Goal: Task Accomplishment & Management: Complete application form

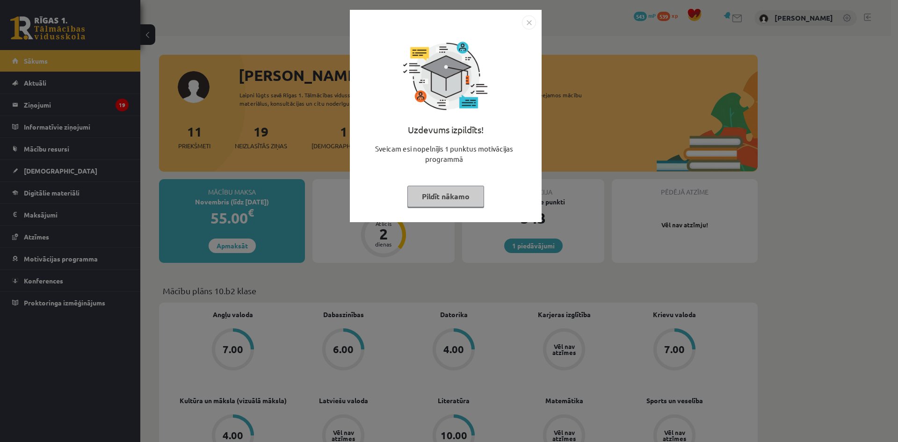
click at [438, 193] on button "Pildīt nākamo" at bounding box center [445, 197] width 77 height 22
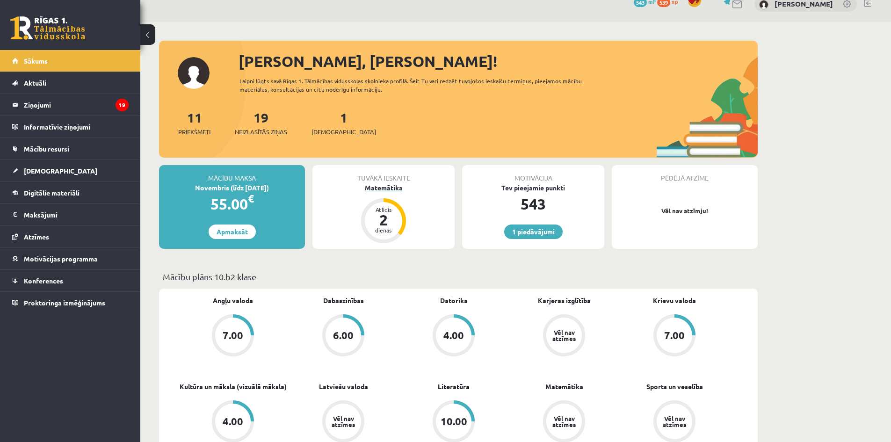
scroll to position [47, 0]
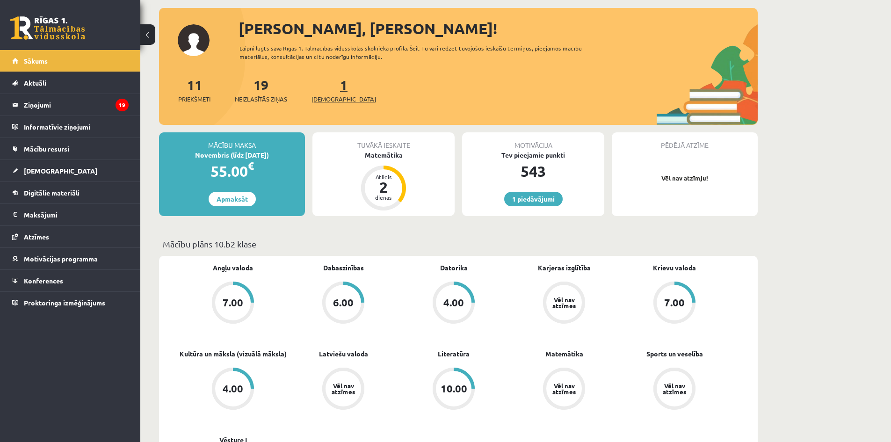
click at [326, 98] on span "[DEMOGRAPHIC_DATA]" at bounding box center [343, 98] width 65 height 9
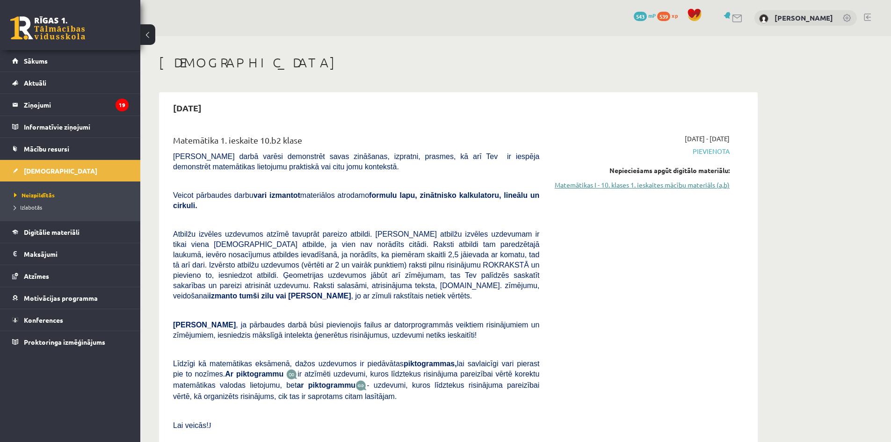
click at [687, 184] on link "Matemātikas I - 10. klases 1. ieskaites mācību materiāls (a,b)" at bounding box center [641, 185] width 176 height 10
drag, startPoint x: 475, startPoint y: 154, endPoint x: 451, endPoint y: 115, distance: 46.0
click at [451, 115] on div "2025-10-15" at bounding box center [458, 108] width 589 height 22
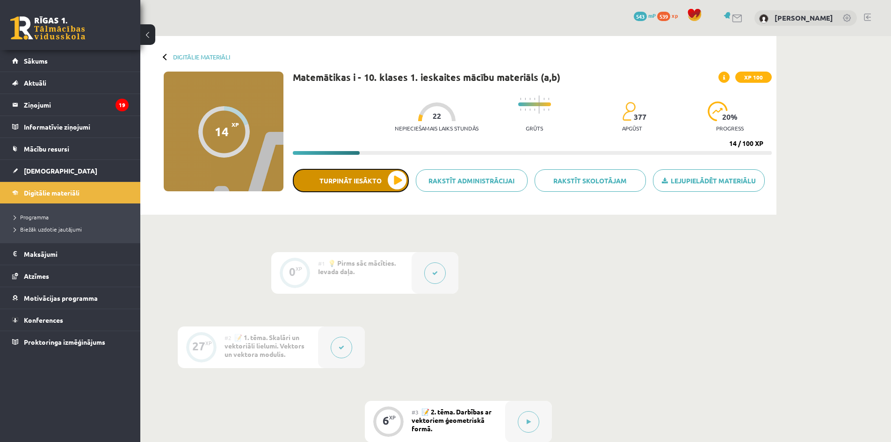
click at [390, 182] on button "Turpināt iesākto" at bounding box center [351, 180] width 116 height 23
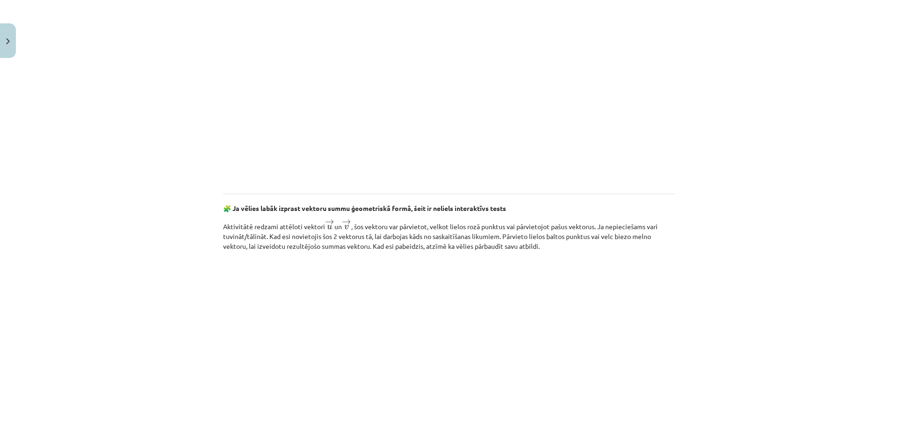
scroll to position [1336, 0]
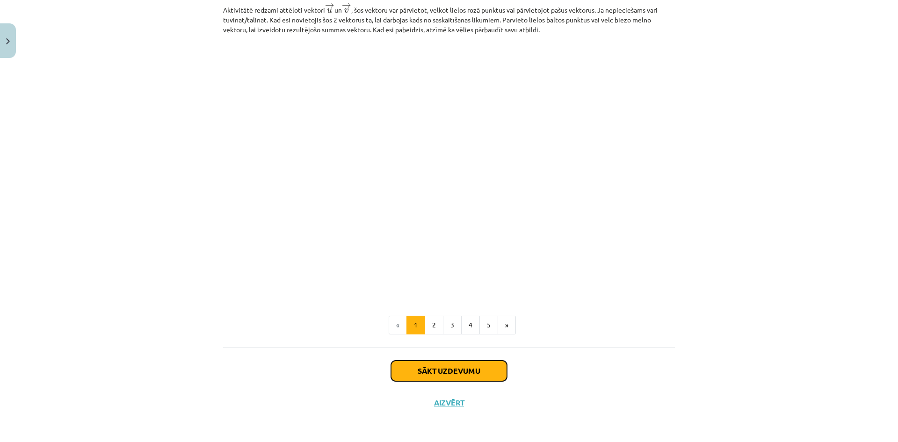
click at [439, 374] on button "Sākt uzdevumu" at bounding box center [449, 371] width 116 height 21
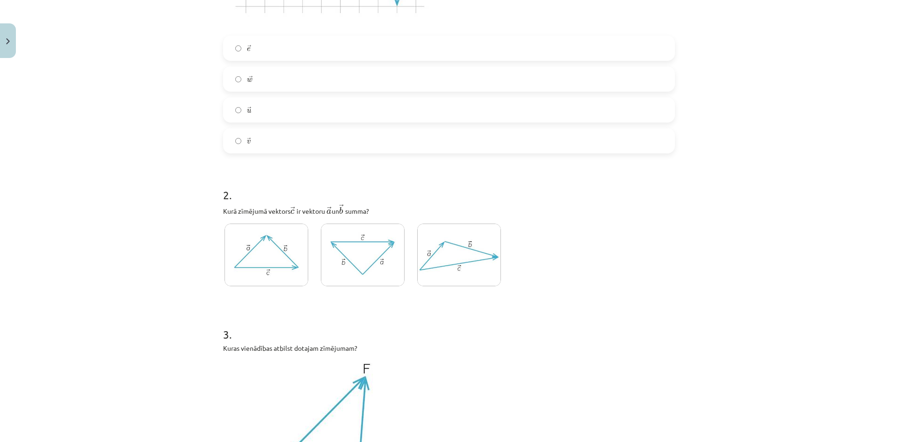
scroll to position [397, 0]
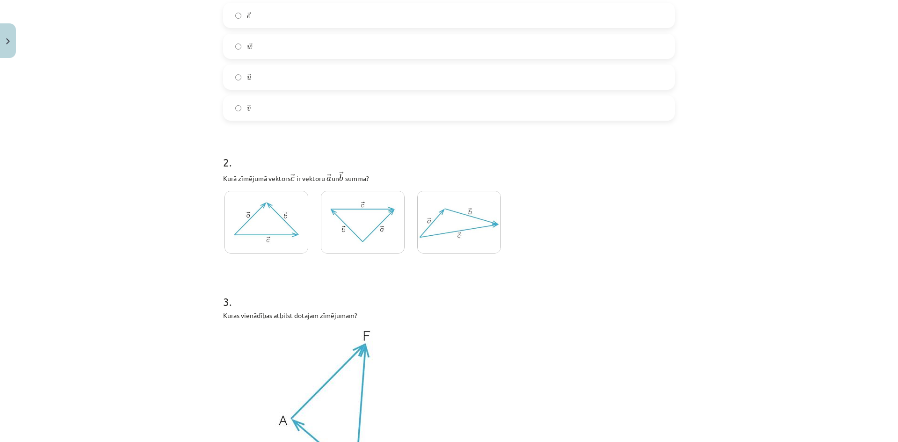
click at [450, 225] on img at bounding box center [459, 222] width 84 height 63
click at [254, 225] on img at bounding box center [266, 222] width 84 height 63
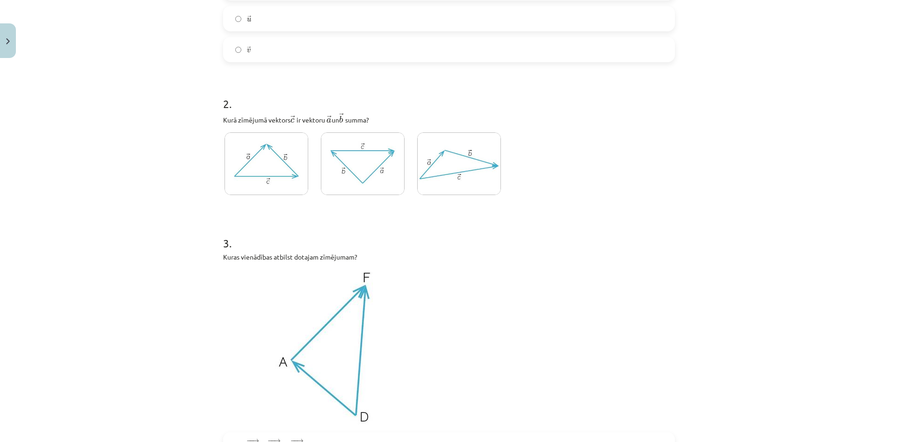
scroll to position [444, 0]
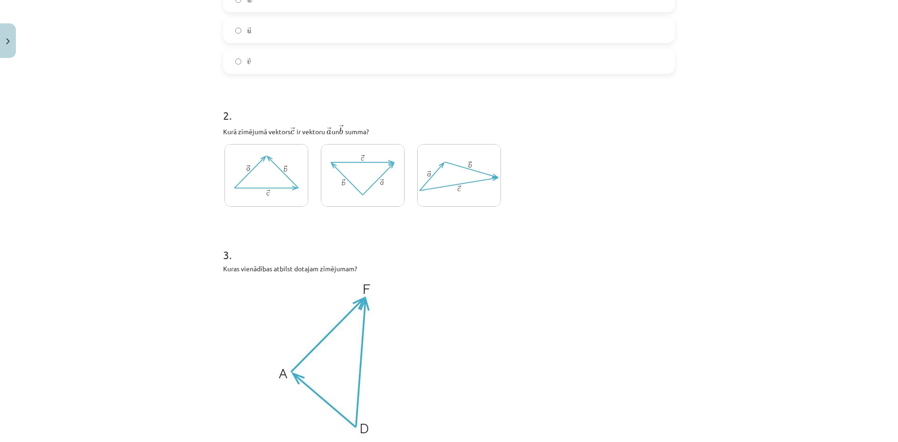
drag, startPoint x: 348, startPoint y: 181, endPoint x: 367, endPoint y: 184, distance: 19.4
click at [348, 181] on img at bounding box center [363, 175] width 84 height 63
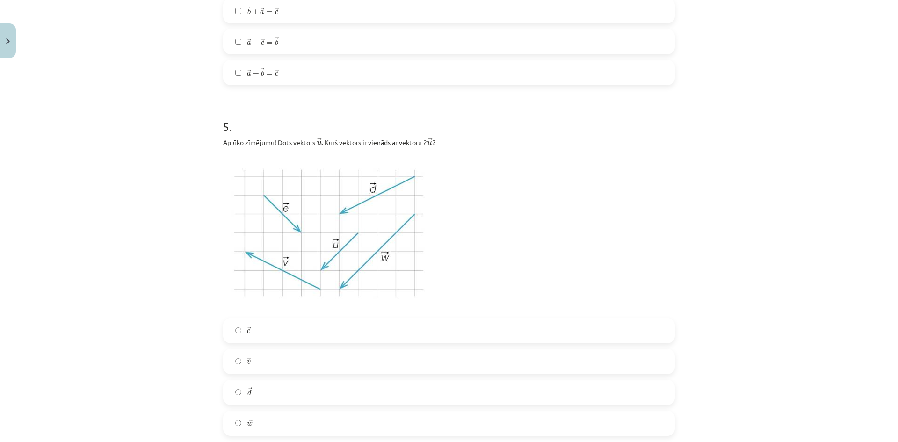
scroll to position [1333, 0]
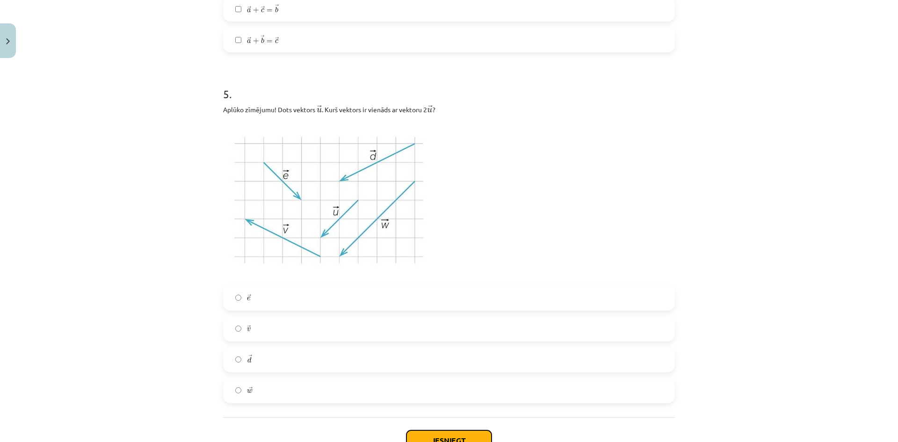
click at [439, 436] on button "Iesniegt" at bounding box center [448, 440] width 85 height 21
drag, startPoint x: 491, startPoint y: 271, endPoint x: 499, endPoint y: 309, distance: 38.3
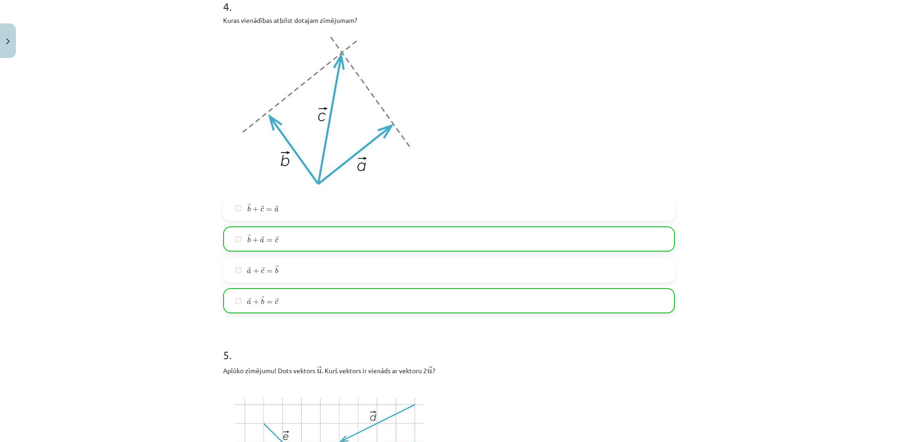
scroll to position [1076, 0]
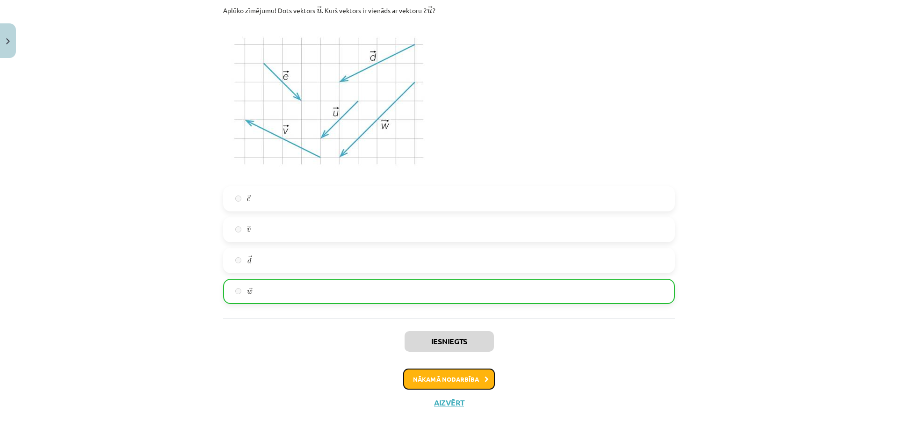
click at [451, 379] on button "Nākamā nodarbība" at bounding box center [449, 379] width 92 height 22
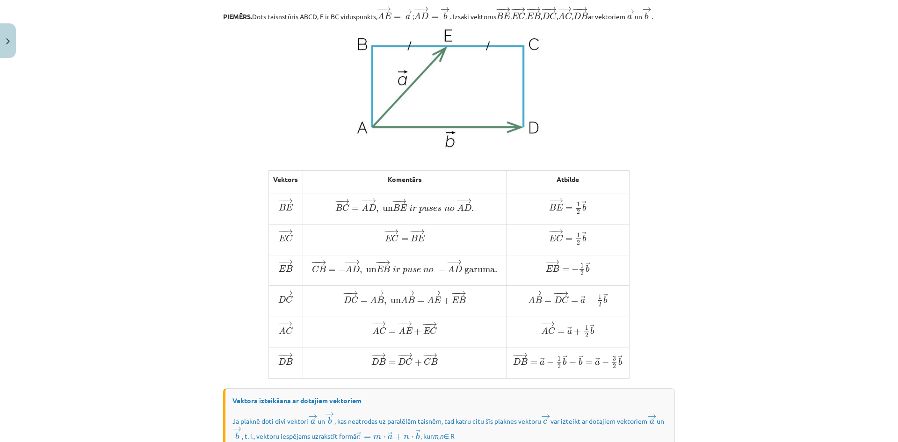
scroll to position [397, 0]
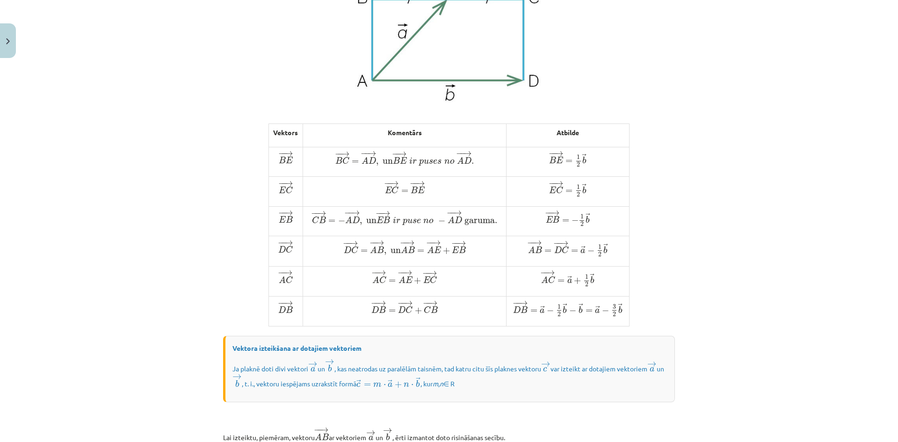
drag, startPoint x: 274, startPoint y: 178, endPoint x: 211, endPoint y: 189, distance: 64.2
click at [211, 189] on div "Mācību tēma: Matemātikas i - 10. klases 1. ieskaites mācību materiāls (a,b) #4 …" at bounding box center [449, 221] width 898 height 442
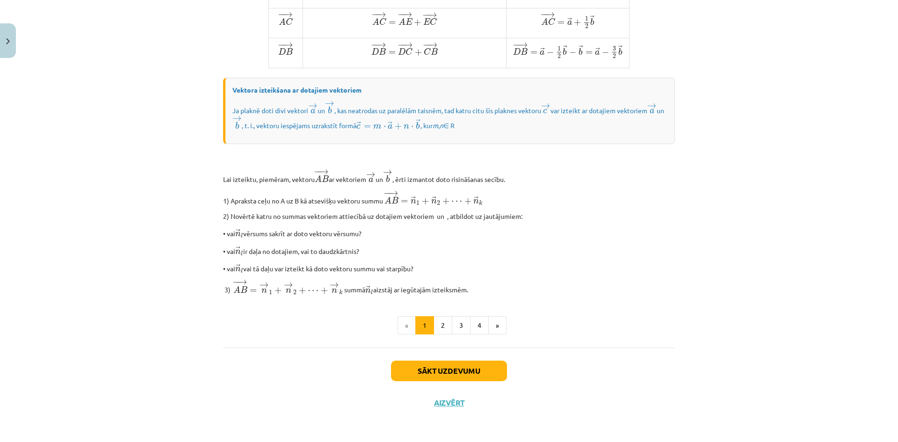
scroll to position [673, 0]
click at [440, 327] on button "2" at bounding box center [442, 325] width 19 height 19
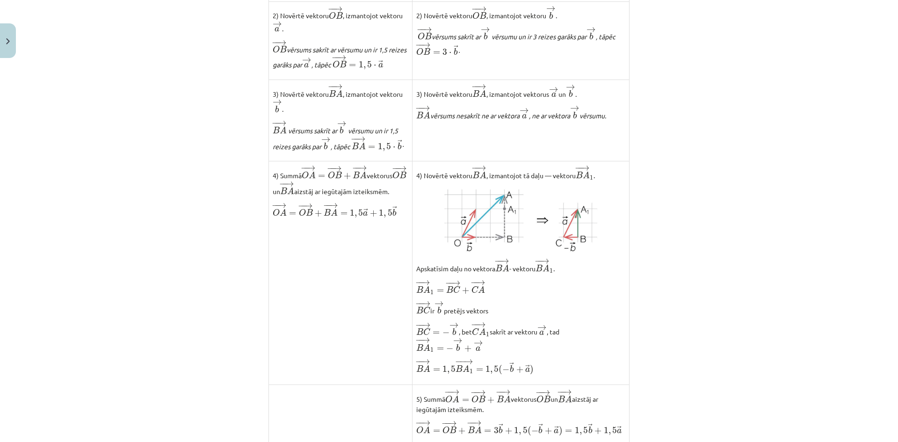
scroll to position [514, 0]
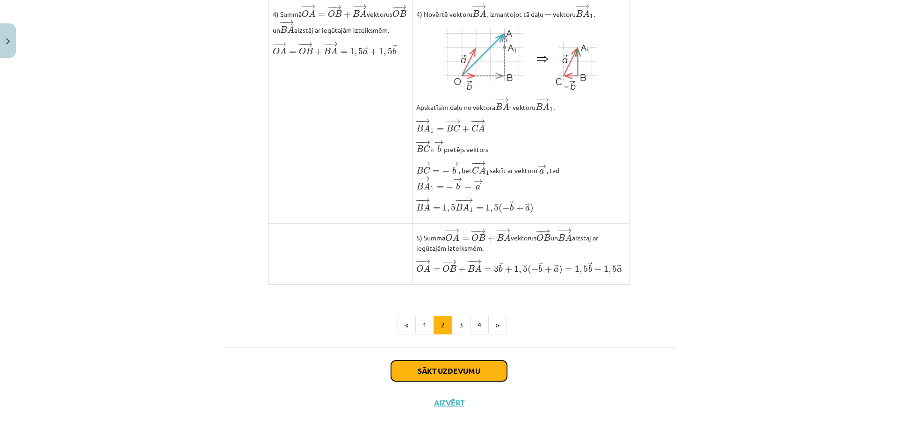
click at [442, 380] on button "Sākt uzdevumu" at bounding box center [449, 371] width 116 height 21
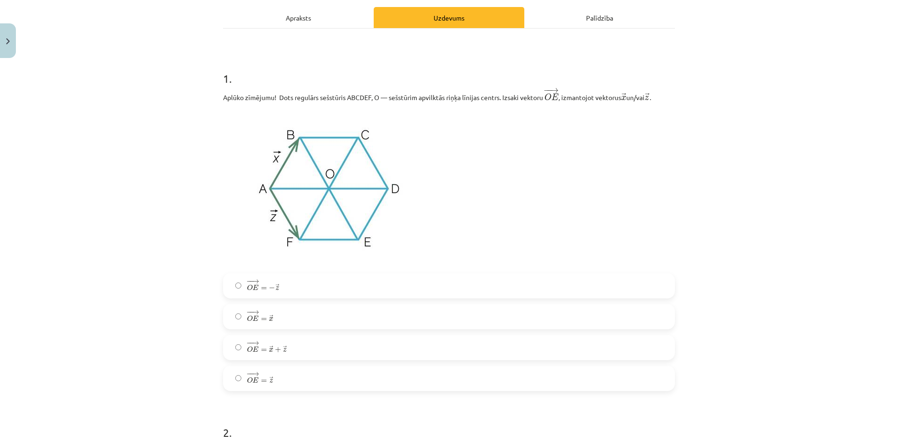
scroll to position [164, 0]
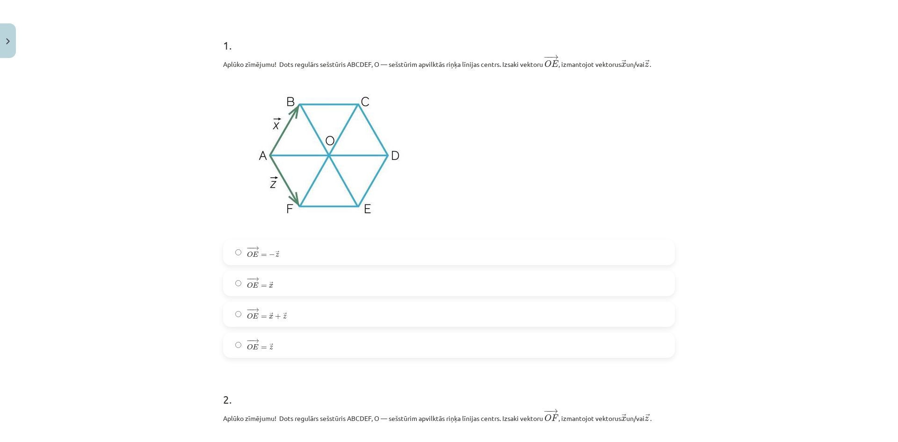
drag, startPoint x: 451, startPoint y: 127, endPoint x: 130, endPoint y: 171, distance: 323.8
click at [130, 171] on div "Mācību tēma: Matemātikas i - 10. klases 1. ieskaites mācību materiāls (a,b) #4 …" at bounding box center [449, 221] width 898 height 442
drag, startPoint x: 382, startPoint y: 204, endPoint x: 503, endPoint y: 173, distance: 124.7
click at [503, 173] on p at bounding box center [449, 154] width 452 height 159
click at [230, 313] on label "− − → O E = → x + → z O E → = x → + z →" at bounding box center [449, 314] width 450 height 23
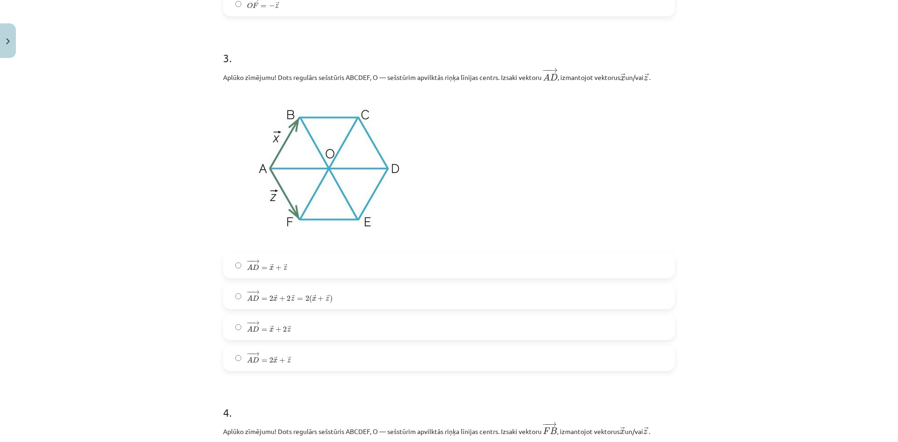
scroll to position [865, 0]
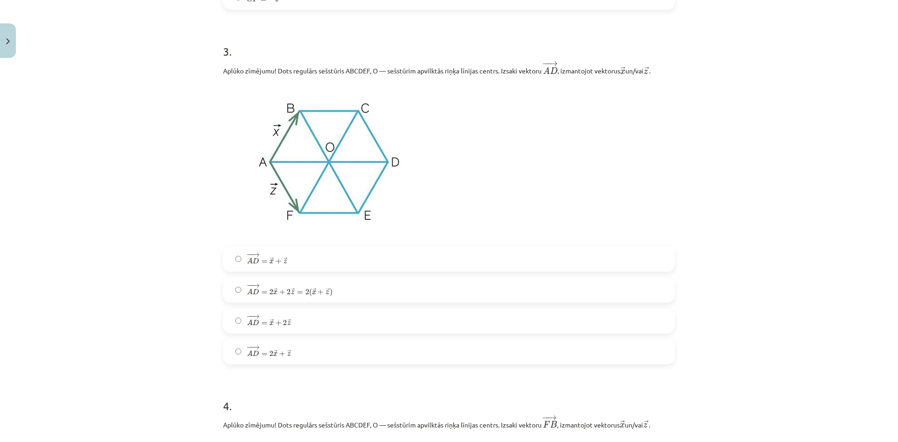
drag, startPoint x: 319, startPoint y: 286, endPoint x: 465, endPoint y: 254, distance: 149.3
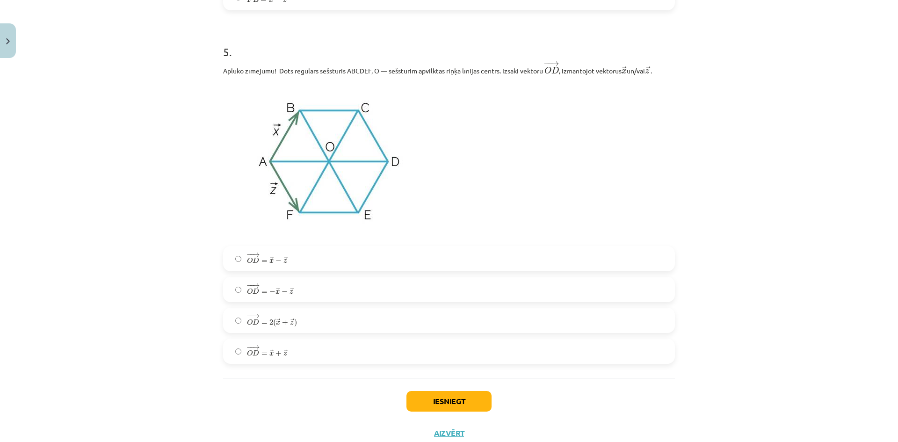
scroll to position [1606, 0]
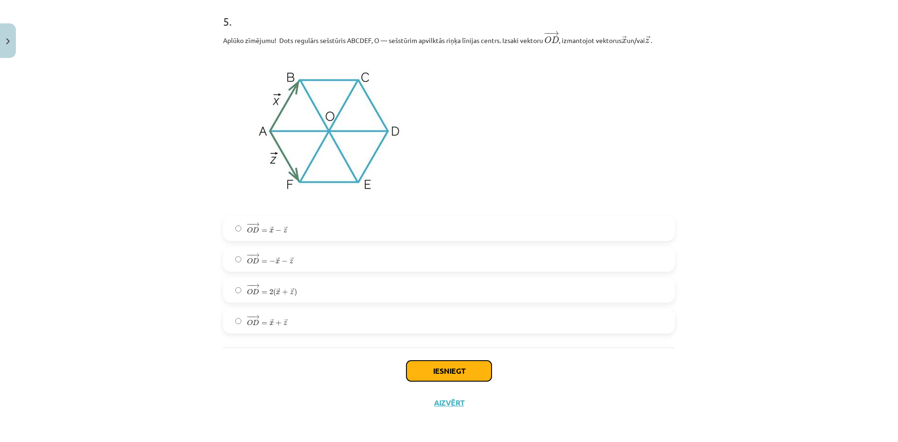
click at [455, 375] on button "Iesniegt" at bounding box center [448, 371] width 85 height 21
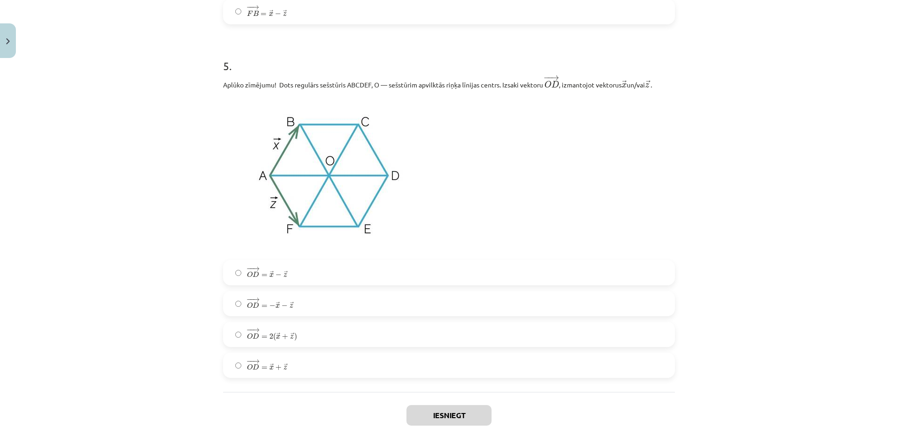
scroll to position [0, 0]
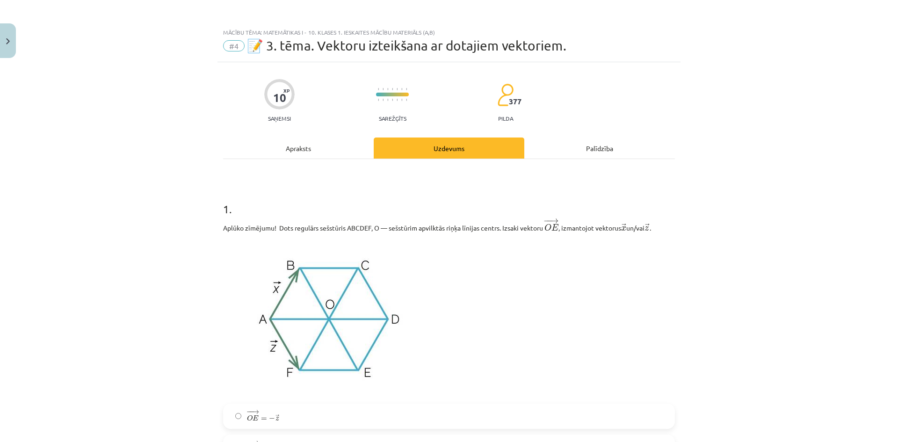
drag, startPoint x: 692, startPoint y: 349, endPoint x: 681, endPoint y: 130, distance: 220.1
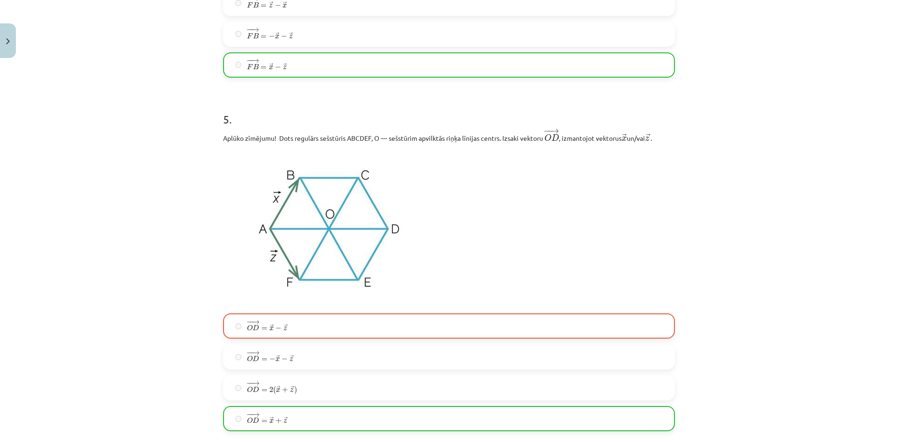
scroll to position [1636, 0]
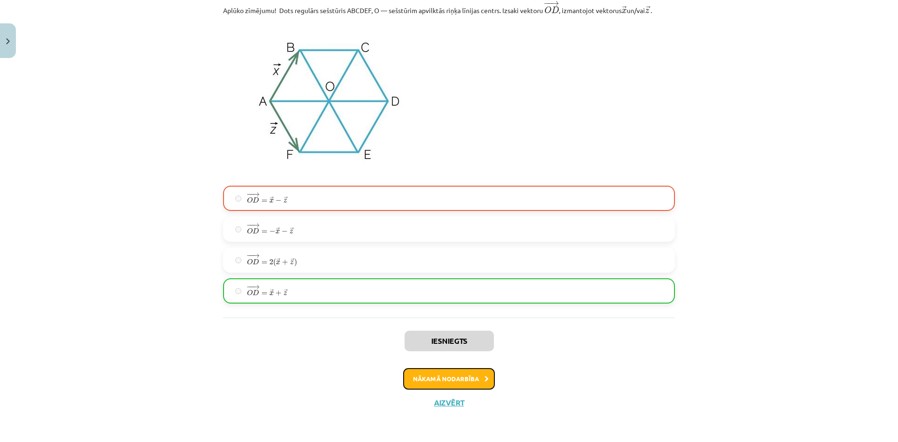
click at [450, 383] on button "Nākamā nodarbība" at bounding box center [449, 379] width 92 height 22
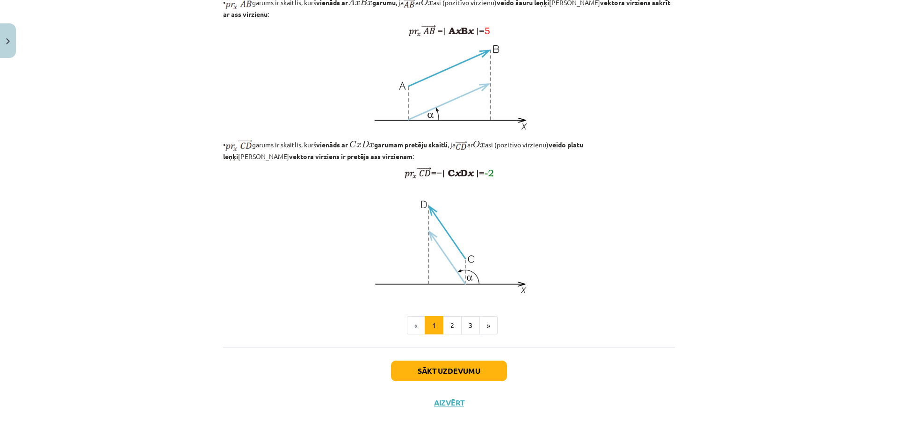
scroll to position [669, 0]
click at [426, 372] on button "Sākt uzdevumu" at bounding box center [449, 371] width 116 height 21
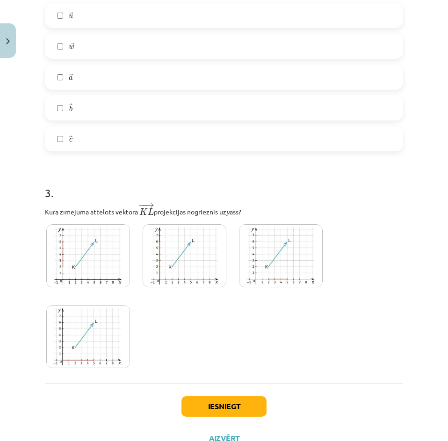
scroll to position [768, 0]
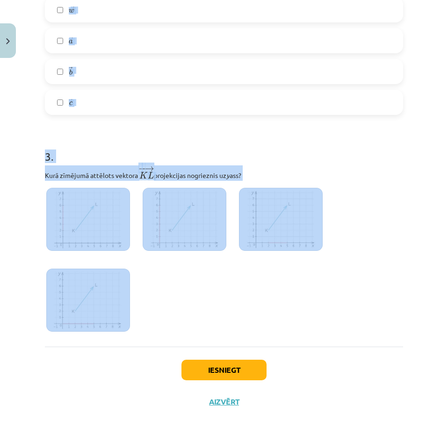
drag, startPoint x: 42, startPoint y: 29, endPoint x: 171, endPoint y: 345, distance: 341.0
click at [263, 309] on div at bounding box center [224, 263] width 358 height 152
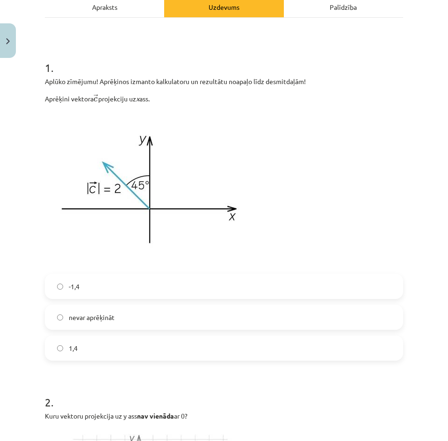
scroll to position [140, 0]
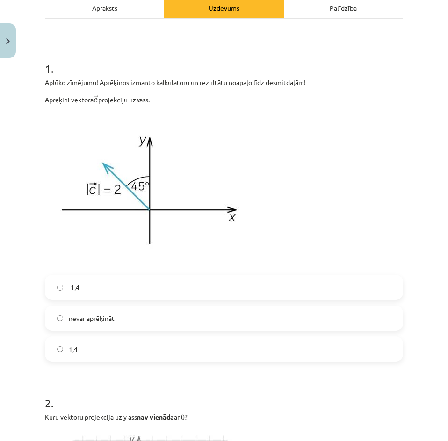
click at [120, 319] on label "nevar aprēķināt" at bounding box center [224, 318] width 356 height 23
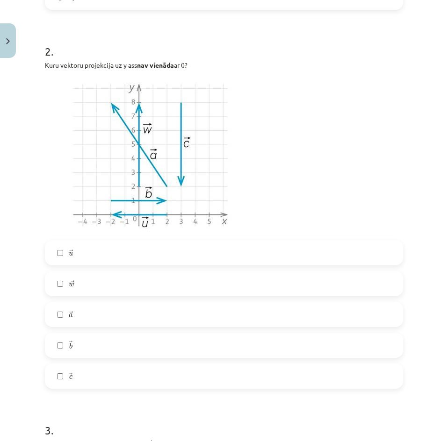
scroll to position [487, 0]
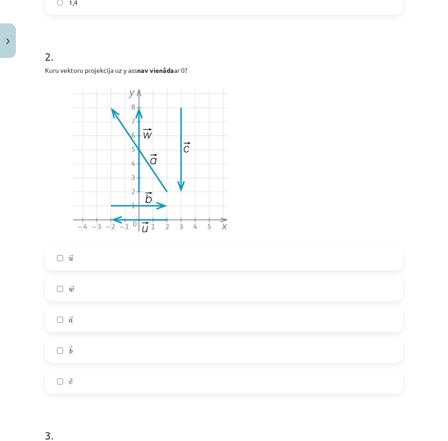
click at [62, 261] on label "→ u u →" at bounding box center [224, 257] width 356 height 23
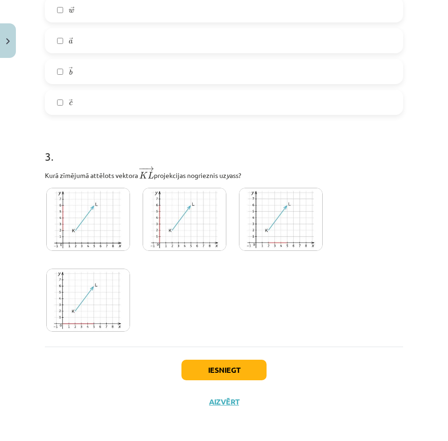
scroll to position [768, 0]
click at [179, 217] on img at bounding box center [185, 219] width 84 height 63
click at [208, 374] on button "Iesniegt" at bounding box center [223, 370] width 85 height 21
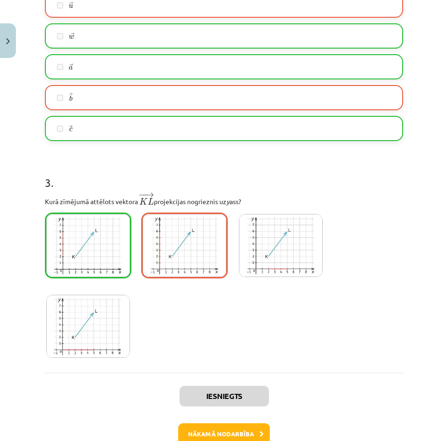
scroll to position [748, 0]
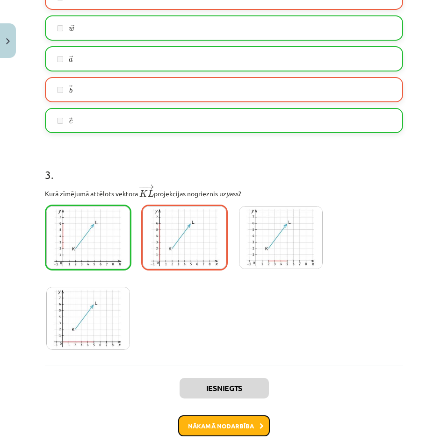
click at [233, 434] on button "Nākamā nodarbība" at bounding box center [224, 427] width 92 height 22
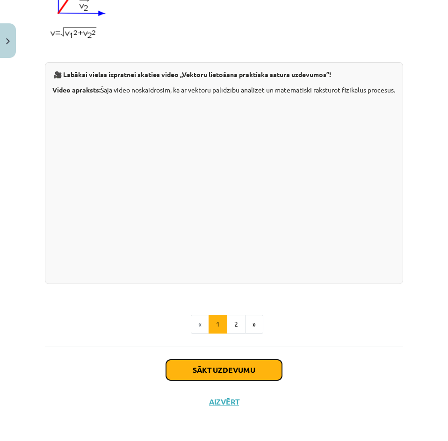
click at [218, 369] on button "Sākt uzdevumu" at bounding box center [224, 370] width 116 height 21
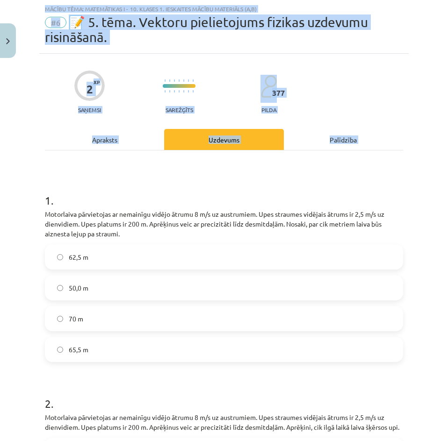
scroll to position [256, 0]
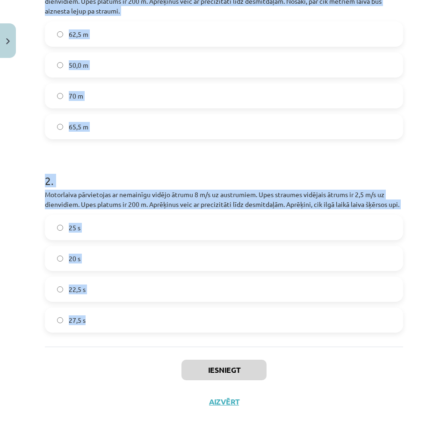
drag, startPoint x: 44, startPoint y: 181, endPoint x: 276, endPoint y: 334, distance: 277.8
click at [276, 334] on div "2 XP Saņemsi Sarežģīts 377 pilda Apraksts Uzdevums Palīdzība 1 . Motorlaiva pār…" at bounding box center [223, 124] width 369 height 587
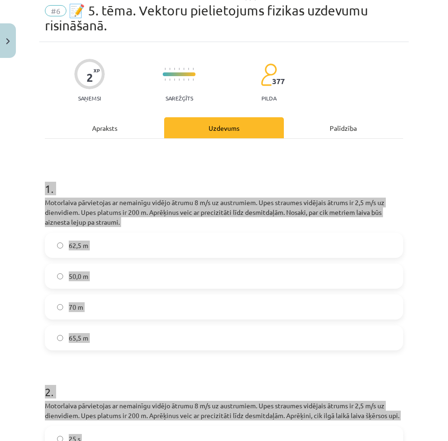
scroll to position [0, 0]
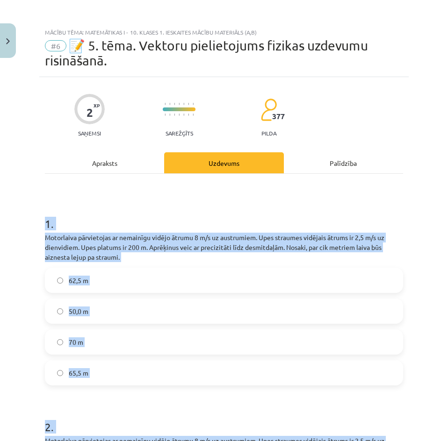
click at [99, 201] on div "1 . Motorlaiva pārvietojas ar nemainīgu vidējo ātrumu 8 m/s uz austrumiem. Upes…" at bounding box center [224, 383] width 358 height 419
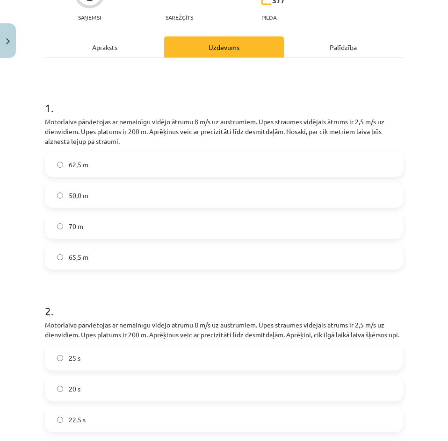
scroll to position [94, 0]
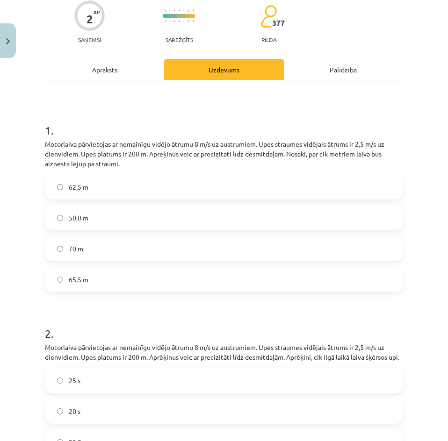
click at [78, 191] on span "62,5 m" at bounding box center [79, 187] width 20 height 10
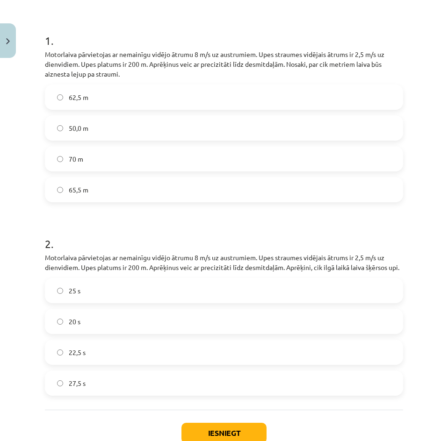
scroll to position [187, 0]
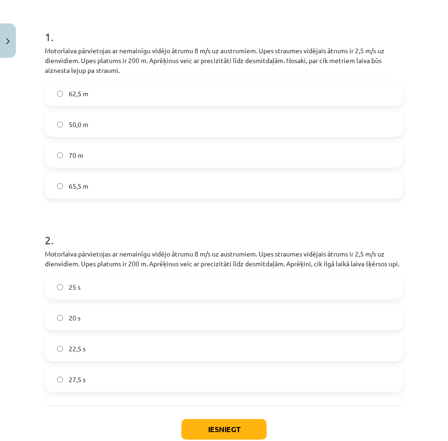
click at [86, 299] on label "25 s" at bounding box center [224, 286] width 356 height 23
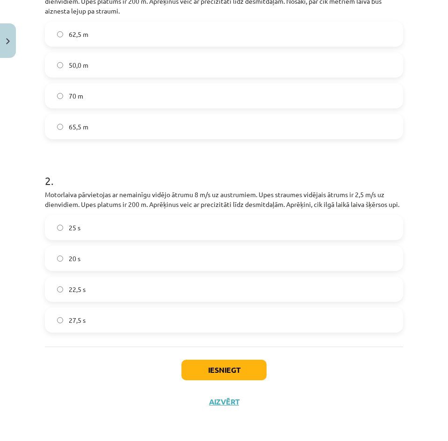
scroll to position [256, 0]
click at [207, 373] on button "Iesniegt" at bounding box center [223, 370] width 85 height 21
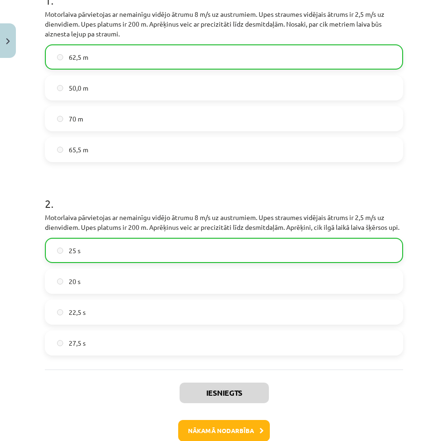
scroll to position [286, 0]
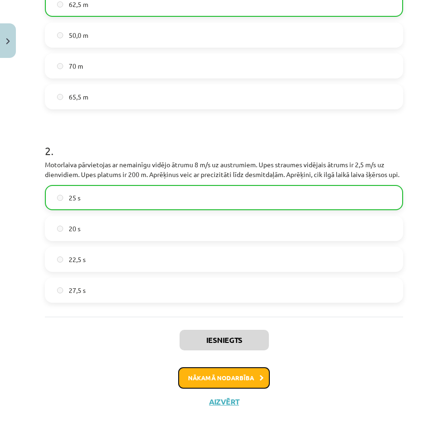
click at [235, 376] on button "Nākamā nodarbība" at bounding box center [224, 379] width 92 height 22
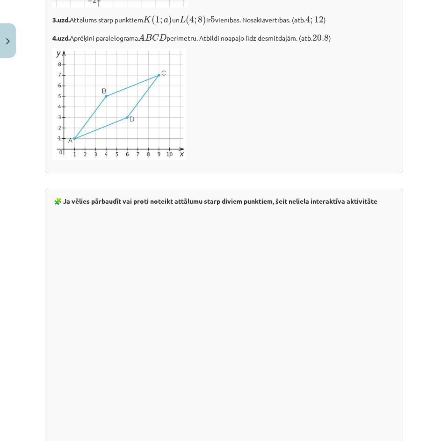
scroll to position [1500, 0]
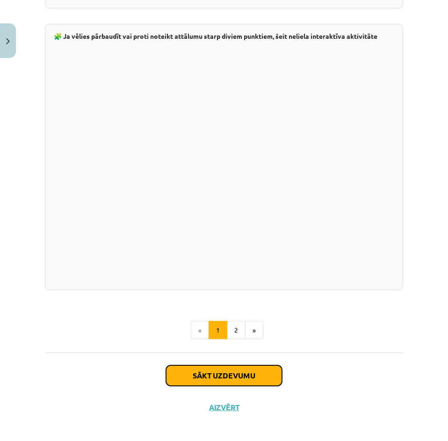
click at [230, 376] on button "Sākt uzdevumu" at bounding box center [224, 376] width 116 height 21
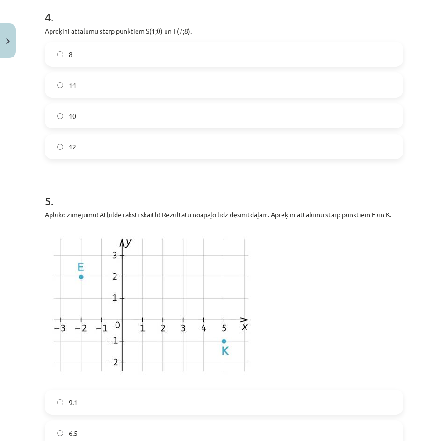
scroll to position [1291, 0]
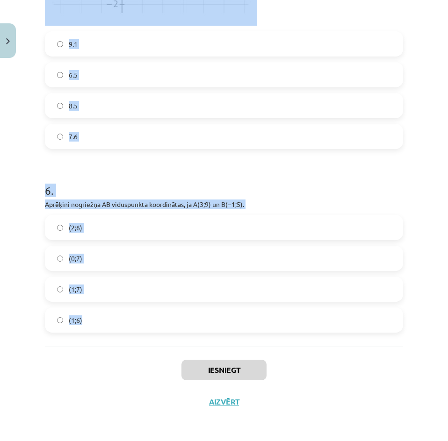
drag, startPoint x: 27, startPoint y: 181, endPoint x: 100, endPoint y: 288, distance: 129.8
click at [144, 330] on div "Mācību tēma: Matemātikas i - 10. klases 1. ieskaites mācību materiāls (a,b) #7 …" at bounding box center [224, 220] width 448 height 441
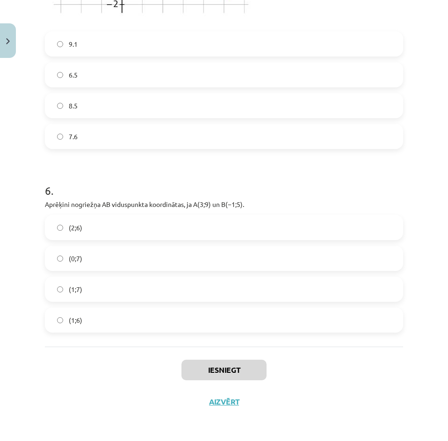
drag, startPoint x: 79, startPoint y: 383, endPoint x: 67, endPoint y: 367, distance: 20.1
click at [79, 383] on div "Iesniegt Aizvērt" at bounding box center [224, 379] width 358 height 65
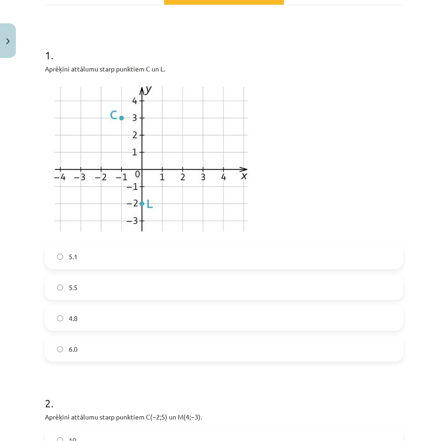
scroll to position [122, 0]
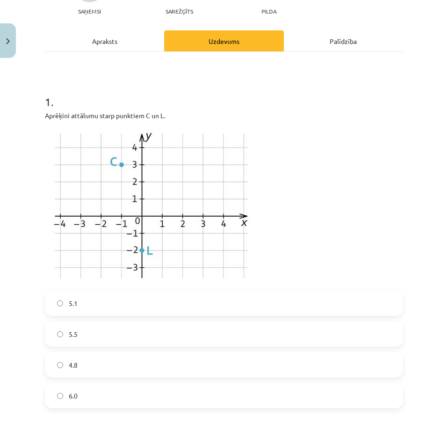
click at [100, 306] on label "5.1" at bounding box center [224, 303] width 356 height 23
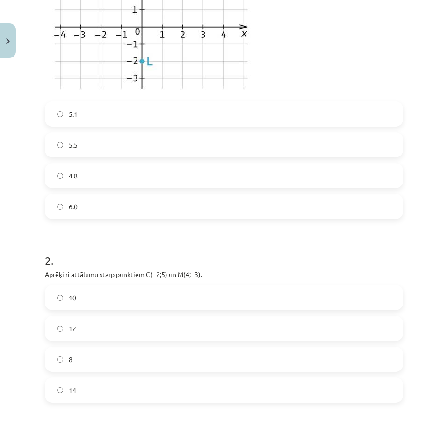
scroll to position [403, 0]
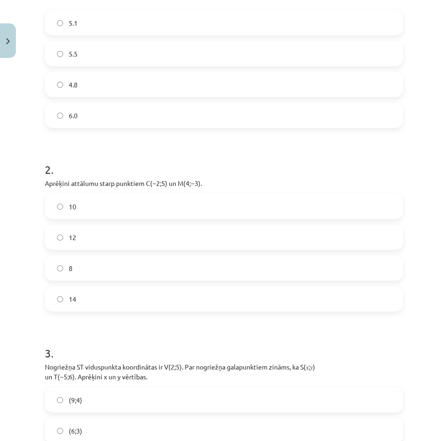
click at [82, 206] on label "10" at bounding box center [224, 206] width 356 height 23
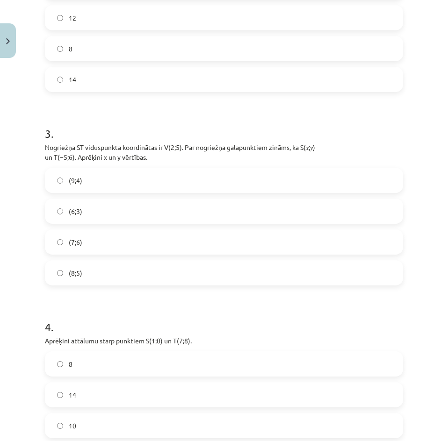
scroll to position [636, 0]
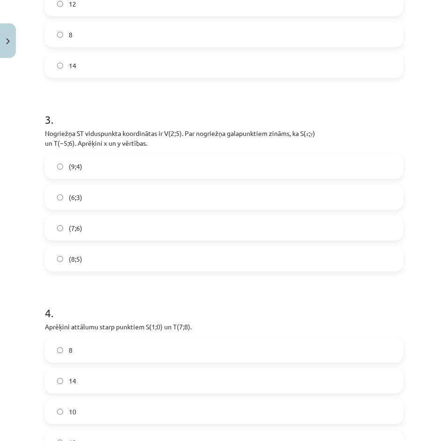
click at [99, 168] on label "(9;4)" at bounding box center [224, 166] width 356 height 23
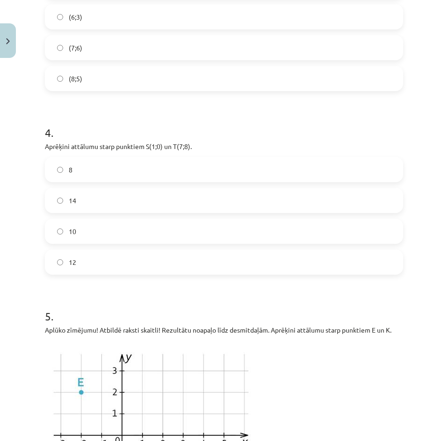
scroll to position [824, 0]
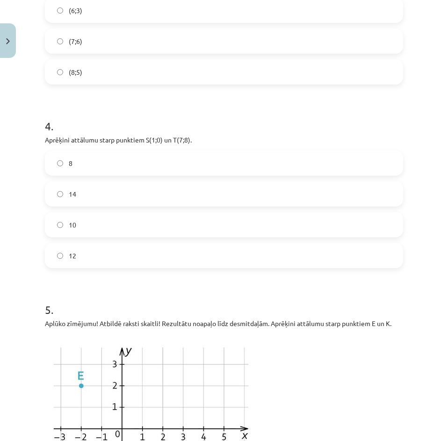
click at [74, 228] on span "10" at bounding box center [72, 225] width 7 height 10
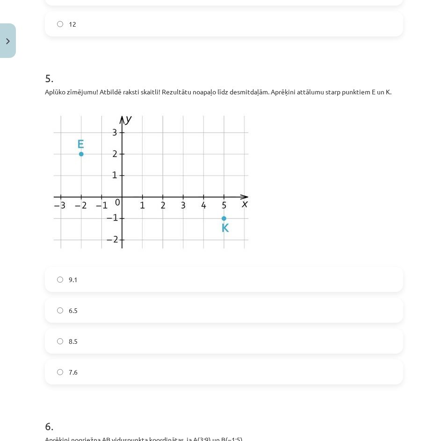
scroll to position [1057, 0]
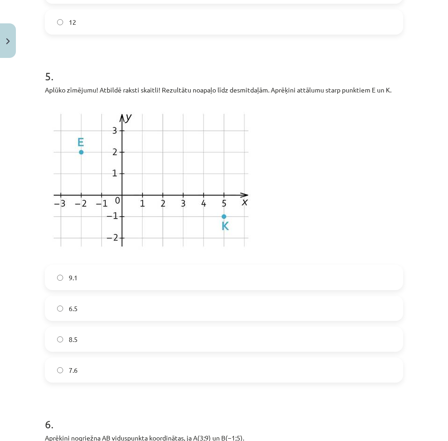
click at [89, 369] on label "7.6" at bounding box center [224, 370] width 356 height 23
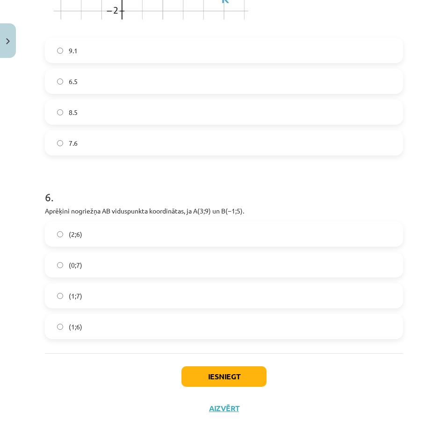
scroll to position [1291, 0]
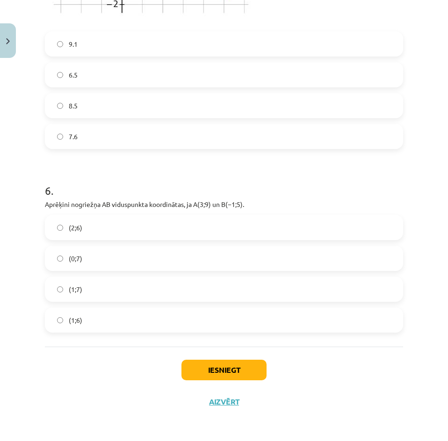
click at [87, 295] on label "(1;7)" at bounding box center [224, 289] width 356 height 23
click at [206, 368] on button "Iesniegt" at bounding box center [223, 370] width 85 height 21
drag, startPoint x: 108, startPoint y: 405, endPoint x: 116, endPoint y: 311, distance: 94.3
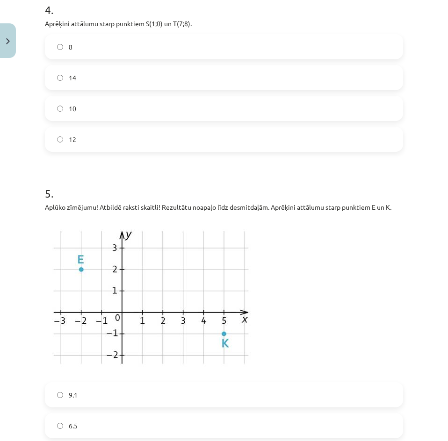
scroll to position [0, 0]
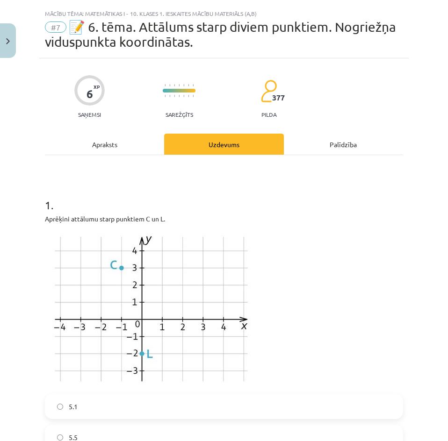
drag, startPoint x: 105, startPoint y: 372, endPoint x: 80, endPoint y: 193, distance: 180.3
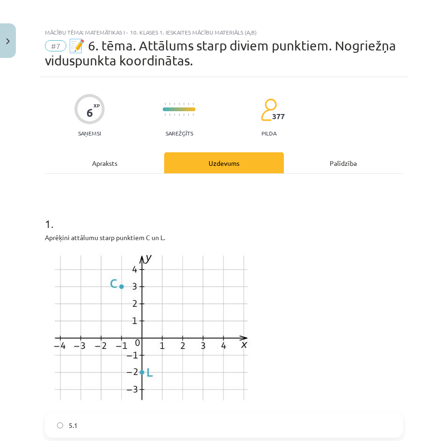
click at [249, 245] on div "Aprēķini attālumu starp punktiem C un L." at bounding box center [224, 320] width 358 height 174
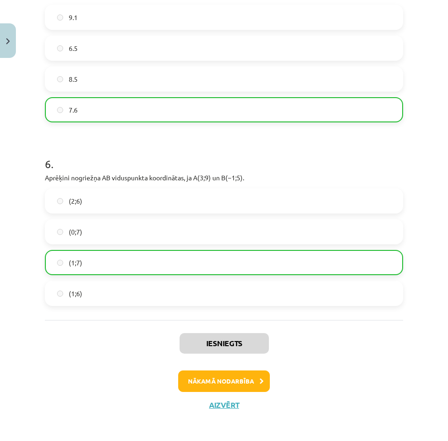
scroll to position [1321, 0]
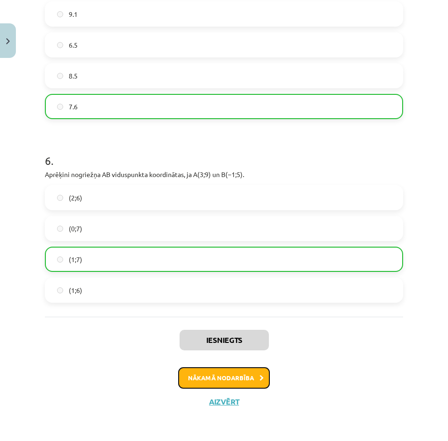
click at [229, 380] on button "Nākamā nodarbība" at bounding box center [224, 379] width 92 height 22
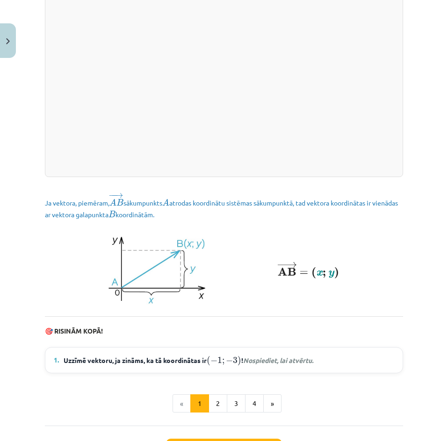
scroll to position [1235, 0]
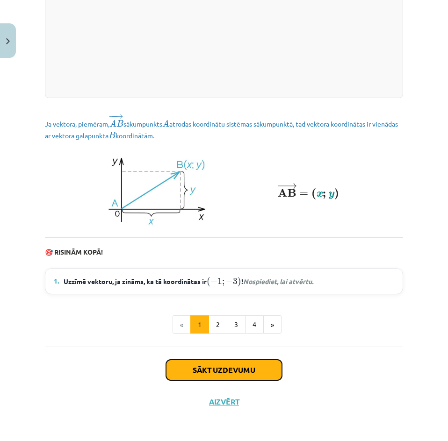
click at [215, 368] on button "Sākt uzdevumu" at bounding box center [224, 370] width 116 height 21
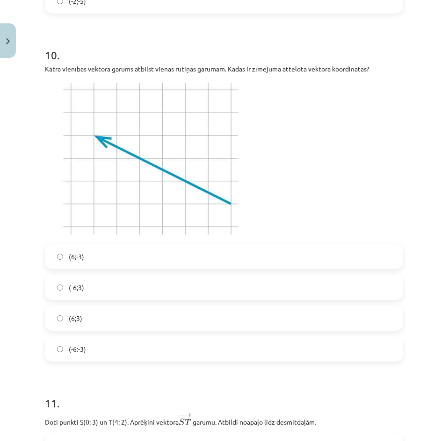
scroll to position [2429, 0]
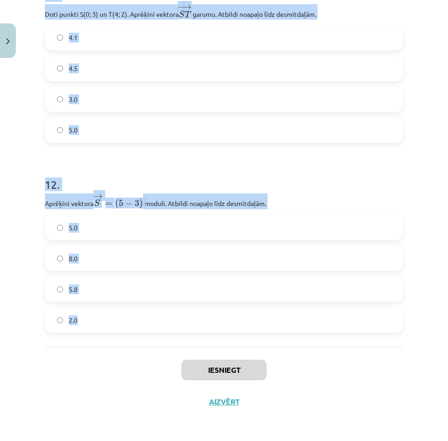
drag, startPoint x: 19, startPoint y: 159, endPoint x: 228, endPoint y: 333, distance: 272.9
click at [228, 333] on div "Mācību tēma: Matemātikas i - 10. klases 1. ieskaites mācību materiāls (a,b) #8 …" at bounding box center [224, 220] width 448 height 441
click at [322, 196] on p "Aprēķini vektora → S = ( 5 − 3 ) S → = ( 5 − 3 ) ﻿﻿ moduli. Atbildi noapaļo līd…" at bounding box center [224, 202] width 358 height 16
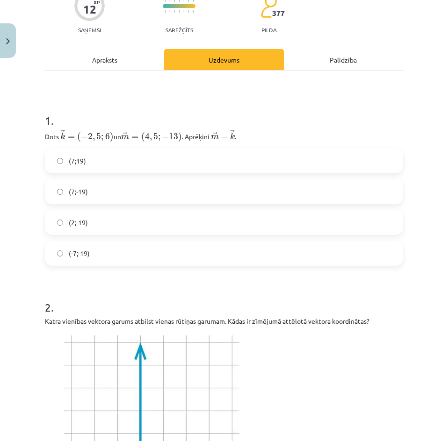
scroll to position [94, 0]
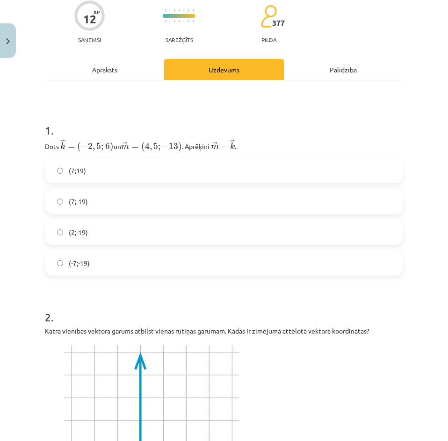
click at [109, 204] on label "(7;-19)" at bounding box center [224, 201] width 356 height 23
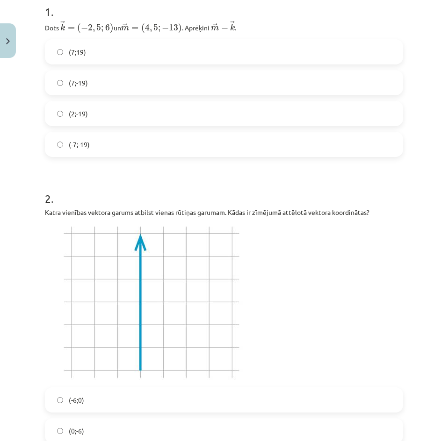
scroll to position [374, 0]
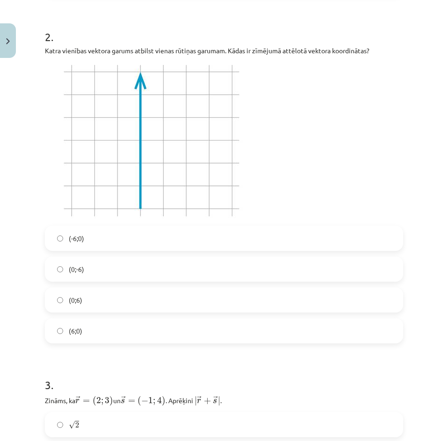
click at [94, 242] on label "(-6;0)" at bounding box center [224, 238] width 356 height 23
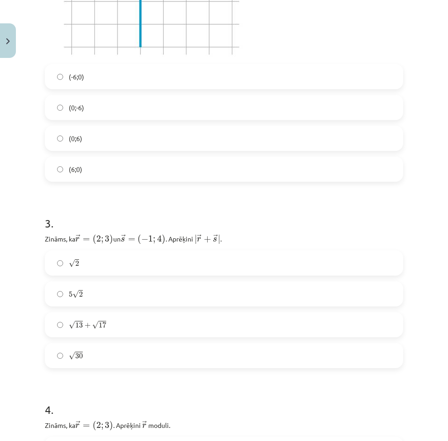
scroll to position [561, 0]
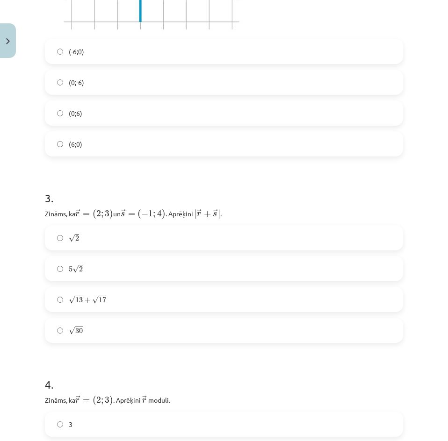
click at [90, 271] on label "5 √ 2 5 2" at bounding box center [224, 268] width 356 height 23
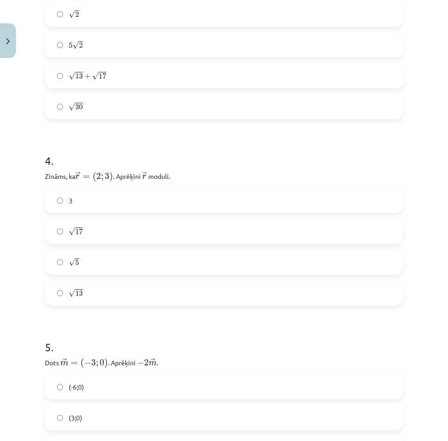
scroll to position [795, 0]
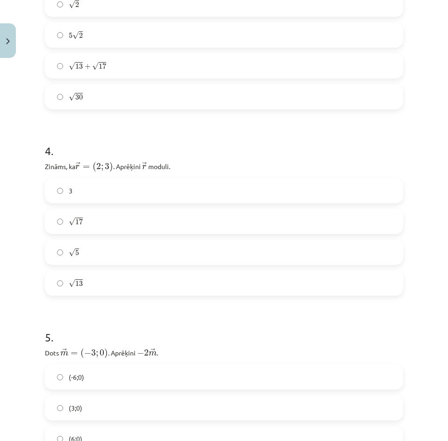
click at [99, 289] on label "√ 13 13" at bounding box center [224, 283] width 356 height 23
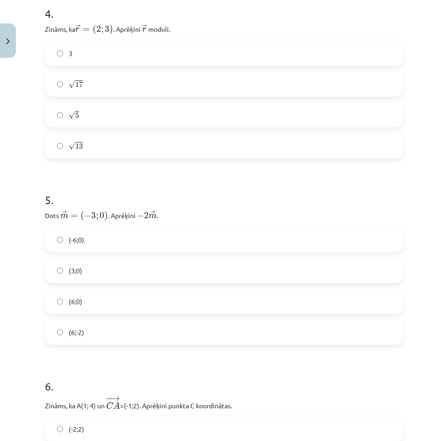
scroll to position [935, 0]
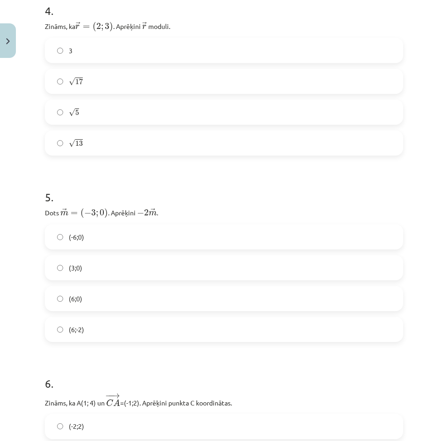
click at [86, 305] on label "(6;0)" at bounding box center [224, 298] width 356 height 23
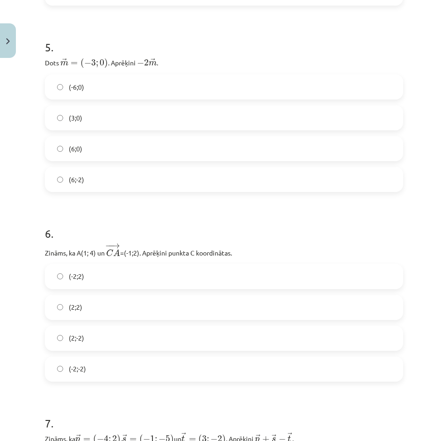
scroll to position [1076, 0]
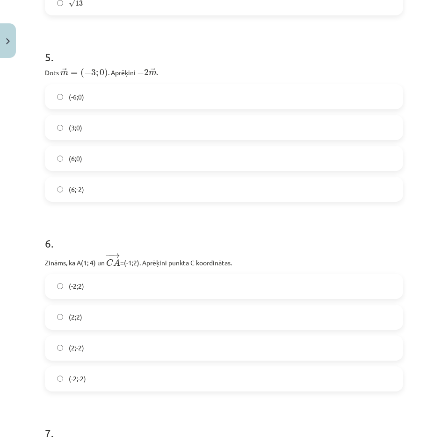
click at [95, 97] on label "(-6;0)" at bounding box center [224, 96] width 356 height 23
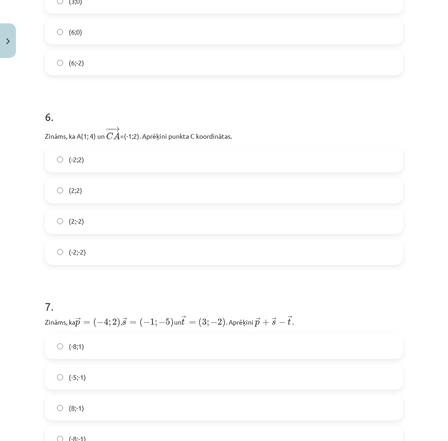
scroll to position [1216, 0]
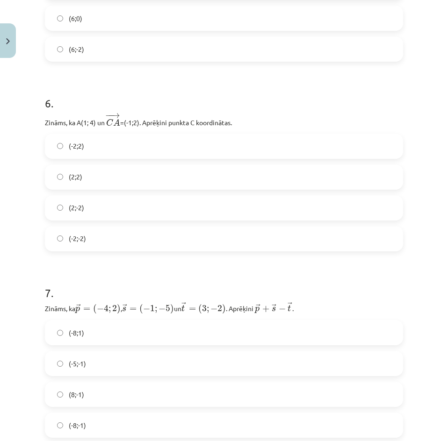
click at [86, 179] on label "(2;2)" at bounding box center [224, 177] width 356 height 23
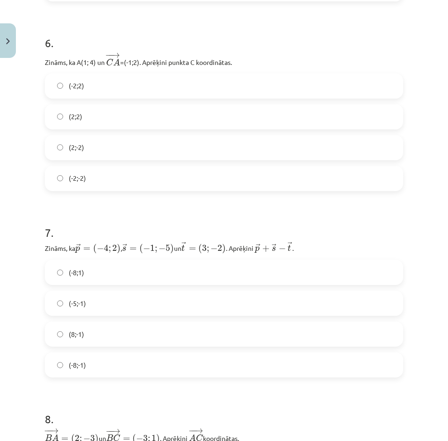
scroll to position [1309, 0]
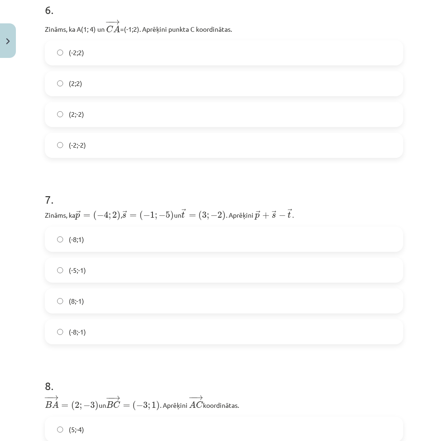
click at [97, 334] on label "(-8;-1)" at bounding box center [224, 331] width 356 height 23
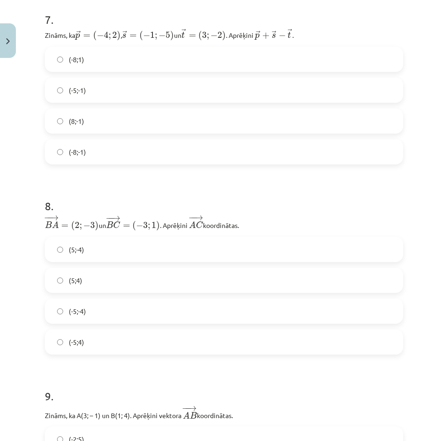
scroll to position [1496, 0]
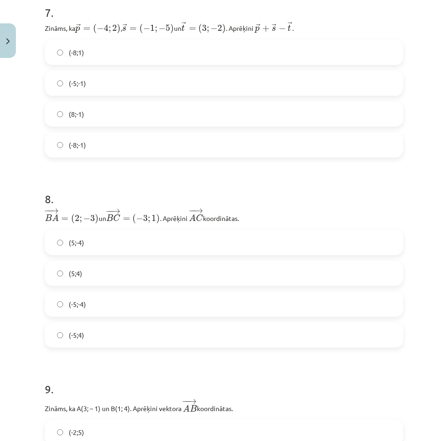
click at [99, 302] on label "(-5;-4)" at bounding box center [224, 304] width 356 height 23
click at [108, 341] on label "(-5;4)" at bounding box center [224, 335] width 356 height 23
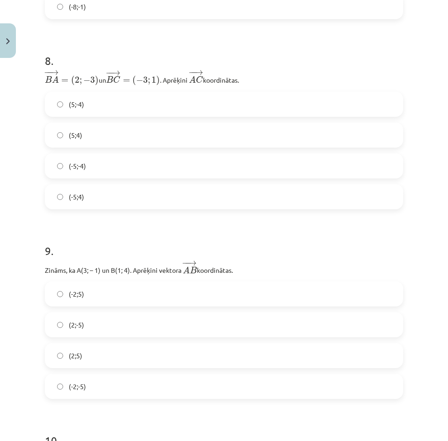
scroll to position [1730, 0]
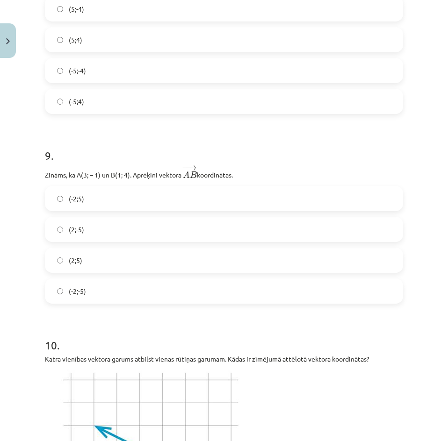
click at [95, 289] on label "(-2;-5)" at bounding box center [224, 291] width 356 height 23
click at [102, 196] on label "(-2;5)" at bounding box center [224, 198] width 356 height 23
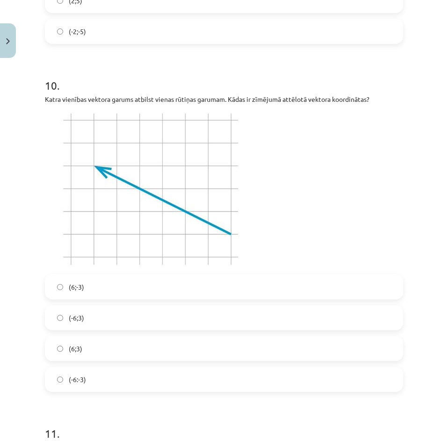
scroll to position [2011, 0]
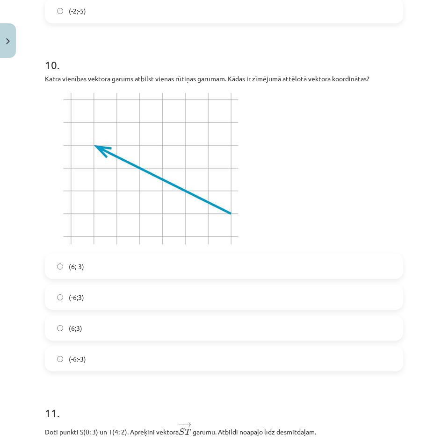
click at [88, 267] on label "(6;-3)" at bounding box center [224, 266] width 356 height 23
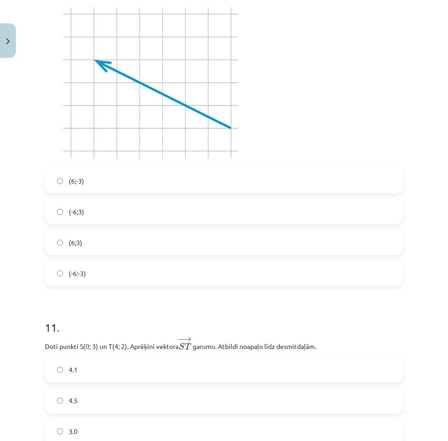
scroll to position [2245, 0]
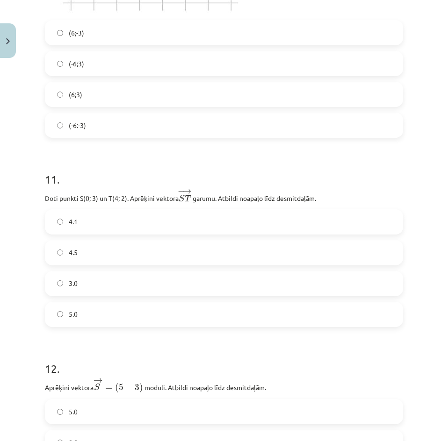
click at [91, 224] on label "4.1" at bounding box center [224, 221] width 356 height 23
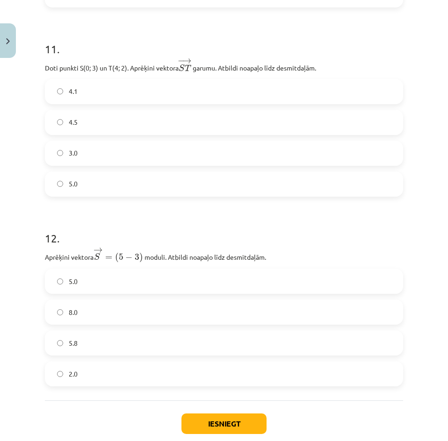
scroll to position [2385, 0]
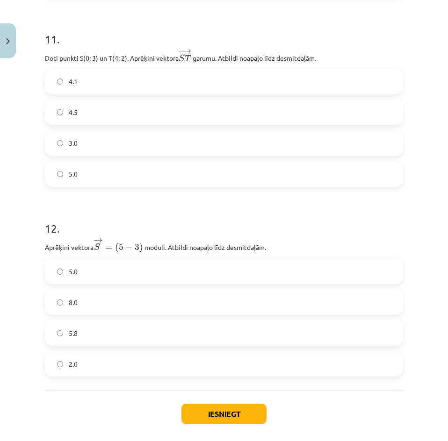
click at [94, 332] on label "5.8" at bounding box center [224, 333] width 356 height 23
click at [213, 417] on button "Iesniegt" at bounding box center [223, 414] width 85 height 21
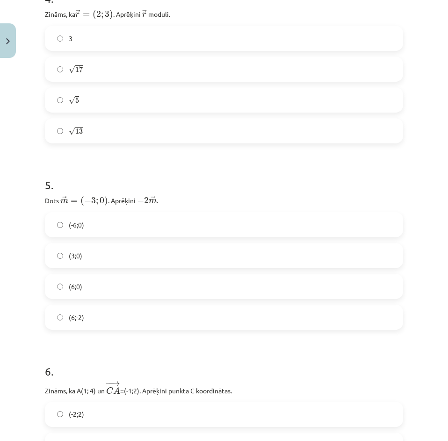
scroll to position [0, 0]
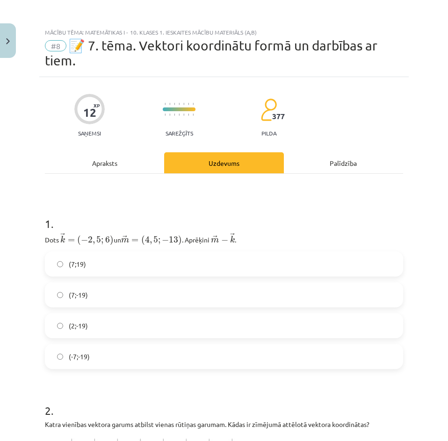
drag, startPoint x: 277, startPoint y: 268, endPoint x: 251, endPoint y: 87, distance: 182.9
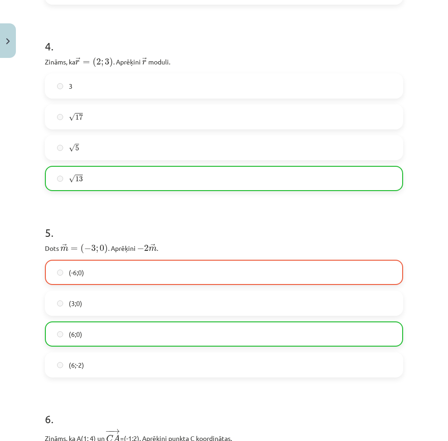
scroll to position [935, 0]
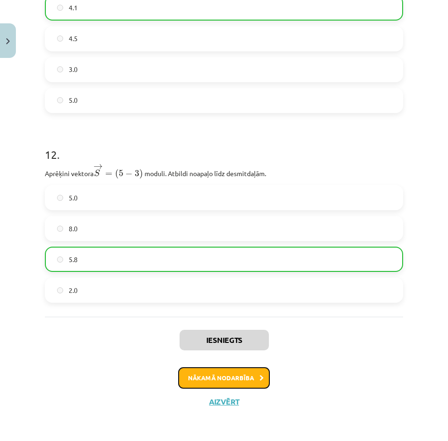
click at [217, 381] on button "Nākamā nodarbība" at bounding box center [224, 379] width 92 height 22
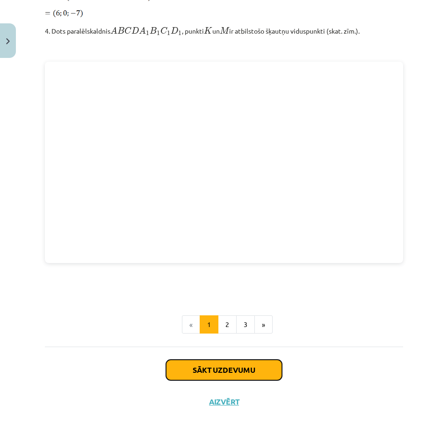
click at [217, 371] on button "Sākt uzdevumu" at bounding box center [224, 370] width 116 height 21
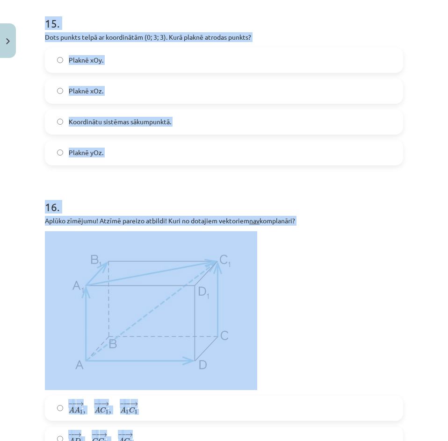
scroll to position [4407, 0]
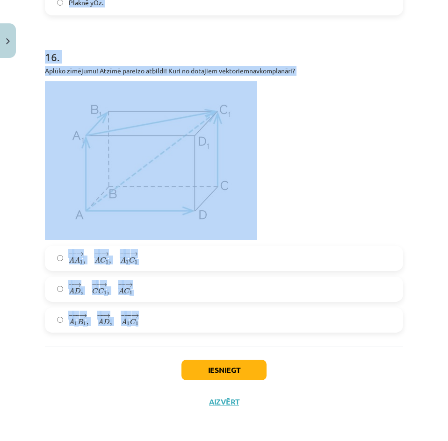
drag, startPoint x: 37, startPoint y: 154, endPoint x: 260, endPoint y: 335, distance: 287.6
click at [260, 335] on div "Mācību tēma: Matemātikas i - 10. klases 1. ieskaites mācību materiāls (a,b) #9 …" at bounding box center [224, 220] width 448 height 441
click at [347, 189] on p at bounding box center [224, 160] width 358 height 159
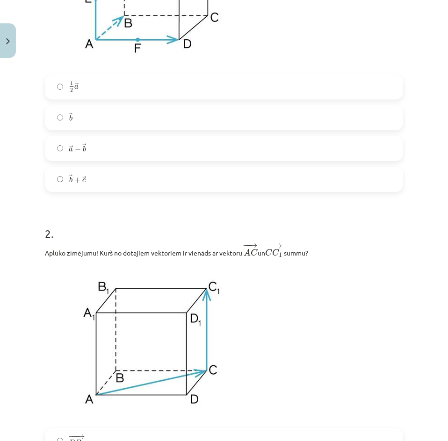
scroll to position [339, 0]
click at [111, 148] on label "→ a − → b a → − b →" at bounding box center [224, 149] width 356 height 23
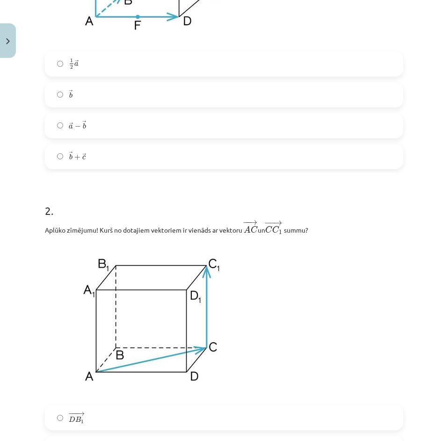
scroll to position [572, 0]
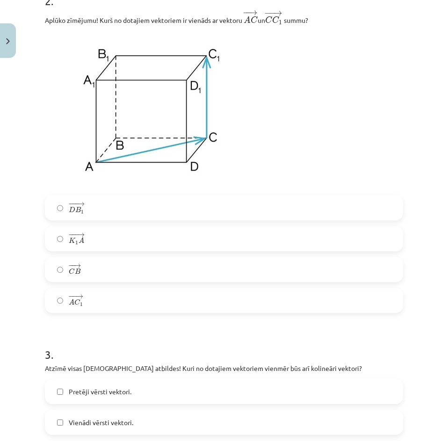
click at [110, 300] on label "− − → A C 1 A C 1 →" at bounding box center [224, 300] width 356 height 23
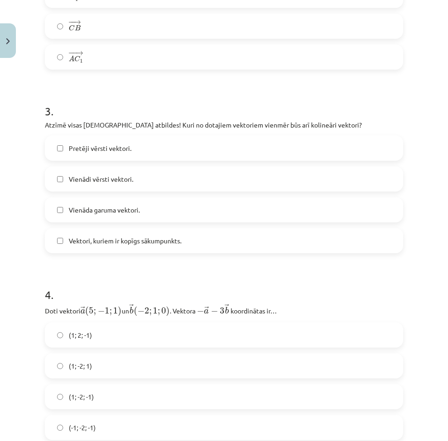
scroll to position [853, 0]
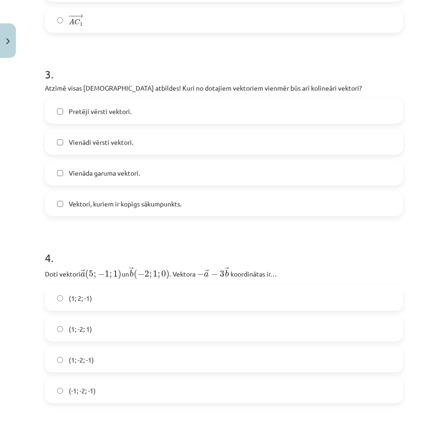
drag, startPoint x: 127, startPoint y: 105, endPoint x: 118, endPoint y: 136, distance: 32.6
click at [127, 105] on label "Pretēji vērsti vektori." at bounding box center [224, 111] width 356 height 23
drag, startPoint x: 165, startPoint y: 141, endPoint x: 160, endPoint y: 145, distance: 6.4
click at [166, 141] on label "Vienādi vērsti vektori." at bounding box center [224, 141] width 356 height 23
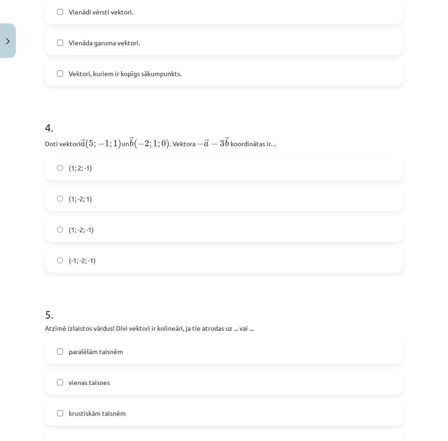
scroll to position [1040, 0]
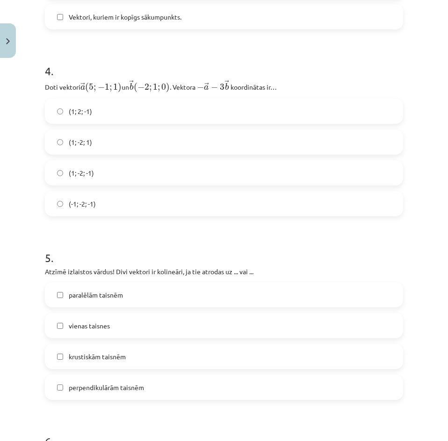
click at [110, 172] on label "(1; -2; -1)" at bounding box center [224, 172] width 356 height 23
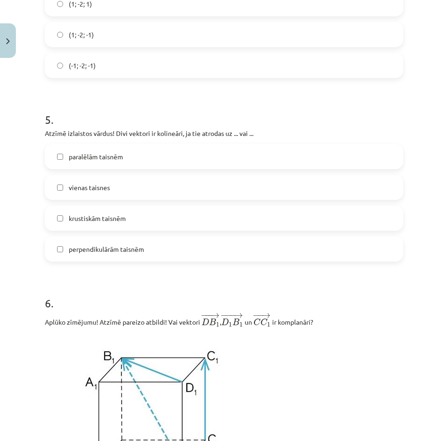
scroll to position [1180, 0]
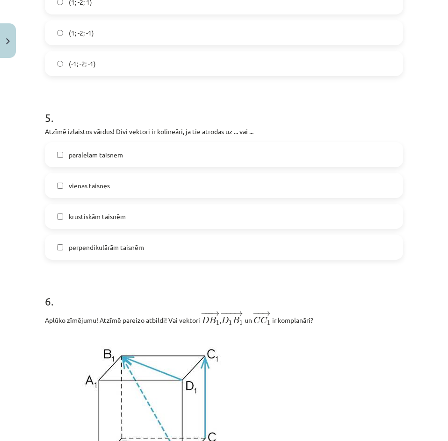
click at [134, 159] on label "paralēlām taisnēm" at bounding box center [224, 154] width 356 height 23
click at [127, 185] on label "vienas taisnes" at bounding box center [224, 185] width 356 height 23
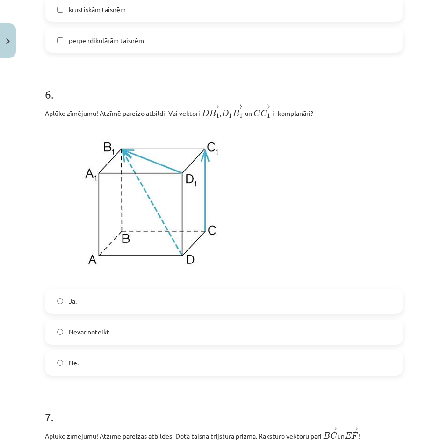
scroll to position [1508, 0]
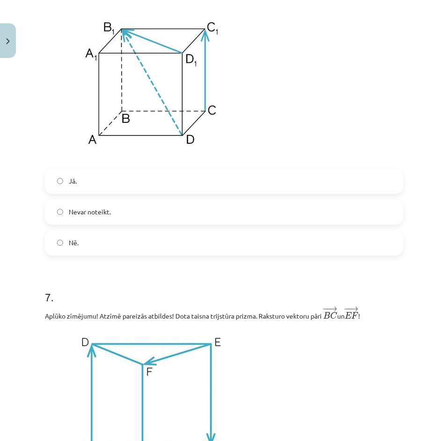
click at [132, 181] on label "Jā." at bounding box center [224, 181] width 356 height 23
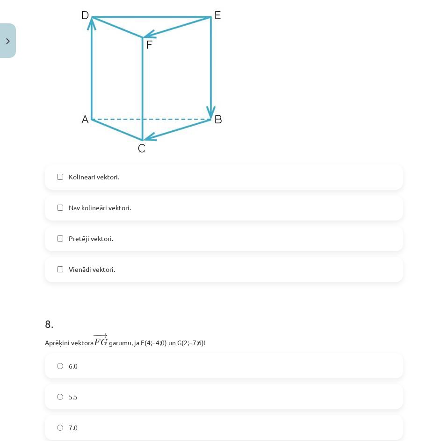
scroll to position [1788, 0]
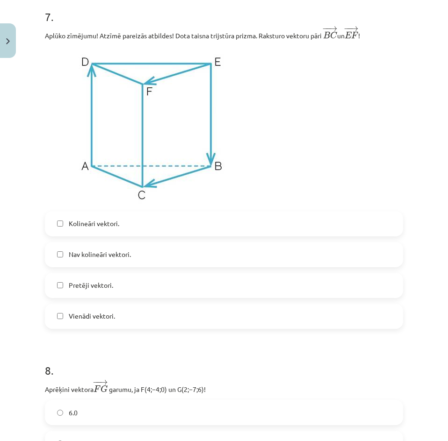
click at [101, 228] on span "Kolineāri vektori." at bounding box center [94, 224] width 51 height 10
click at [87, 318] on span "Vienādi vektori." at bounding box center [92, 316] width 46 height 10
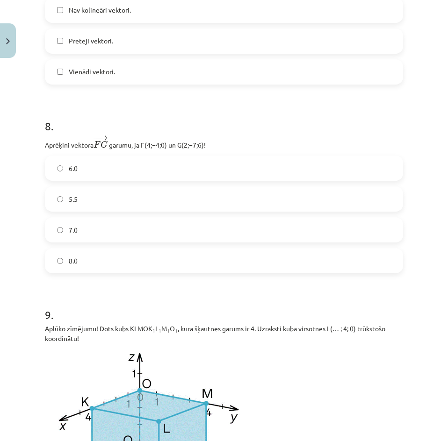
scroll to position [2069, 0]
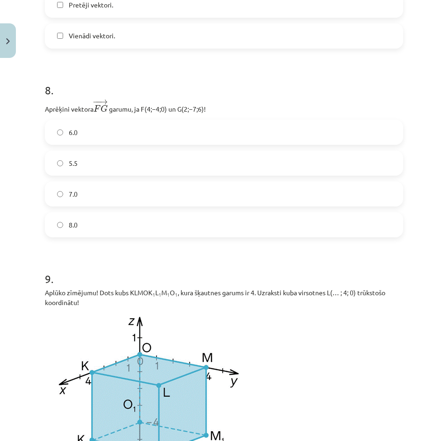
click at [86, 202] on label "7.0" at bounding box center [224, 193] width 356 height 23
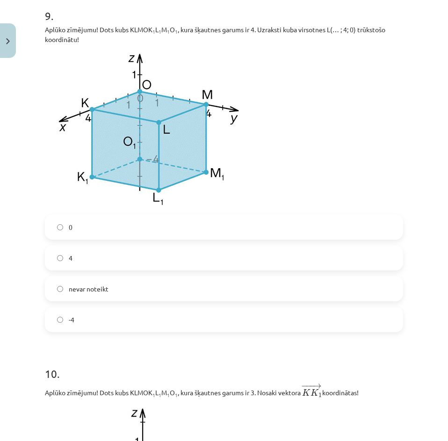
scroll to position [2349, 0]
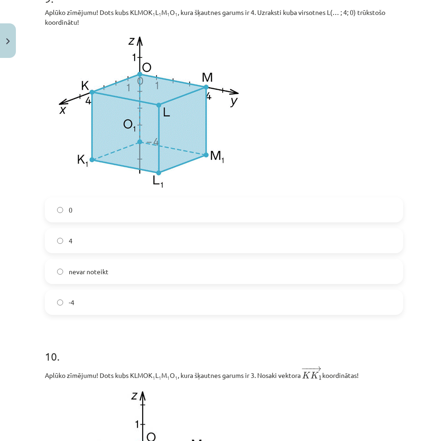
click at [114, 279] on label "nevar noteikt" at bounding box center [224, 271] width 356 height 23
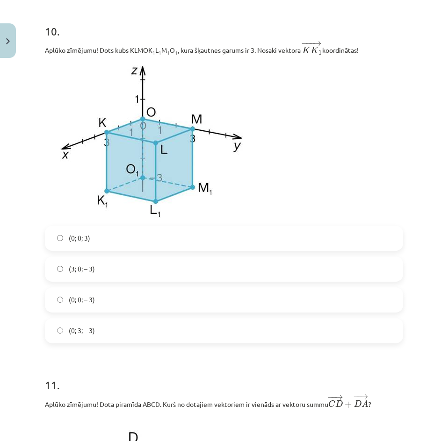
scroll to position [2677, 0]
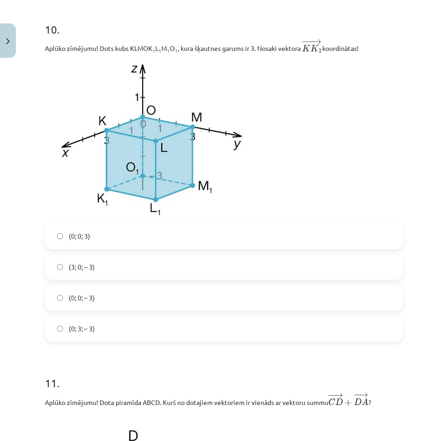
click at [96, 241] on label "(0; 0; 3)" at bounding box center [224, 236] width 356 height 23
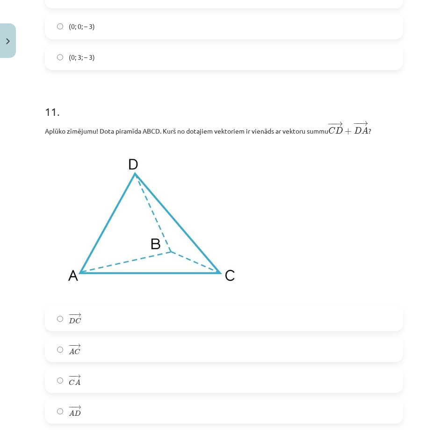
scroll to position [2957, 0]
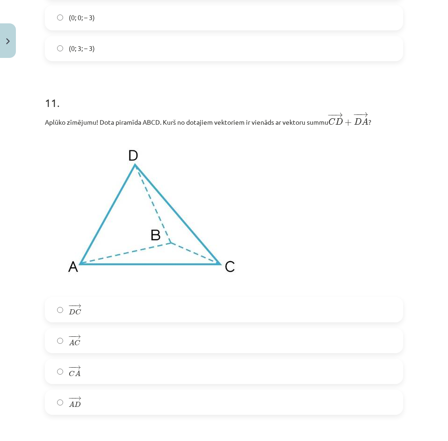
click at [83, 348] on label "− − → A C A C →" at bounding box center [224, 340] width 356 height 23
click at [87, 381] on label "− − → C A C A →" at bounding box center [224, 371] width 356 height 23
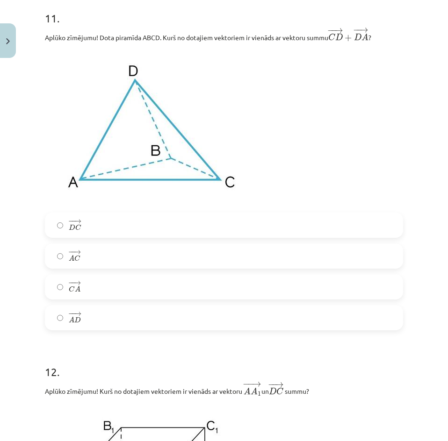
scroll to position [3051, 0]
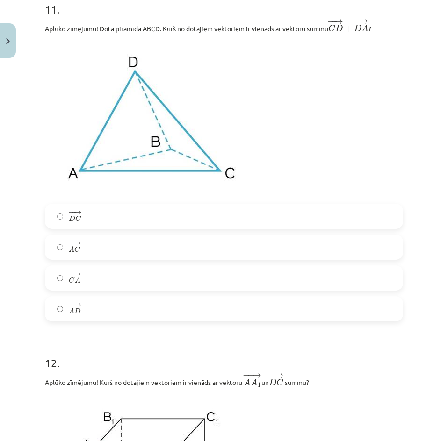
drag, startPoint x: 33, startPoint y: 295, endPoint x: 350, endPoint y: 185, distance: 335.4
click at [350, 185] on p at bounding box center [224, 118] width 358 height 159
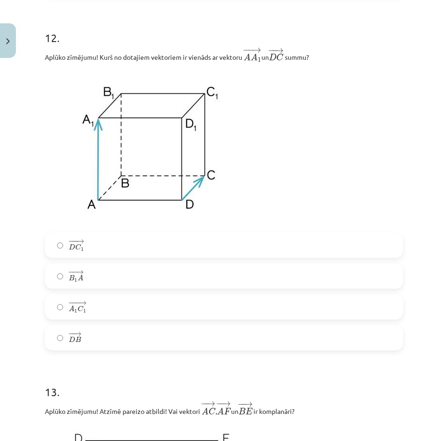
scroll to position [3378, 0]
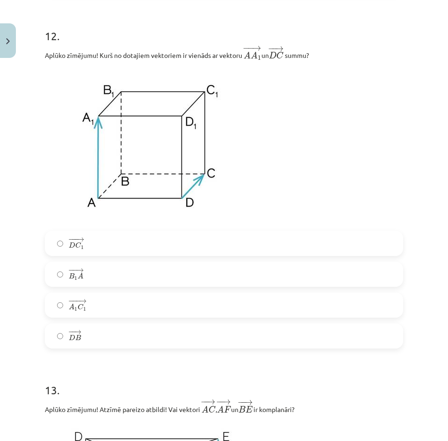
click at [91, 248] on label "− −− → D C 1 D C 1 →" at bounding box center [224, 243] width 356 height 23
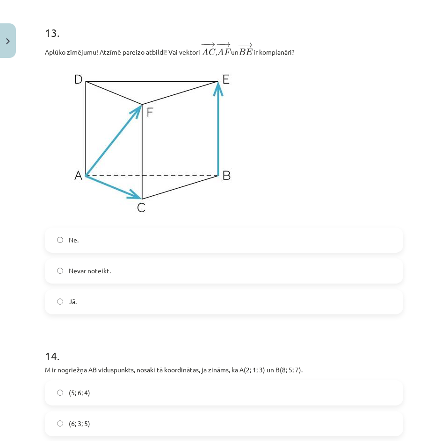
scroll to position [3752, 0]
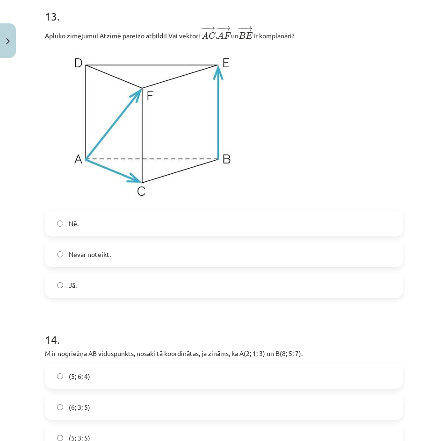
click at [100, 266] on label "Nevar noteikt." at bounding box center [224, 254] width 356 height 23
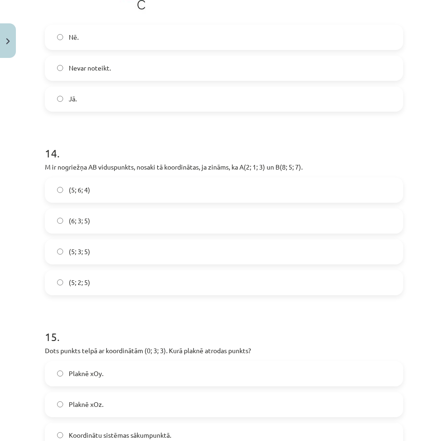
scroll to position [3939, 0]
click at [87, 256] on span "(5; 3; 5)" at bounding box center [80, 251] width 22 height 10
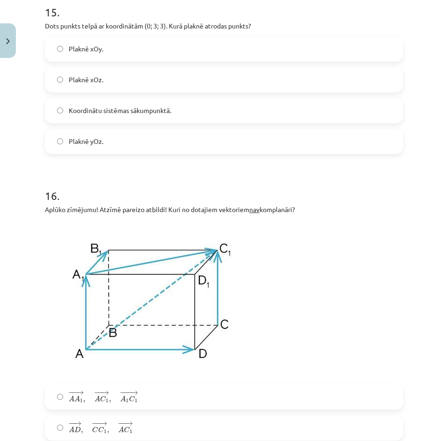
scroll to position [4267, 0]
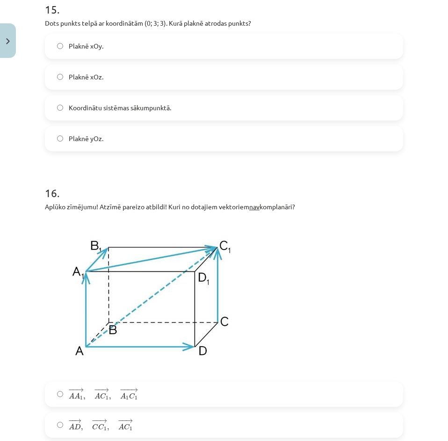
drag, startPoint x: 3, startPoint y: 244, endPoint x: 370, endPoint y: 280, distance: 369.3
click at [368, 283] on p at bounding box center [224, 296] width 358 height 159
click at [108, 137] on label "Plaknē yOz." at bounding box center [224, 138] width 356 height 23
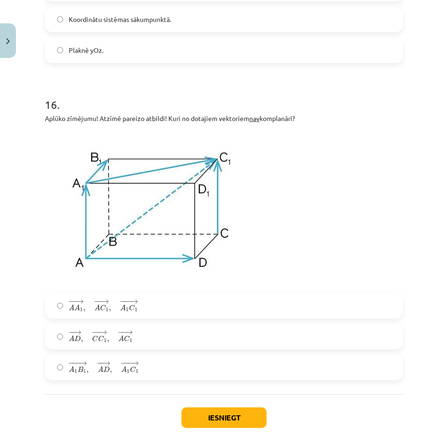
scroll to position [4407, 0]
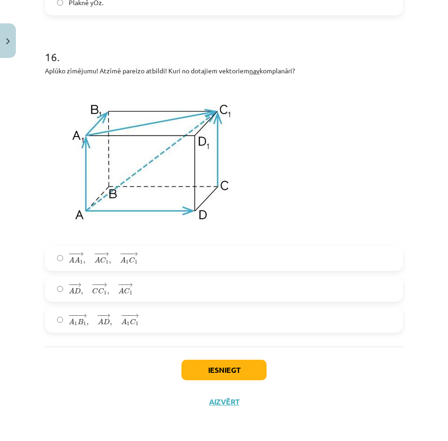
click at [87, 293] on span "− − → A D , − − → C C 1 , − − → A C 1" at bounding box center [101, 289] width 64 height 12
click at [206, 374] on button "Iesniegt" at bounding box center [223, 370] width 85 height 21
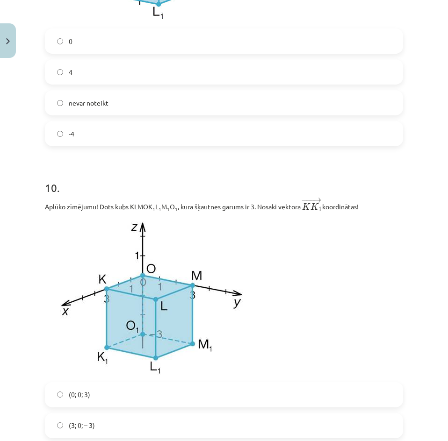
scroll to position [0, 0]
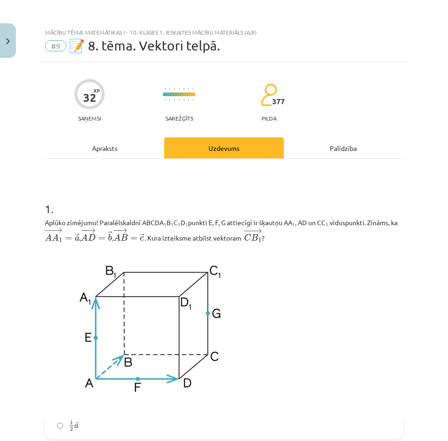
drag, startPoint x: 328, startPoint y: 397, endPoint x: 391, endPoint y: 30, distance: 373.0
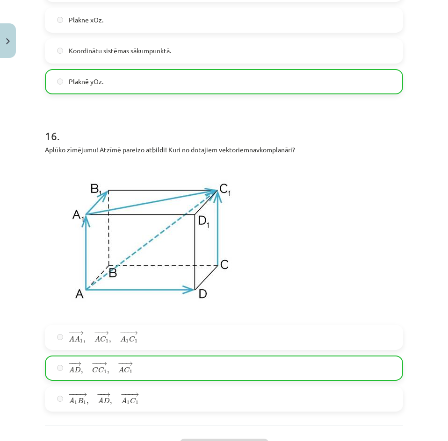
scroll to position [4436, 0]
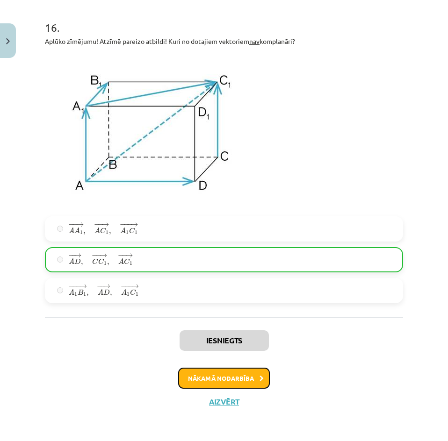
click at [243, 388] on button "Nākamā nodarbība" at bounding box center [224, 379] width 92 height 22
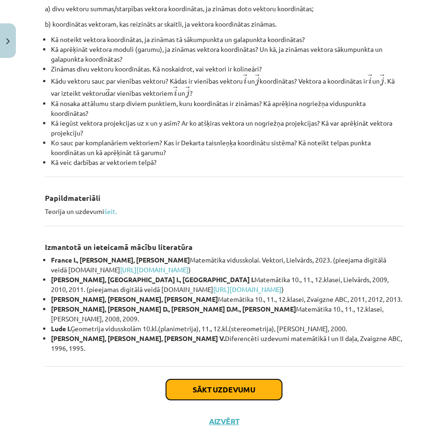
click at [210, 380] on button "Sākt uzdevumu" at bounding box center [224, 390] width 116 height 21
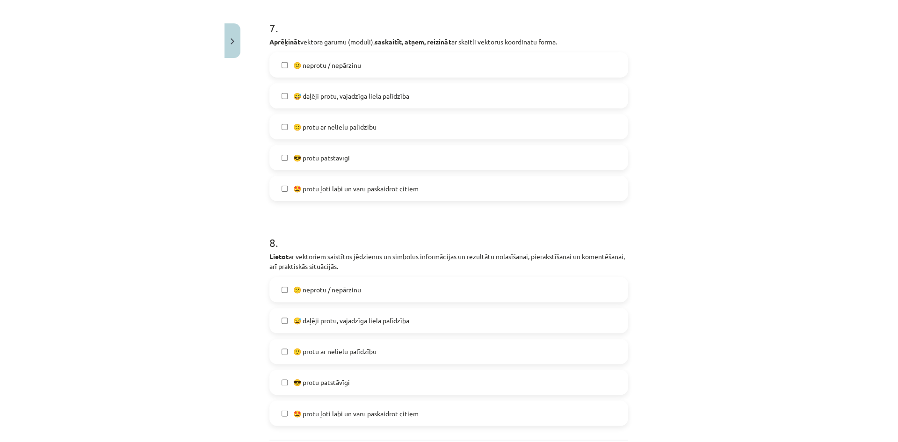
scroll to position [1686, 0]
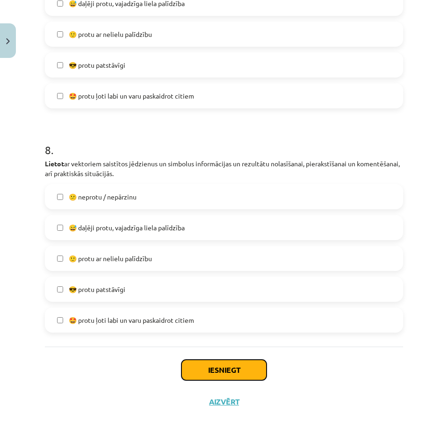
click at [217, 368] on button "Iesniegt" at bounding box center [223, 370] width 85 height 21
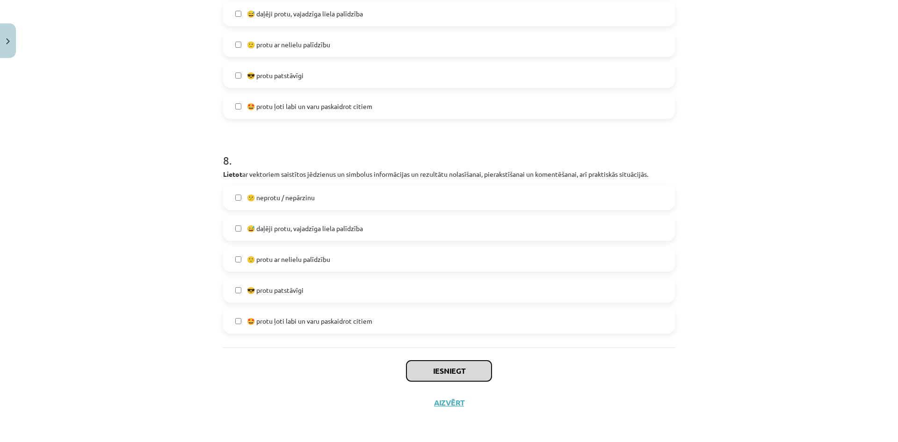
scroll to position [1647, 0]
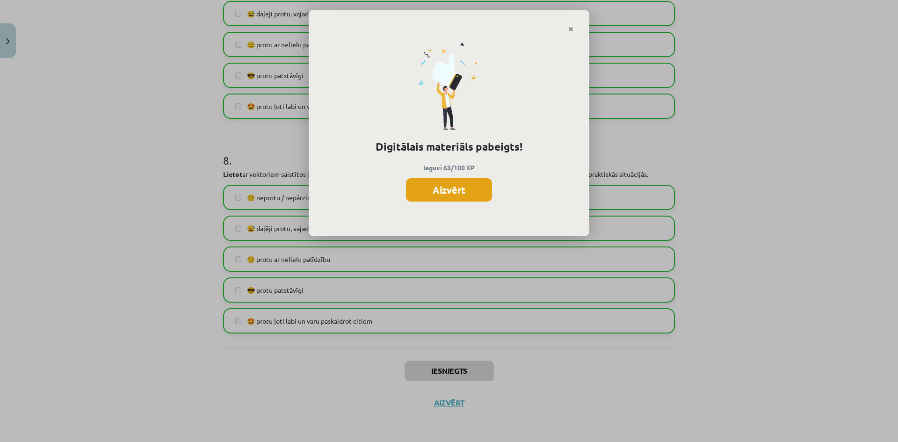
click at [455, 186] on button "Aizvērt" at bounding box center [449, 189] width 86 height 23
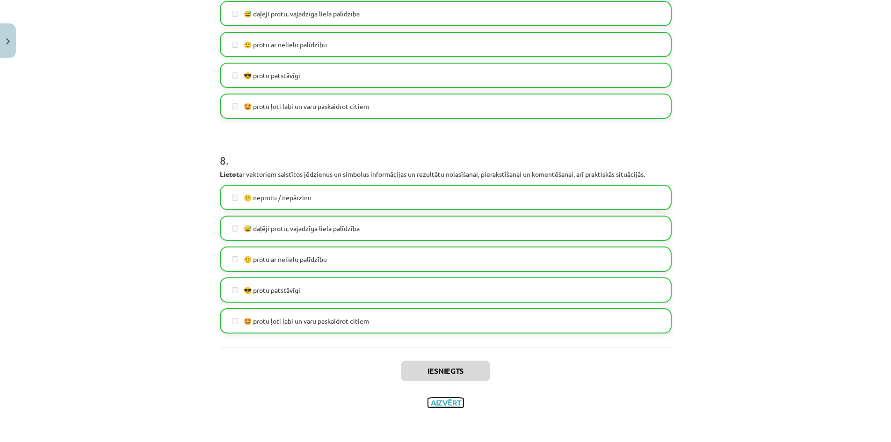
click at [449, 404] on button "Aizvērt" at bounding box center [446, 402] width 36 height 9
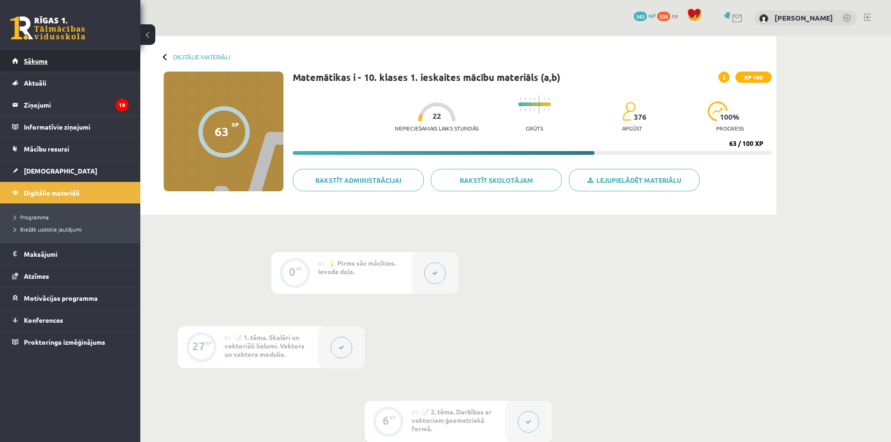
click at [35, 58] on span "Sākums" at bounding box center [36, 61] width 24 height 8
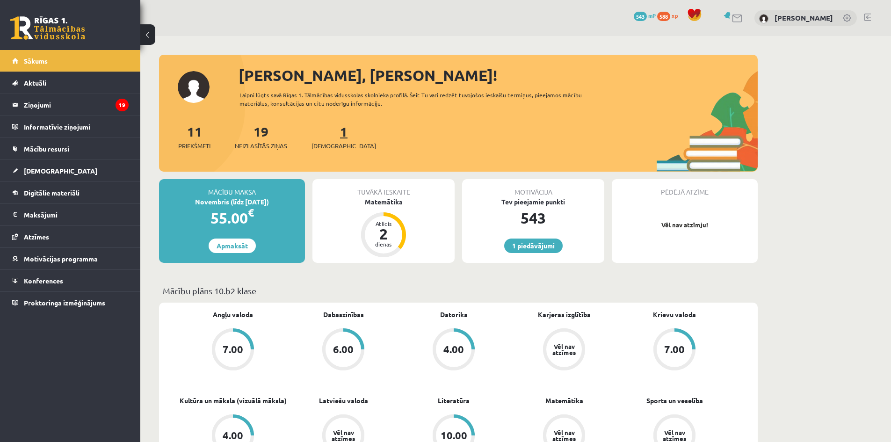
click at [328, 142] on span "[DEMOGRAPHIC_DATA]" at bounding box center [343, 145] width 65 height 9
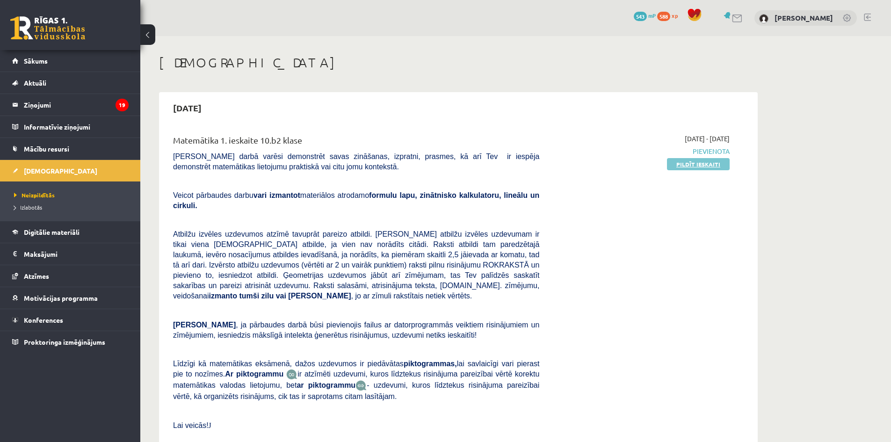
click at [695, 165] on link "Pildīt ieskaiti" at bounding box center [698, 164] width 63 height 12
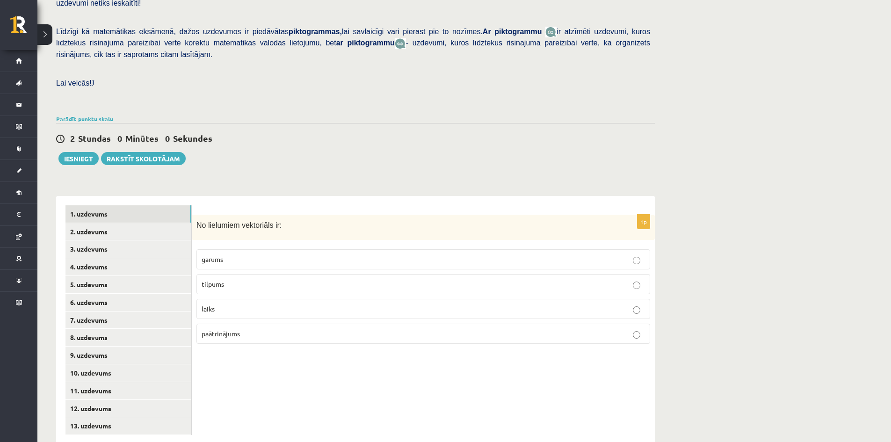
scroll to position [210, 0]
click at [100, 417] on link "13. uzdevums" at bounding box center [128, 425] width 126 height 17
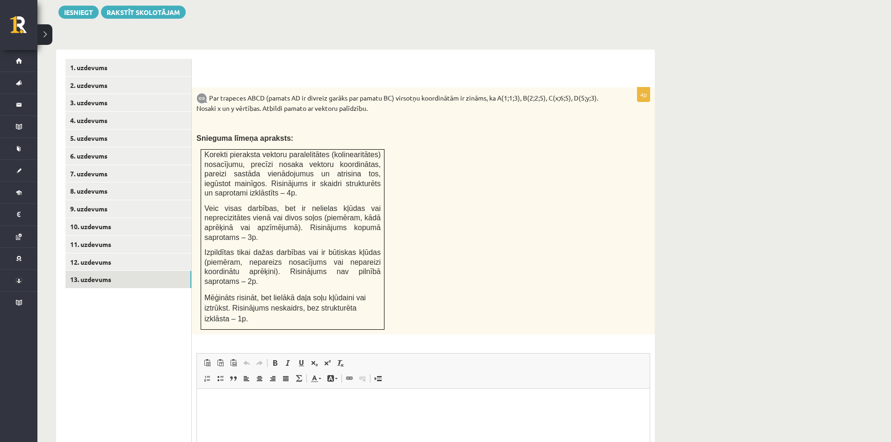
scroll to position [0, 0]
click at [96, 253] on link "12. uzdevums" at bounding box center [128, 261] width 126 height 17
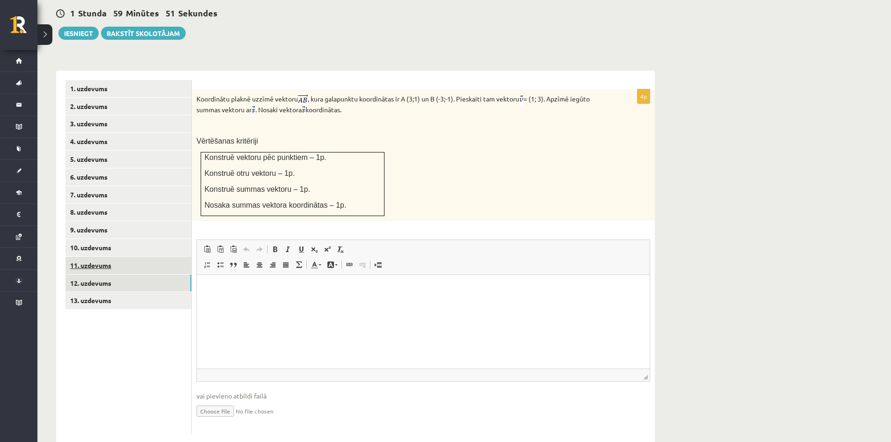
click at [101, 257] on link "11. uzdevums" at bounding box center [128, 265] width 126 height 17
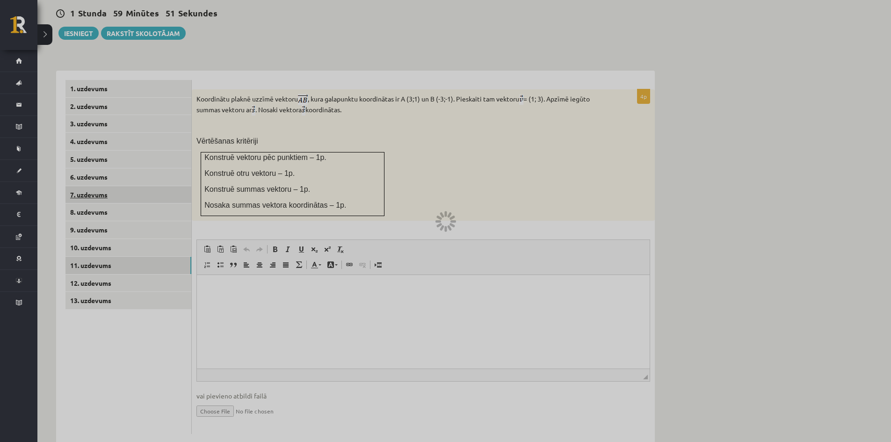
scroll to position [274, 0]
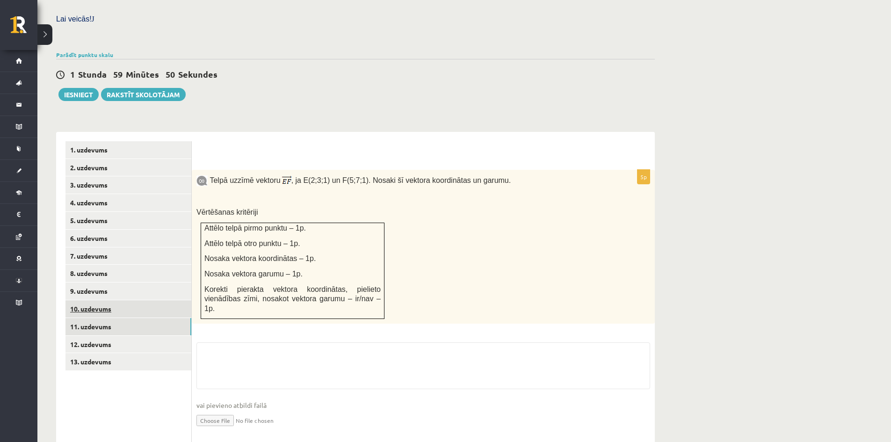
click at [96, 300] on link "10. uzdevums" at bounding box center [128, 308] width 126 height 17
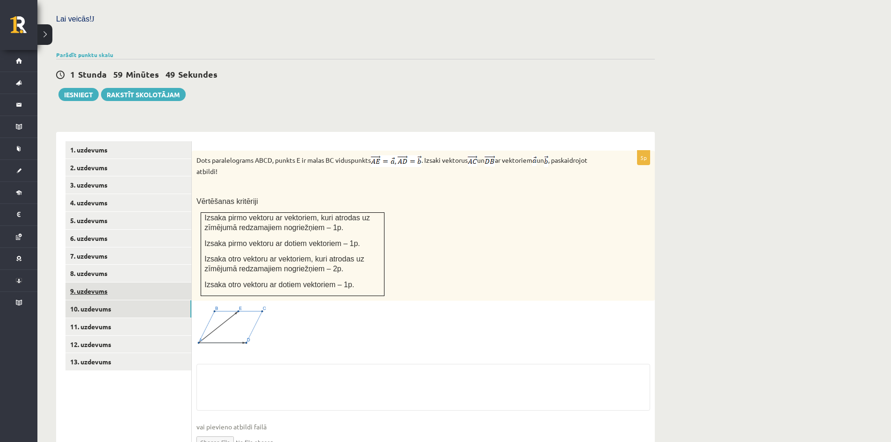
click at [99, 282] on link "9. uzdevums" at bounding box center [128, 290] width 126 height 17
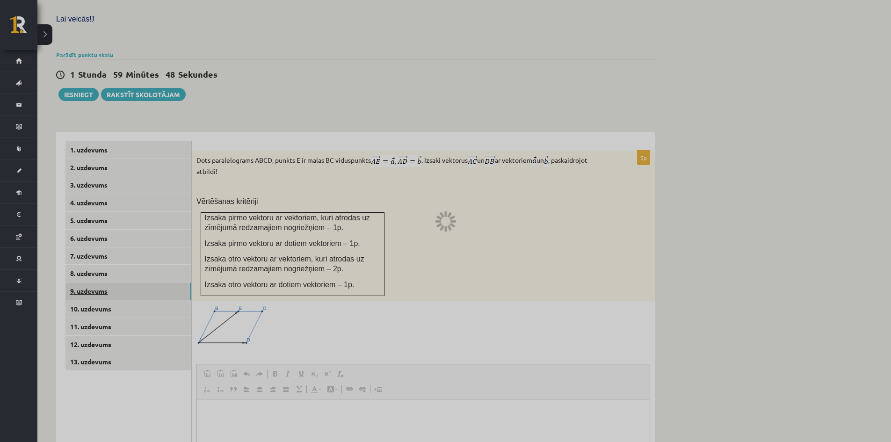
scroll to position [0, 0]
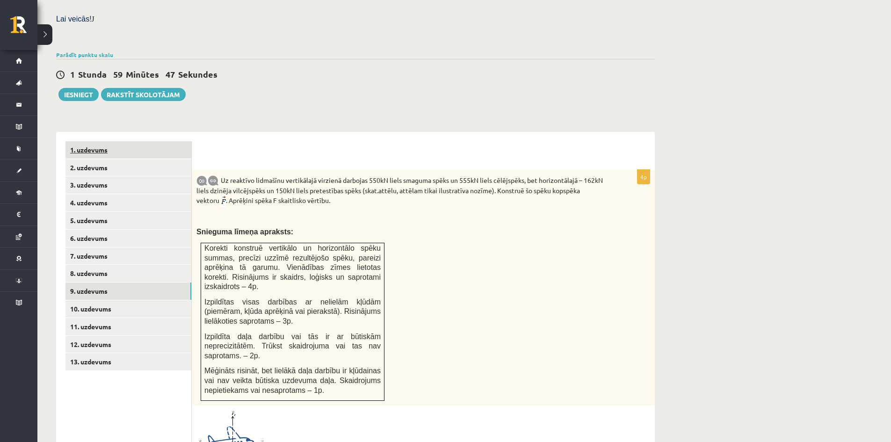
click at [93, 141] on link "1. uzdevums" at bounding box center [128, 149] width 126 height 17
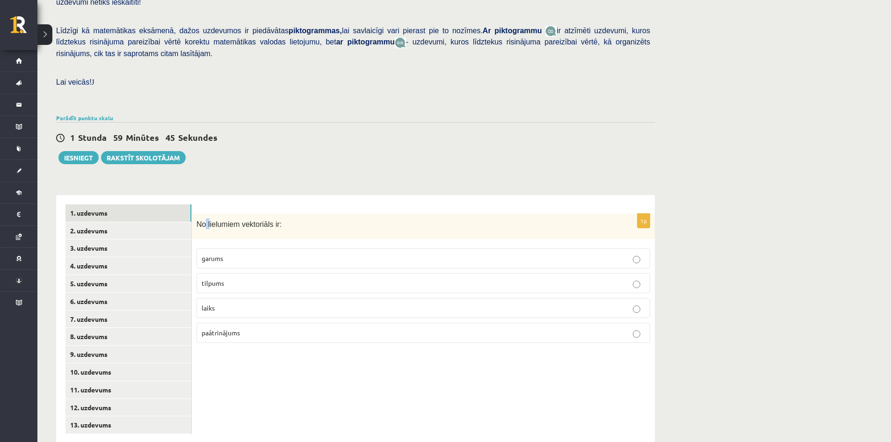
drag, startPoint x: 206, startPoint y: 180, endPoint x: 207, endPoint y: 206, distance: 26.7
click at [207, 206] on div "1p No lielumiem vektoriāls ir: garums tilpums laiks paātrinājums" at bounding box center [423, 319] width 463 height 248
drag, startPoint x: 195, startPoint y: 196, endPoint x: 274, endPoint y: 152, distance: 89.8
click at [277, 159] on div "Matemātika 1. ieskaite 10.b2 klase , Adrians Rudzītis (10.b2 klase) Pārbaudes d…" at bounding box center [355, 143] width 636 height 637
click at [358, 125] on div "1 Stunda 59 Minūtes 40 Sekundes Ieskaite saglabāta! Iesniegt Rakstīt skolotājam" at bounding box center [355, 143] width 599 height 42
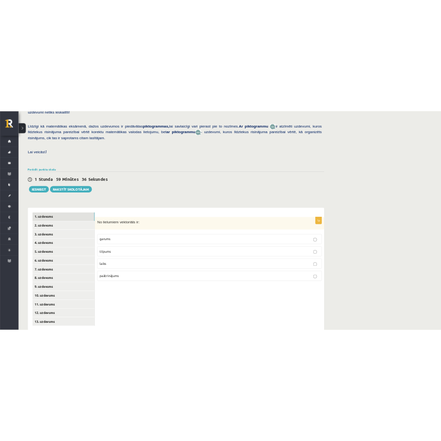
scroll to position [202, 0]
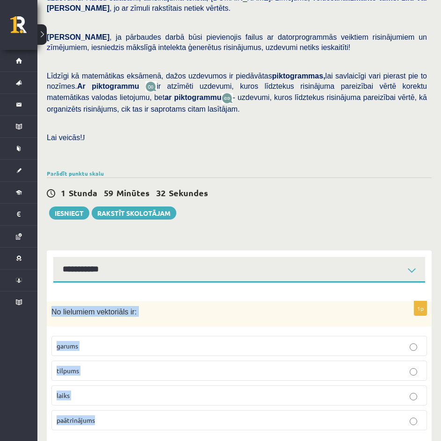
drag, startPoint x: 57, startPoint y: 290, endPoint x: 106, endPoint y: 408, distance: 127.7
click at [106, 408] on div "1p No lielumiem vektoriāls ir: garums tilpums laiks paātrinājums" at bounding box center [239, 370] width 385 height 137
click at [241, 212] on div "Matemātika 1. ieskaite 10.b2 klase , Adrians Rudzītis (10.b2 klase) Pārbaudes d…" at bounding box center [239, 148] width 404 height 628
click at [132, 341] on p "garums" at bounding box center [239, 346] width 365 height 10
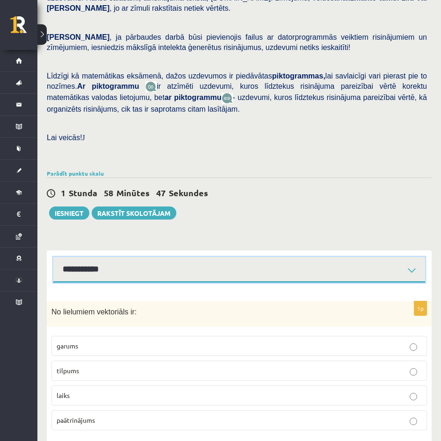
click at [138, 257] on select "**********" at bounding box center [239, 270] width 372 height 26
click at [53, 257] on select "**********" at bounding box center [239, 270] width 372 height 26
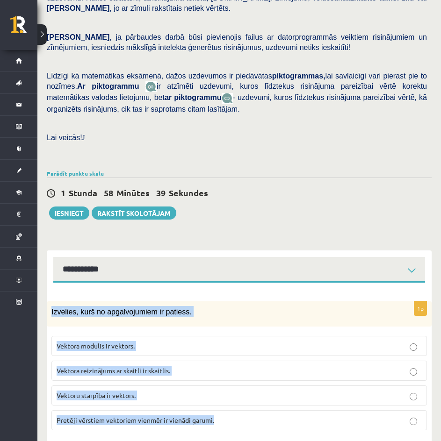
drag, startPoint x: 50, startPoint y: 288, endPoint x: 232, endPoint y: 415, distance: 222.0
click at [232, 416] on div "1p Izvēlies, kurš no apgalvojumiem ir patiess. Vektora modulis ir vektors. Vekt…" at bounding box center [239, 370] width 385 height 137
click at [293, 292] on form "1p Izvēlies, kurš no apgalvojumiem ir patiess. Vektora modulis ir vektors. Vekt…" at bounding box center [239, 365] width 366 height 146
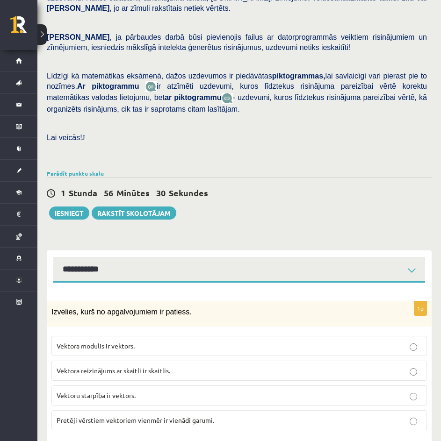
click at [173, 416] on p "Pretēji vērstiem vektoriem vienmēr ir vienādi garumi." at bounding box center [239, 421] width 365 height 10
click at [162, 367] on span "Vektora reizinājums ar skaitli ir skaitlis." at bounding box center [114, 371] width 114 height 8
click at [178, 411] on fieldset "Vektora modulis ir vektors. Vektora reizinājums ar skaitli ir skaitlis. Vektoru…" at bounding box center [239, 383] width 376 height 102
click at [173, 416] on span "Pretēji vērstiem vektoriem vienmēr ir vienādi garumi." at bounding box center [136, 420] width 158 height 8
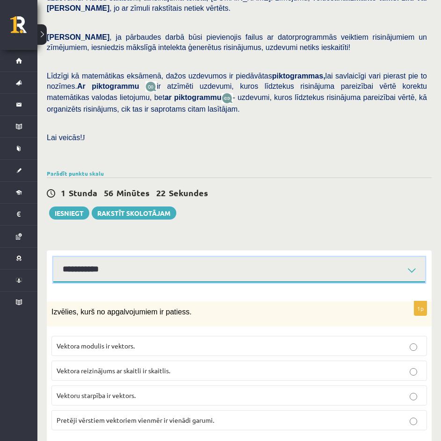
click at [173, 257] on select "**********" at bounding box center [239, 270] width 372 height 26
select select "**********"
click at [53, 257] on select "**********" at bounding box center [239, 270] width 372 height 26
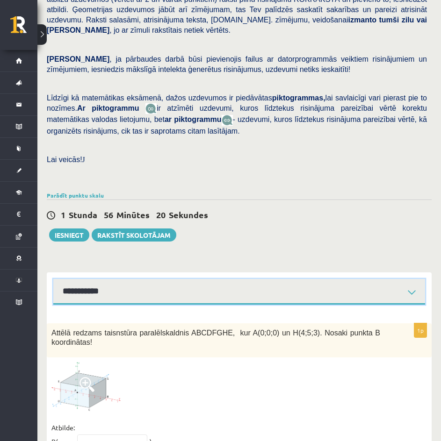
scroll to position [220, 0]
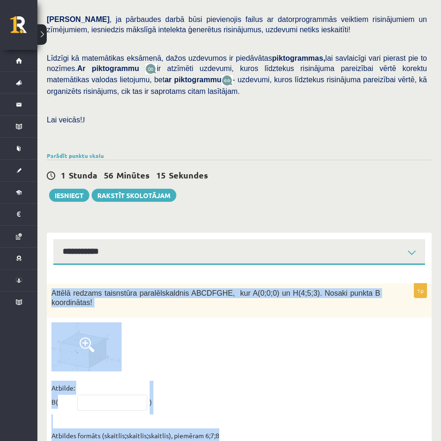
drag, startPoint x: 58, startPoint y: 274, endPoint x: 229, endPoint y: 404, distance: 213.9
click at [234, 408] on div "1p Attēlā redzams taisnstūra paralēlskaldnis ABCDFGHE, kur A(0;0;0) un H(4;5;3)…" at bounding box center [239, 366] width 385 height 164
click at [284, 327] on div at bounding box center [239, 347] width 376 height 49
click at [226, 344] on div "1p Attēlā redzams taisnstūra paralēlskaldnis ABCDFGHE, kur A(0;0;0) un H(4;5;3)…" at bounding box center [239, 366] width 385 height 164
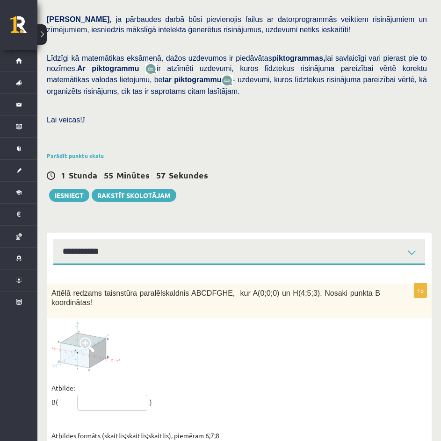
click at [114, 395] on input "text" at bounding box center [112, 403] width 70 height 16
type input "*****"
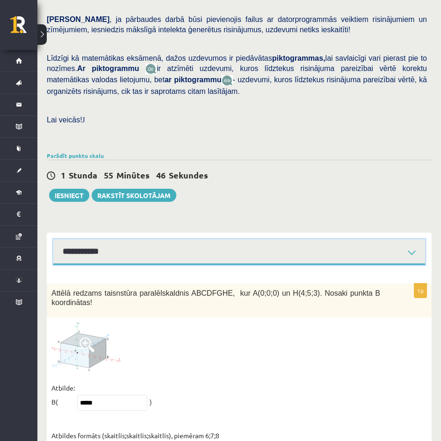
click at [101, 239] on select "**********" at bounding box center [239, 252] width 372 height 26
click at [53, 239] on select "**********" at bounding box center [239, 252] width 372 height 26
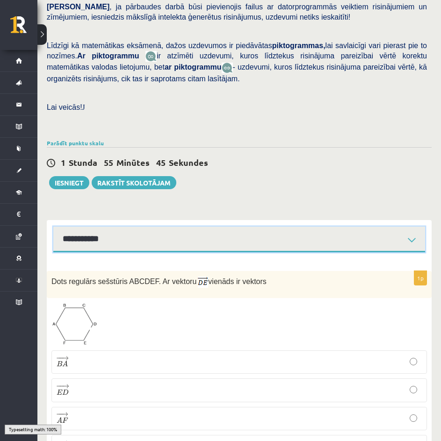
scroll to position [262, 0]
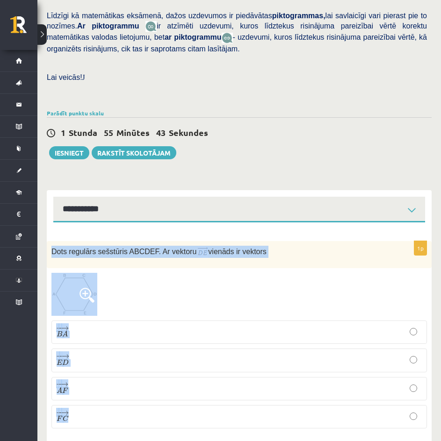
drag, startPoint x: 50, startPoint y: 226, endPoint x: 173, endPoint y: 412, distance: 222.8
click at [173, 412] on div "1p Dots regulārs sešstūris ABCDEF. Ar vektoru vienāds ir vektors − − → B A B A …" at bounding box center [239, 338] width 385 height 195
click at [158, 273] on div at bounding box center [239, 294] width 376 height 43
click at [123, 275] on div at bounding box center [239, 294] width 376 height 43
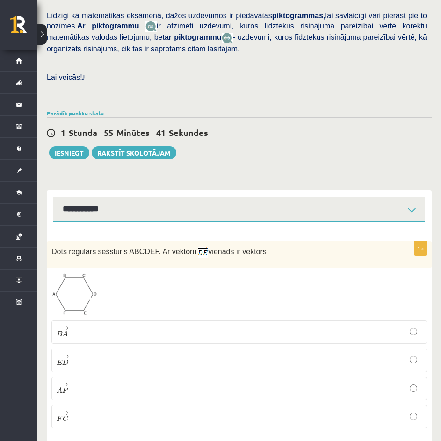
click at [138, 279] on div at bounding box center [239, 294] width 376 height 43
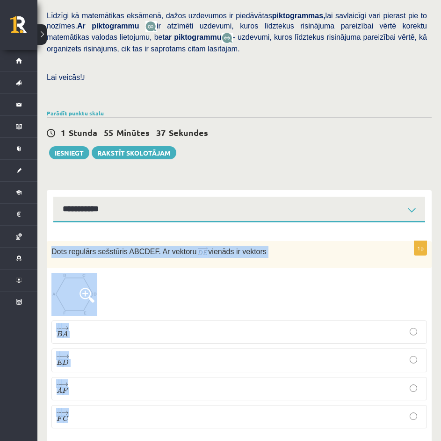
drag, startPoint x: 49, startPoint y: 229, endPoint x: 109, endPoint y: 402, distance: 183.7
click at [109, 402] on div "1p Dots regulārs sešstūris ABCDEF. Ar vektoru vienāds ir vektors − − → B A B A …" at bounding box center [239, 338] width 385 height 195
click at [188, 273] on div at bounding box center [239, 294] width 376 height 43
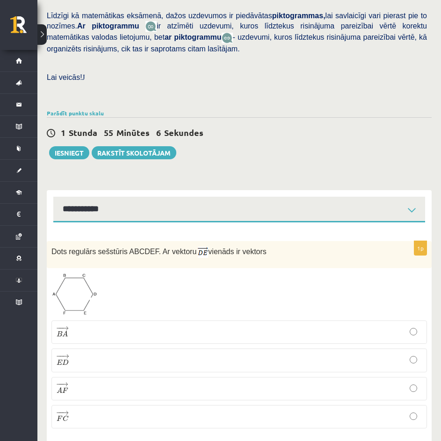
click at [109, 354] on p "− − → E D E D →" at bounding box center [239, 360] width 365 height 13
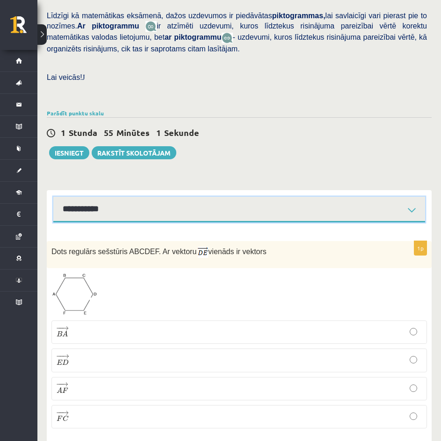
click at [121, 197] on select "**********" at bounding box center [239, 210] width 372 height 26
click at [53, 197] on select "**********" at bounding box center [239, 210] width 372 height 26
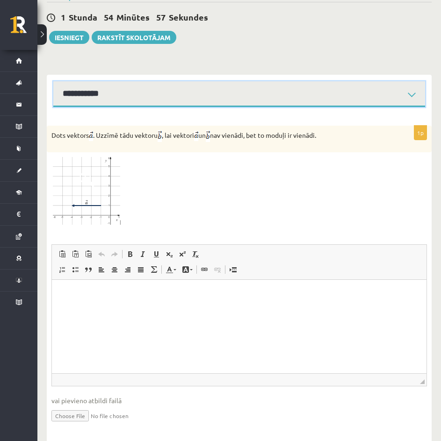
scroll to position [379, 0]
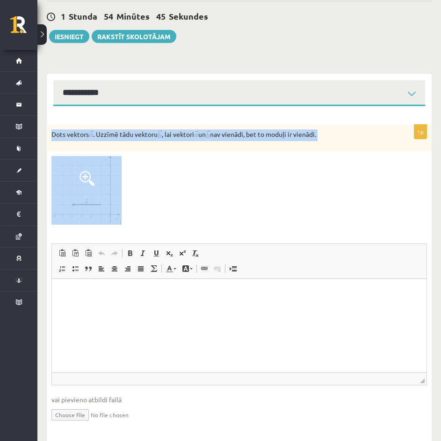
drag, startPoint x: 47, startPoint y: 110, endPoint x: 166, endPoint y: 159, distance: 128.3
click at [166, 159] on div "1p Dots vektors . Uzzīmē tādu vektoru , lai vektori un nav vienādi, bet to modu…" at bounding box center [239, 281] width 385 height 313
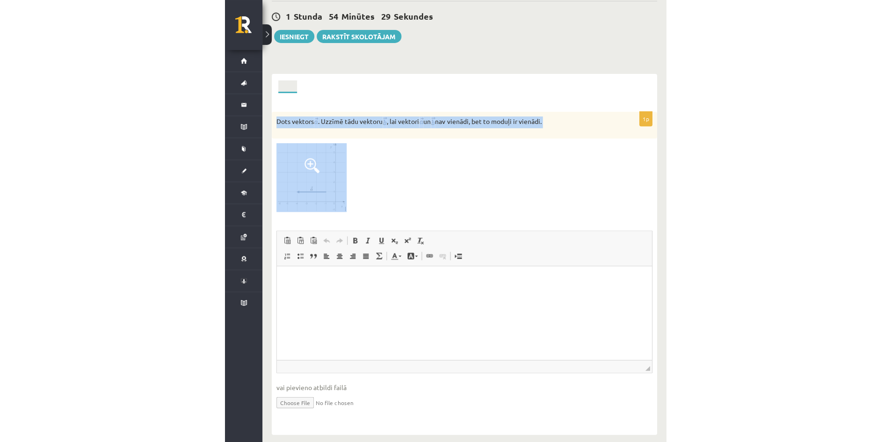
scroll to position [304, 0]
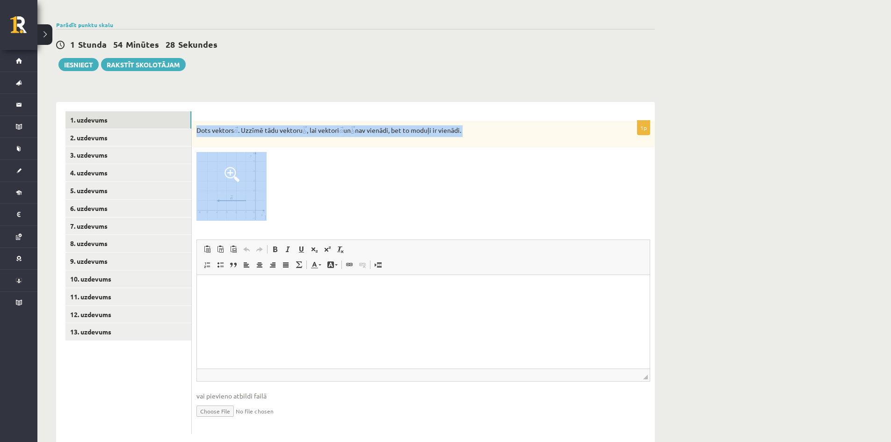
click at [576, 93] on div "**********" at bounding box center [355, 268] width 599 height 351
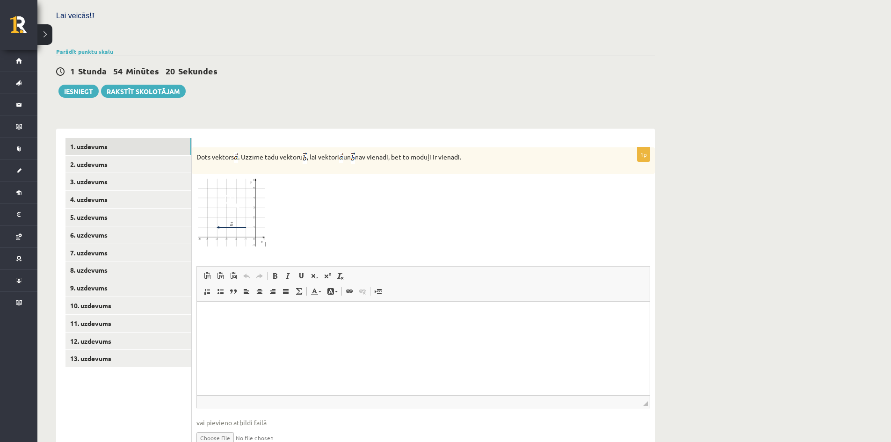
scroll to position [281, 0]
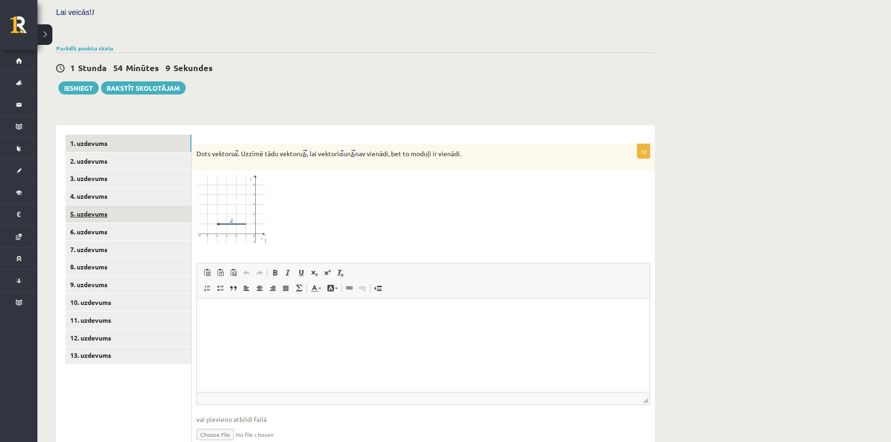
click at [95, 205] on link "5. uzdevums" at bounding box center [128, 213] width 126 height 17
click at [111, 223] on link "6. uzdevums" at bounding box center [128, 231] width 126 height 17
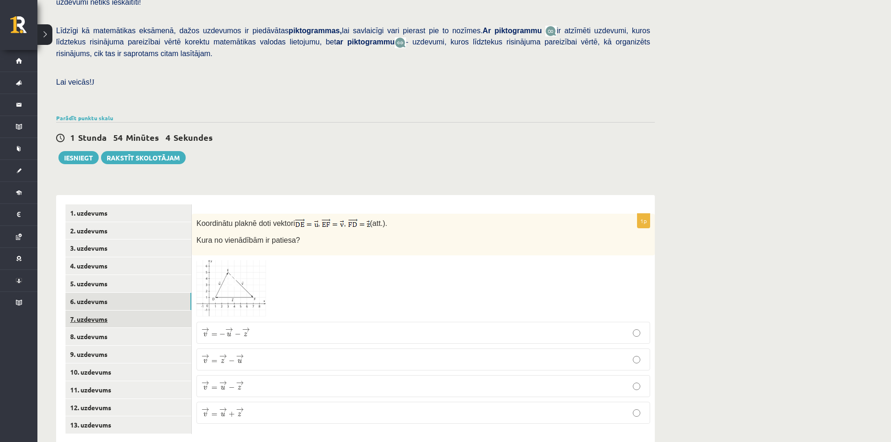
click at [90, 311] on link "7. uzdevums" at bounding box center [128, 319] width 126 height 17
click at [94, 328] on link "8. uzdevums" at bounding box center [128, 336] width 126 height 17
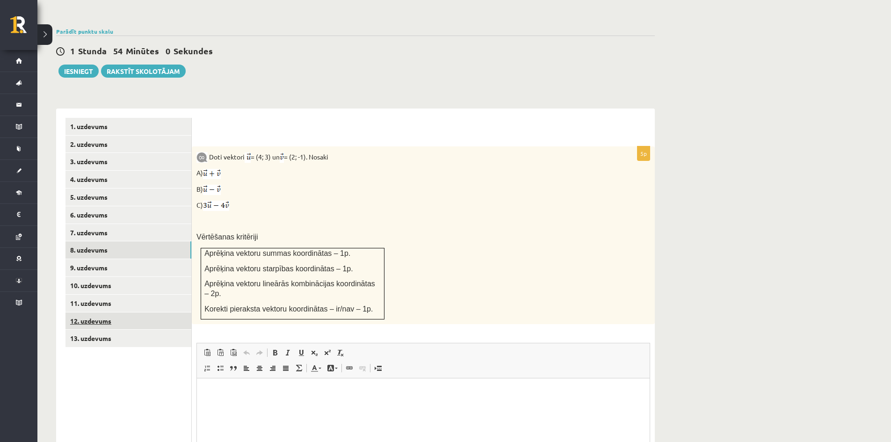
scroll to position [0, 0]
click at [96, 259] on link "9. uzdevums" at bounding box center [128, 267] width 126 height 17
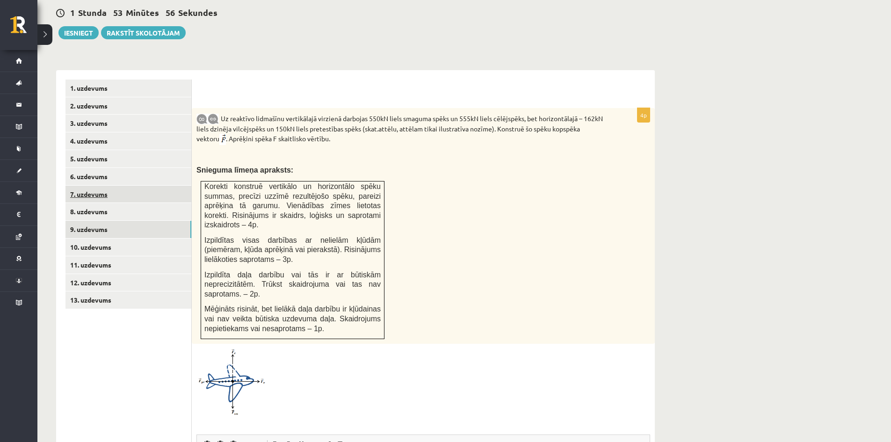
scroll to position [334, 0]
click at [83, 222] on link "9. uzdevums" at bounding box center [128, 230] width 126 height 17
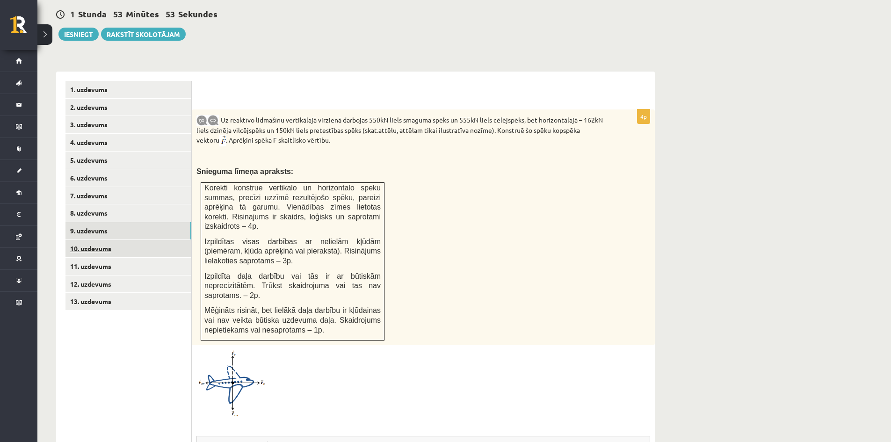
scroll to position [0, 0]
click at [85, 240] on link "10. uzdevums" at bounding box center [128, 248] width 126 height 17
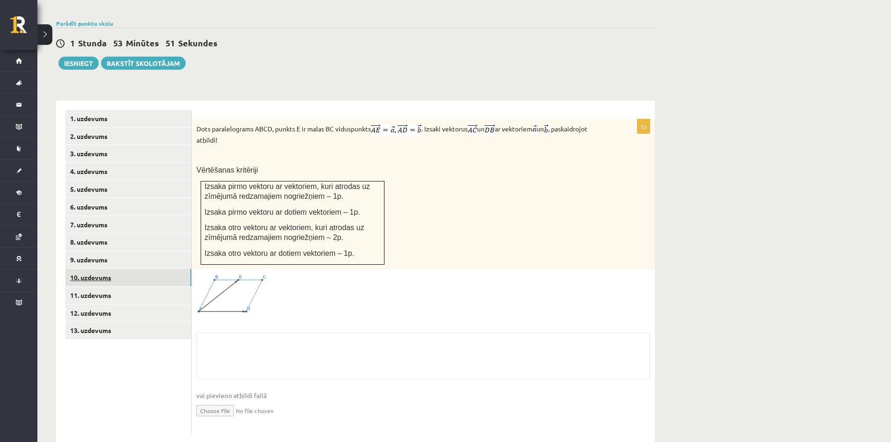
click at [91, 269] on link "10. uzdevums" at bounding box center [128, 277] width 126 height 17
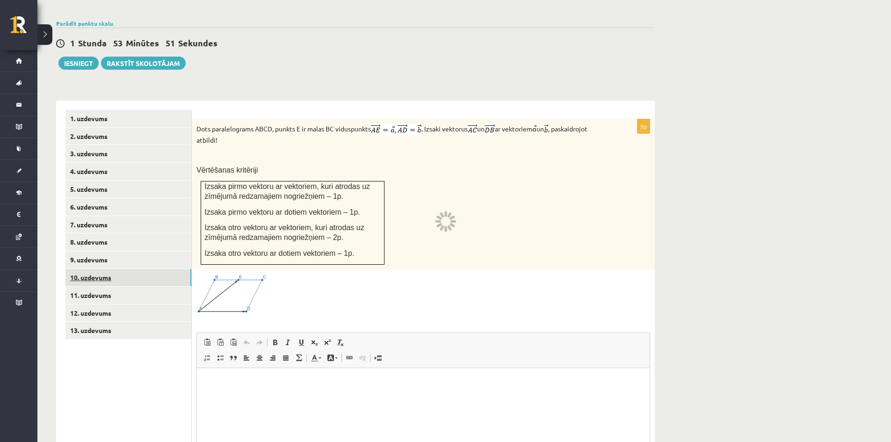
scroll to position [0, 0]
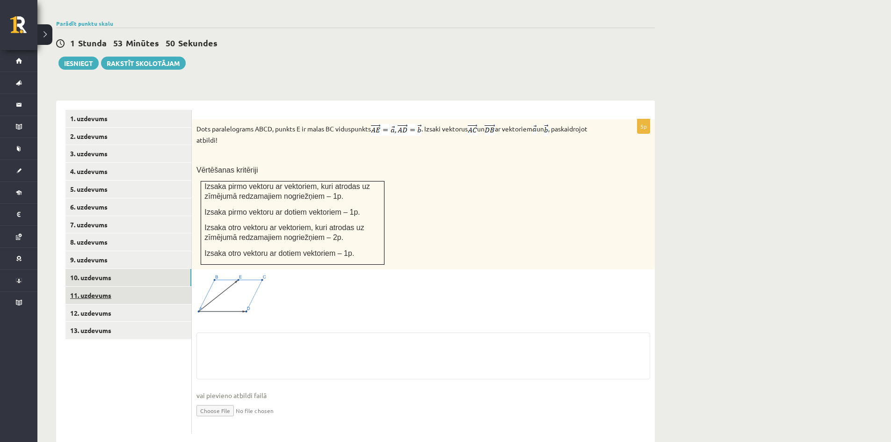
click at [93, 287] on link "11. uzdevums" at bounding box center [128, 295] width 126 height 17
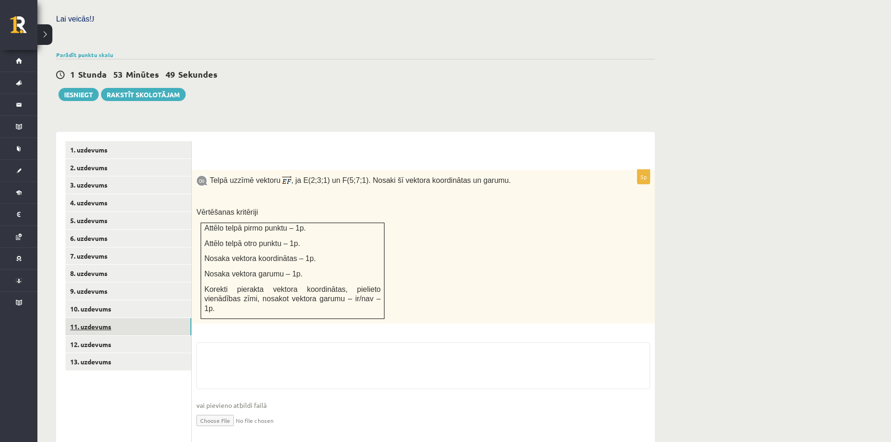
scroll to position [305, 0]
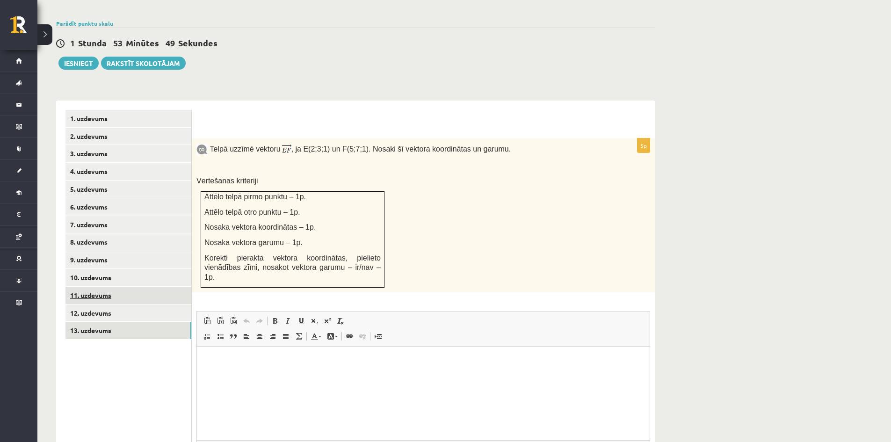
click at [96, 322] on link "13. uzdevums" at bounding box center [128, 330] width 126 height 17
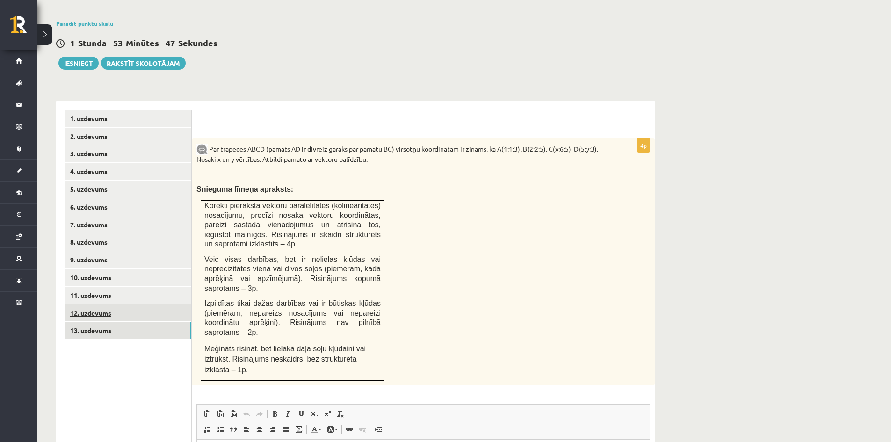
scroll to position [0, 0]
click at [91, 304] on link "12. uzdevums" at bounding box center [128, 312] width 126 height 17
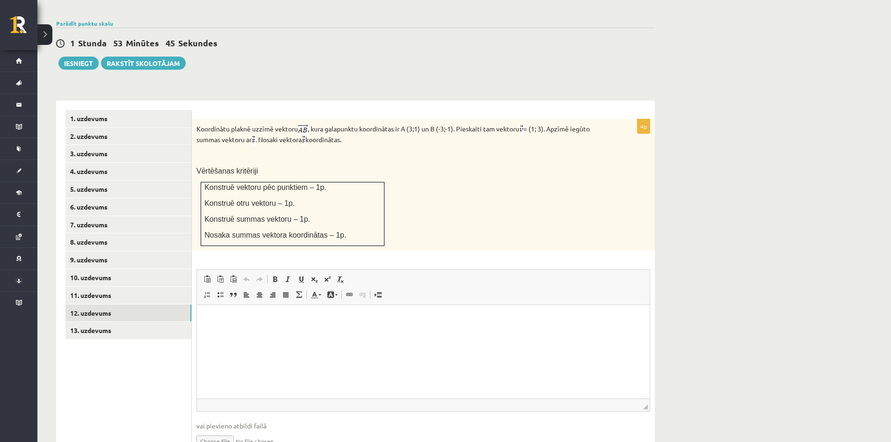
drag, startPoint x: 96, startPoint y: 381, endPoint x: 96, endPoint y: 371, distance: 9.8
drag, startPoint x: 96, startPoint y: 371, endPoint x: 80, endPoint y: 311, distance: 62.1
click at [80, 322] on link "13. uzdevums" at bounding box center [128, 330] width 126 height 17
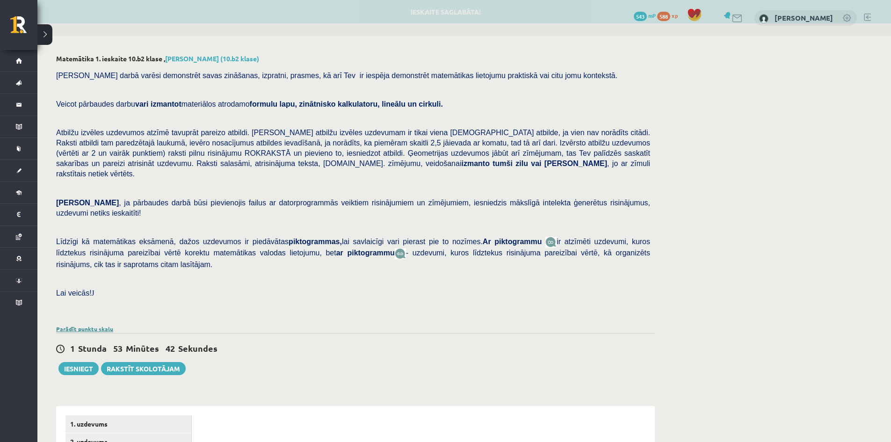
click at [95, 325] on link "Parādīt punktu skalu" at bounding box center [84, 328] width 57 height 7
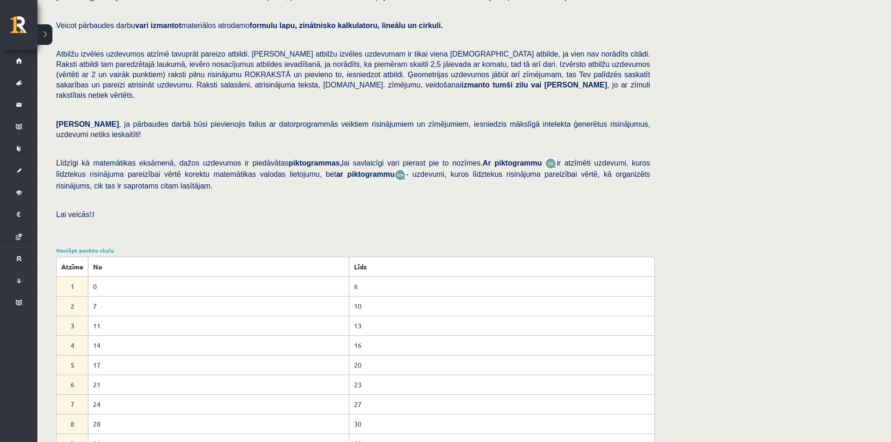
scroll to position [234, 0]
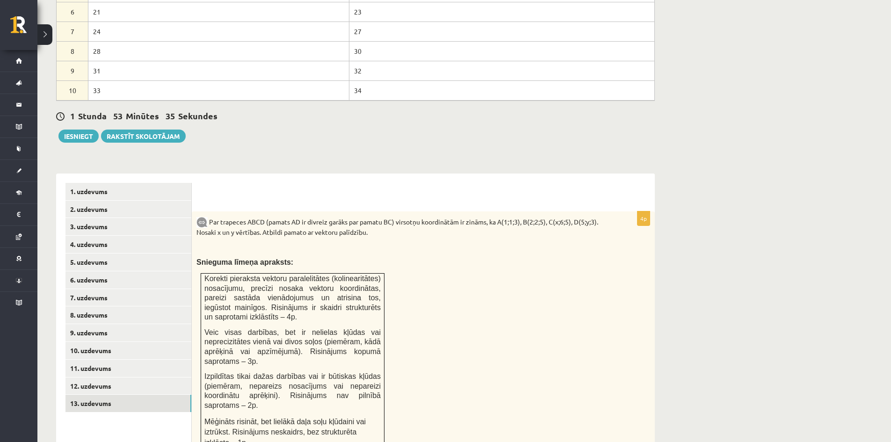
scroll to position [514, 0]
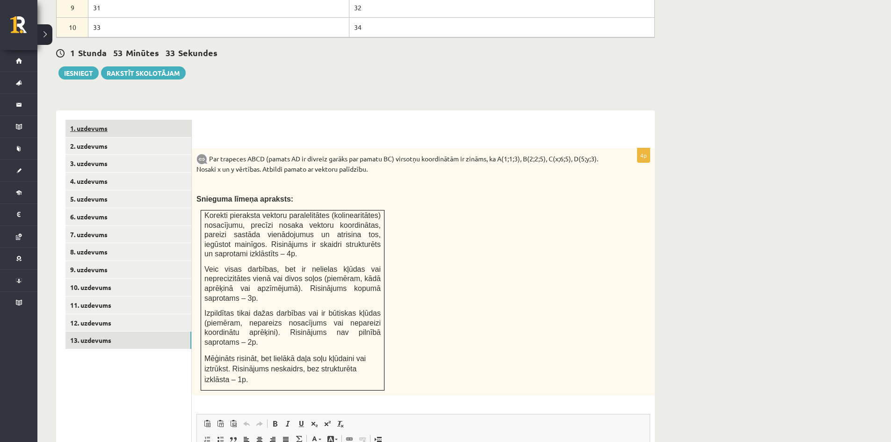
click at [95, 120] on link "1. uzdevums" at bounding box center [128, 128] width 126 height 17
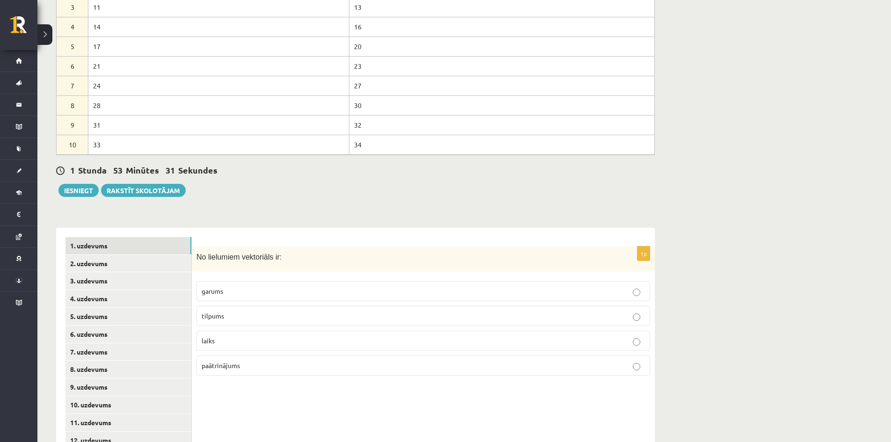
scroll to position [430, 0]
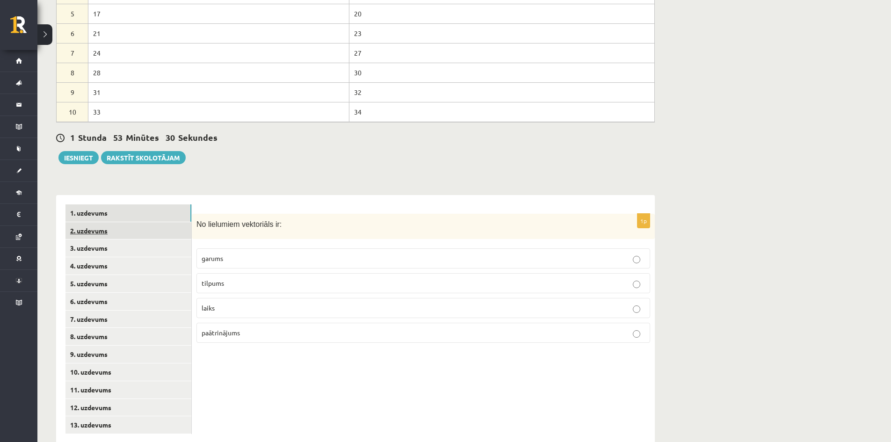
click at [106, 222] on link "2. uzdevums" at bounding box center [128, 230] width 126 height 17
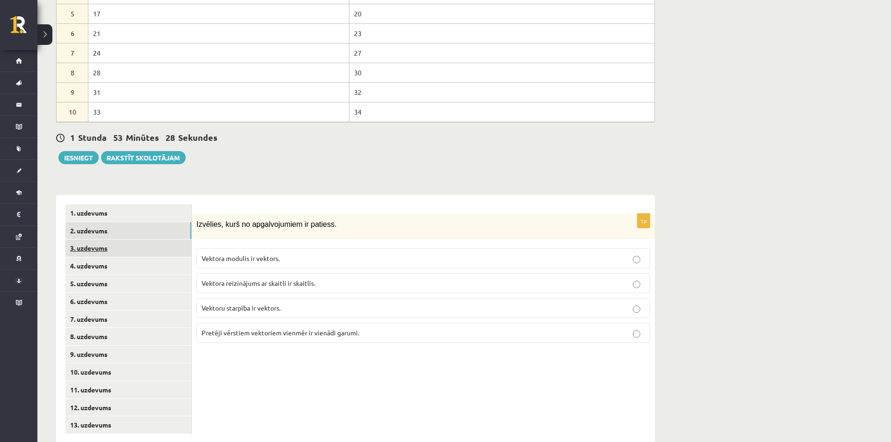
click at [94, 239] on link "3. uzdevums" at bounding box center [128, 247] width 126 height 17
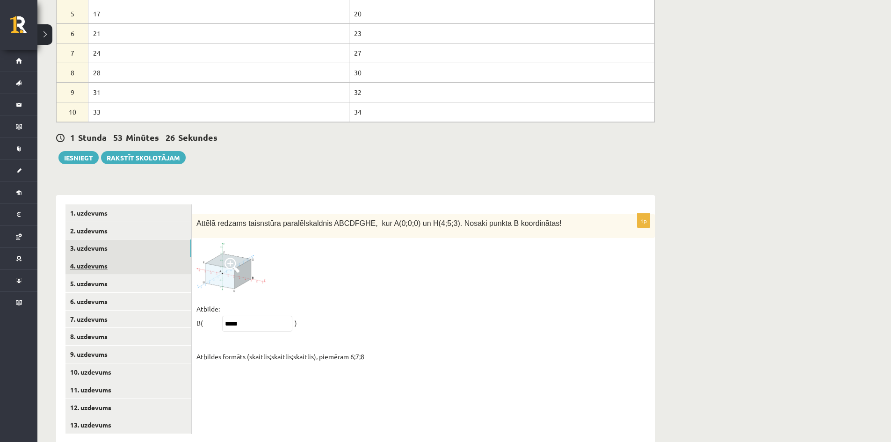
click at [96, 257] on link "4. uzdevums" at bounding box center [128, 265] width 126 height 17
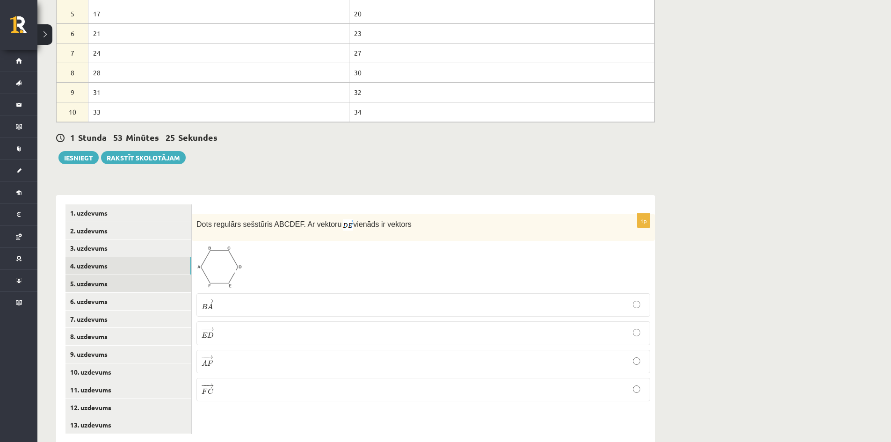
click at [93, 275] on link "5. uzdevums" at bounding box center [128, 283] width 126 height 17
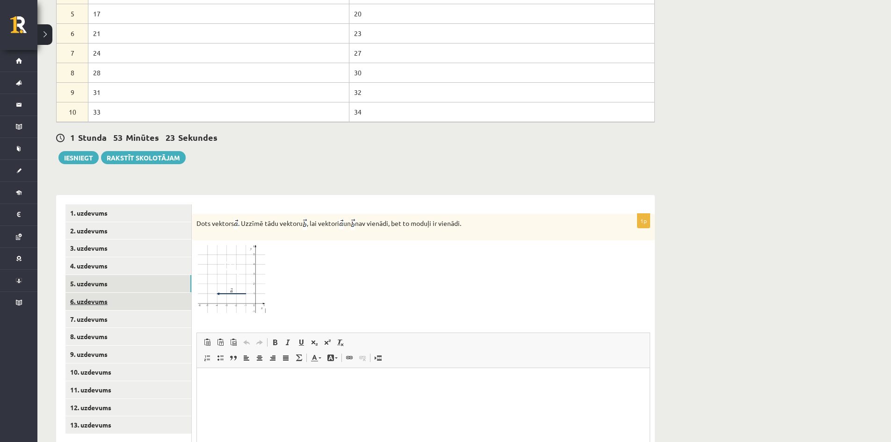
scroll to position [0, 0]
click at [89, 293] on link "6. uzdevums" at bounding box center [128, 301] width 126 height 17
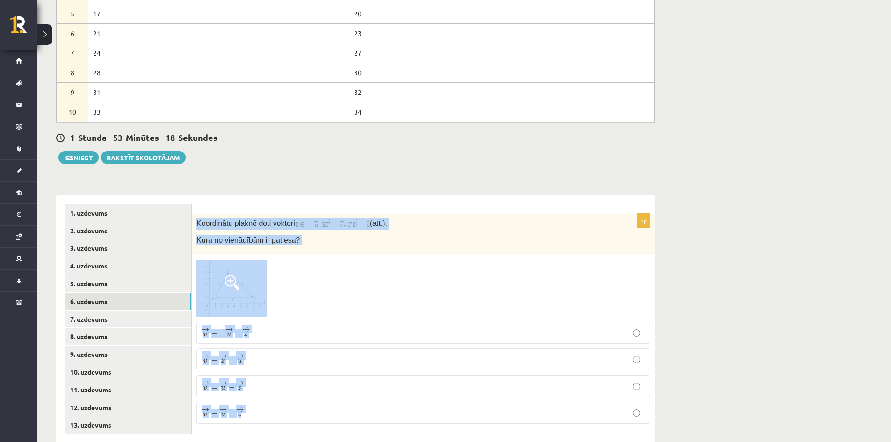
drag, startPoint x: 226, startPoint y: 217, endPoint x: 295, endPoint y: 388, distance: 183.6
click at [298, 391] on div "1p Koordinātu plaknē doti vektori , , (att.). Kura no vienādībām ir patiesa? → …" at bounding box center [423, 323] width 463 height 218
click at [639, 186] on div "**********" at bounding box center [355, 315] width 599 height 258
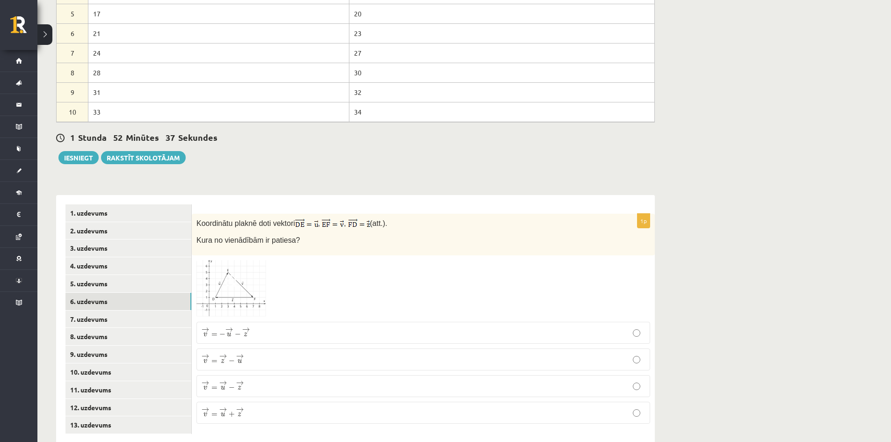
click at [505, 159] on div "Matemātika 1. ieskaite 10.b2 klase , Adrians Rudzītis (10.b2 klase) Pārbaudes d…" at bounding box center [355, 34] width 636 height 856
click at [257, 380] on p "→ v = → u − → z v → = u → − z →" at bounding box center [423, 386] width 443 height 12
click at [105, 311] on link "7. uzdevums" at bounding box center [128, 319] width 126 height 17
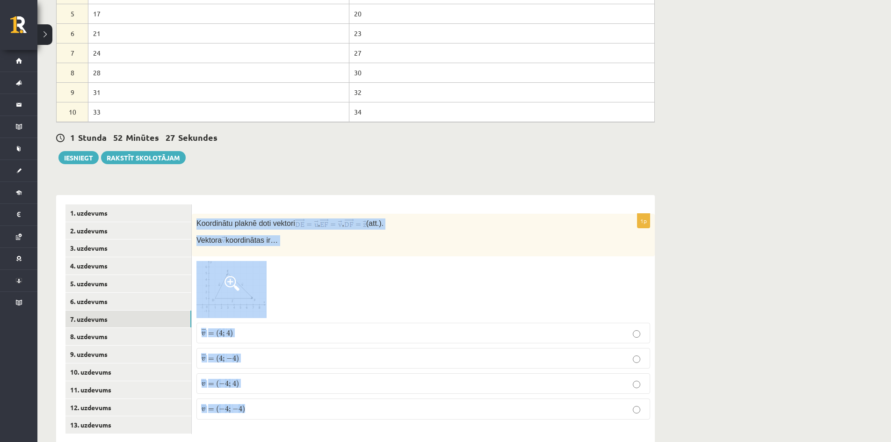
drag, startPoint x: 195, startPoint y: 197, endPoint x: 245, endPoint y: 380, distance: 188.9
click at [249, 400] on div "1p Koordinātu plaknē doti vektori , , (att.). Vektora koordinātas ir… ¯ ¯ ¯ v =…" at bounding box center [423, 320] width 463 height 213
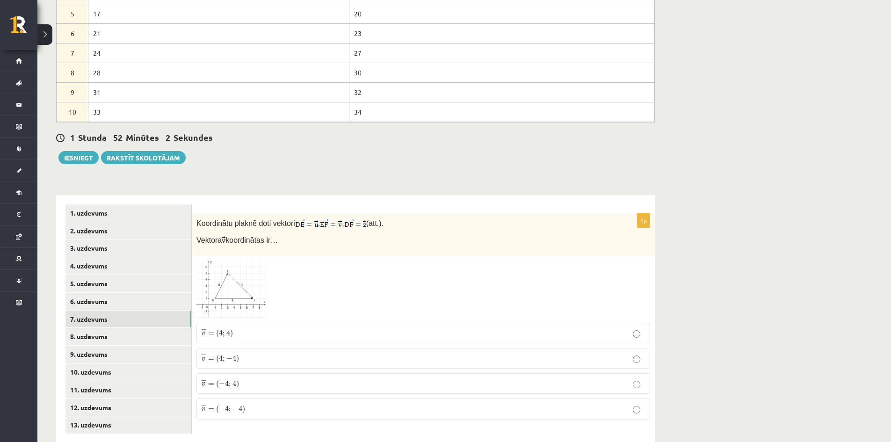
click at [480, 133] on div "1 Stunda 52 Minūtes 2 Sekundes Ieskaite saglabāta! Iesniegt Rakstīt skolotājam" at bounding box center [355, 143] width 599 height 42
click at [248, 328] on p "¯ ¯ ¯ v = ( 4 ; 4 ) v ¯ = ( 4 ; 4 )" at bounding box center [423, 333] width 443 height 10
click at [555, 161] on div "Matemātika 1. ieskaite 10.b2 klase , Adrians Rudzītis (10.b2 klase) Pārbaudes d…" at bounding box center [355, 34] width 636 height 856
click at [96, 328] on link "8. uzdevums" at bounding box center [128, 336] width 126 height 17
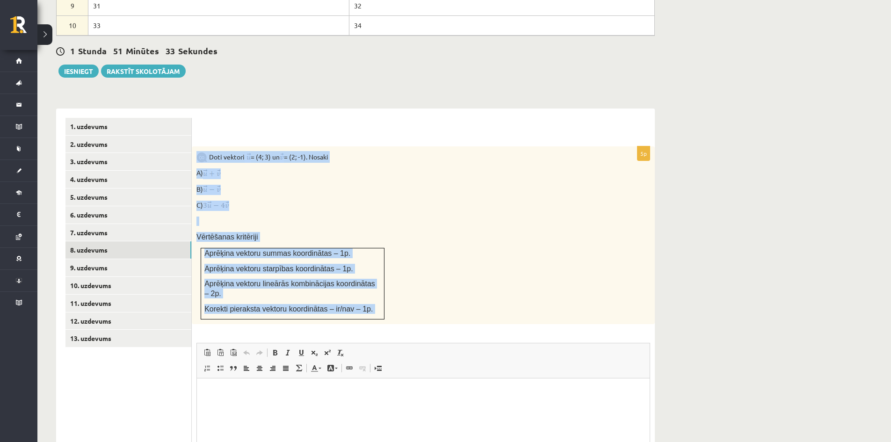
drag, startPoint x: 194, startPoint y: 127, endPoint x: 357, endPoint y: 300, distance: 237.5
click at [357, 300] on div "5p Doti vektori = (4; 3) un = (2; -1). Nosaki A) B) C) Vērtēšanas kritēriji Apr…" at bounding box center [423, 341] width 463 height 391
click at [541, 244] on div "Doti vektori = (4; 3) un = (2; -1). Nosaki A) B) C) Vērtēšanas kritēriji Aprēķi…" at bounding box center [423, 235] width 463 height 178
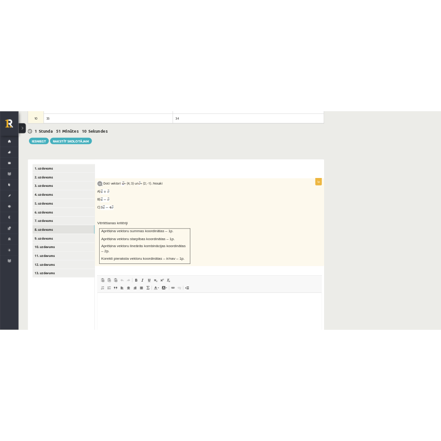
scroll to position [516, 0]
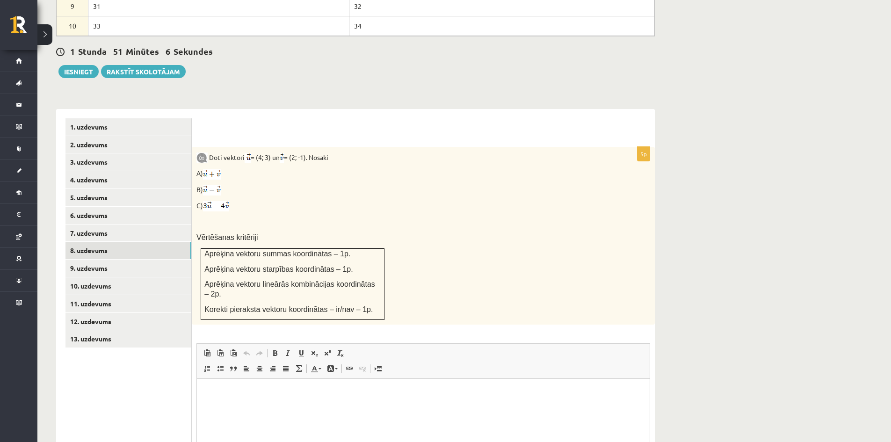
click at [482, 301] on div "5p Doti vektori = (4; 3) un = (2; -1). Nosaki A) B) C) Vērtēšanas kritēriji Apr…" at bounding box center [423, 342] width 463 height 391
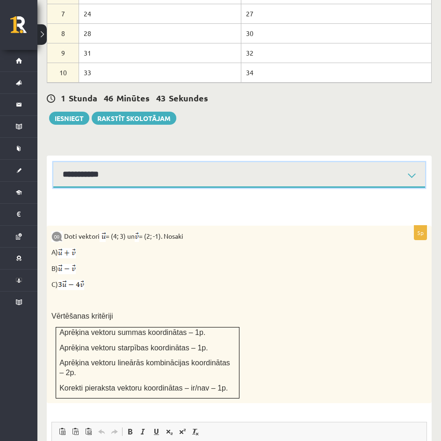
click at [121, 162] on select "**********" at bounding box center [239, 175] width 372 height 26
click at [53, 162] on select "**********" at bounding box center [239, 175] width 372 height 26
click at [117, 162] on select "**********" at bounding box center [239, 175] width 372 height 26
click at [53, 162] on select "**********" at bounding box center [239, 175] width 372 height 26
click at [84, 162] on select "**********" at bounding box center [239, 175] width 372 height 26
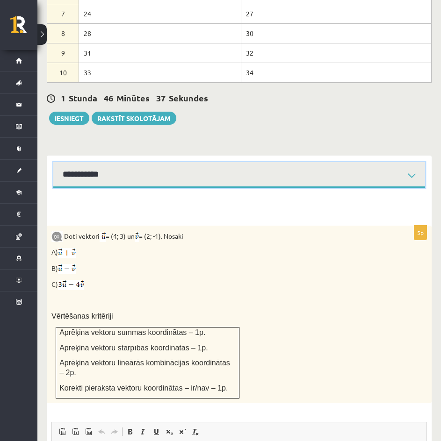
click at [53, 162] on select "**********" at bounding box center [239, 175] width 372 height 26
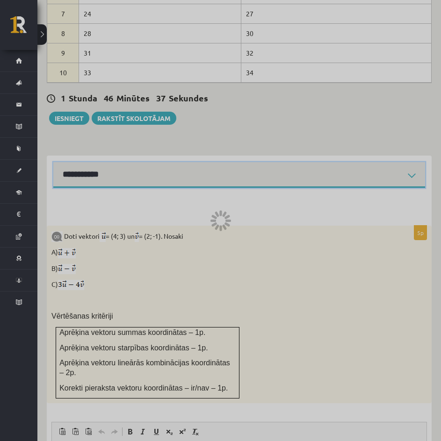
scroll to position [458, 0]
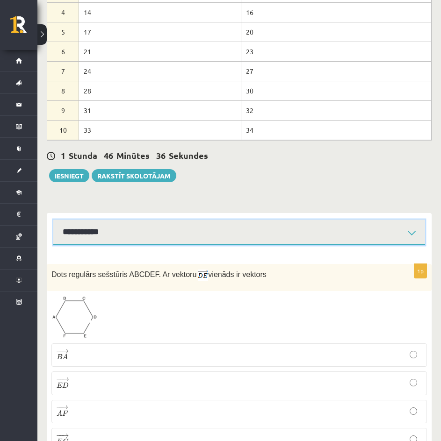
click at [87, 220] on select "**********" at bounding box center [239, 233] width 372 height 26
click at [53, 220] on select "**********" at bounding box center [239, 233] width 372 height 26
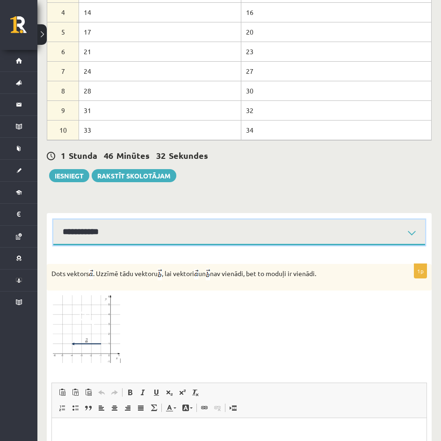
click at [113, 220] on select "**********" at bounding box center [239, 233] width 372 height 26
click at [53, 220] on select "**********" at bounding box center [239, 233] width 372 height 26
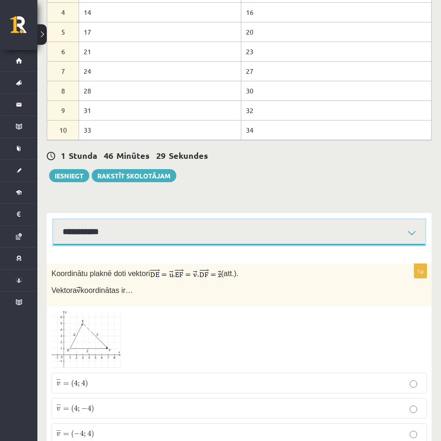
drag, startPoint x: 94, startPoint y: 204, endPoint x: 94, endPoint y: 209, distance: 5.2
click at [94, 220] on select "**********" at bounding box center [239, 233] width 372 height 26
click at [53, 220] on select "**********" at bounding box center [239, 233] width 372 height 26
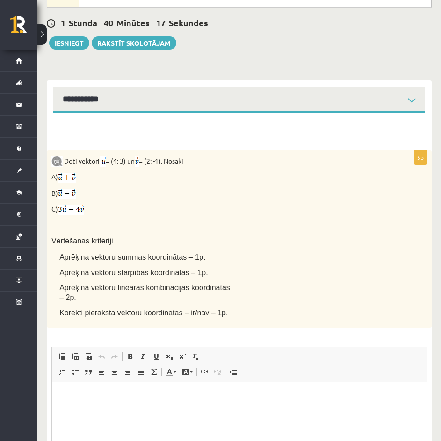
click at [176, 221] on p at bounding box center [215, 225] width 329 height 9
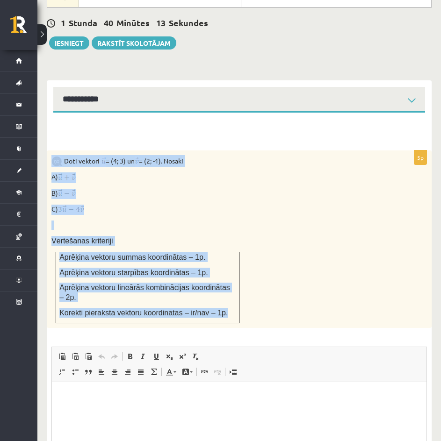
drag, startPoint x: 55, startPoint y: 125, endPoint x: 225, endPoint y: 289, distance: 235.8
click at [225, 289] on div "5p Doti vektori = (4; 3) un = (2; -1). Nosaki A) B) C) Vērtēšanas kritēriji Apr…" at bounding box center [239, 332] width 385 height 438
click at [97, 205] on p "C)" at bounding box center [215, 210] width 329 height 10
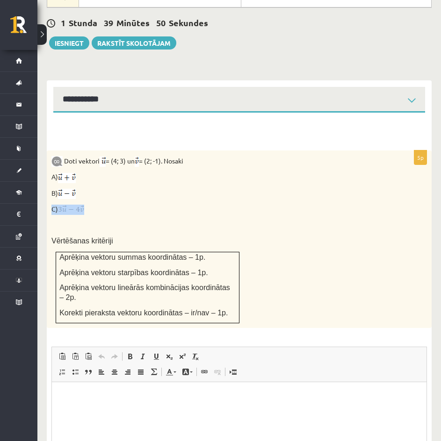
drag, startPoint x: 94, startPoint y: 188, endPoint x: 67, endPoint y: 188, distance: 27.1
click at [67, 205] on p "C)" at bounding box center [215, 210] width 329 height 10
click at [152, 205] on p "C)" at bounding box center [215, 210] width 329 height 10
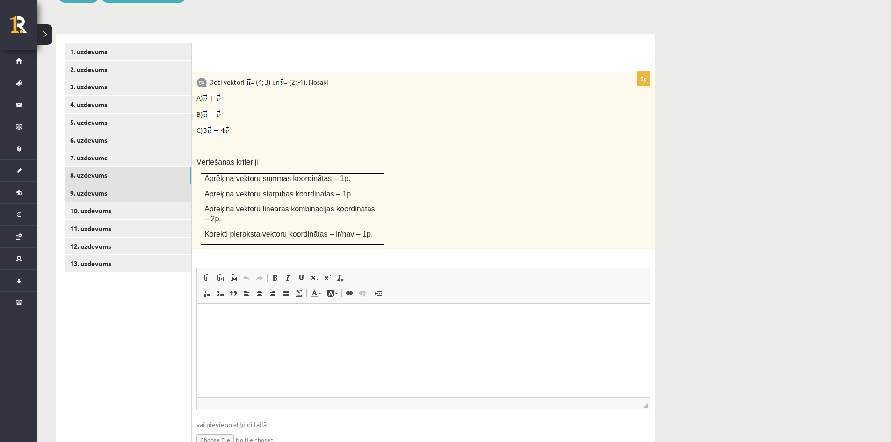
click at [75, 184] on link "9. uzdevums" at bounding box center [128, 192] width 126 height 17
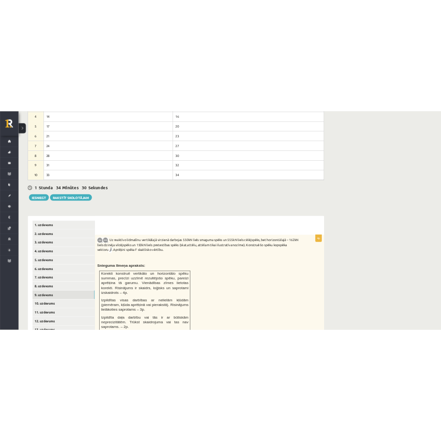
scroll to position [553, 0]
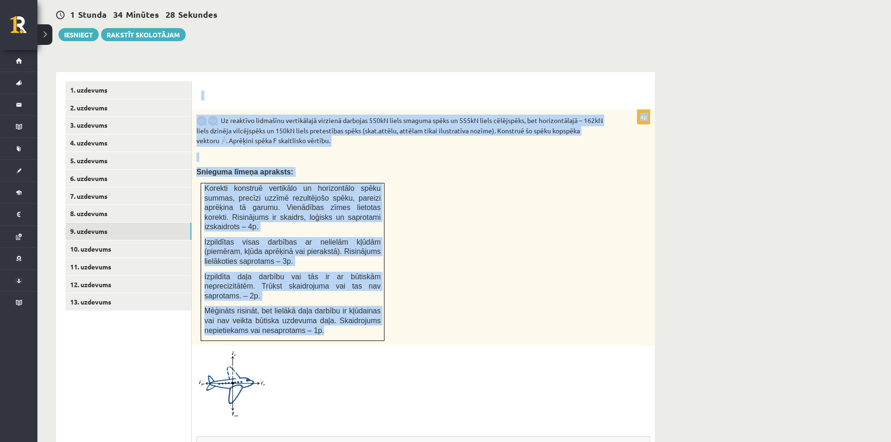
drag, startPoint x: 200, startPoint y: 79, endPoint x: 295, endPoint y: 289, distance: 230.4
click at [315, 305] on div "4p Uz reaktīvo lidmašīnu vertikālajā virzienā darbojas 550kN liels smaguma spēk…" at bounding box center [423, 356] width 463 height 568
click at [578, 72] on div "4p Uz reaktīvo lidmašīnu vertikālajā virzienā darbojas 550kN liels smaguma spēk…" at bounding box center [423, 356] width 463 height 568
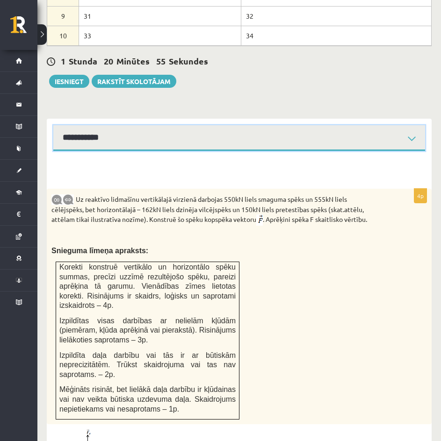
click at [100, 125] on select "**********" at bounding box center [239, 138] width 372 height 26
click at [53, 125] on select "**********" at bounding box center [239, 138] width 372 height 26
click at [94, 125] on select "**********" at bounding box center [239, 138] width 372 height 26
click at [53, 125] on select "**********" at bounding box center [239, 138] width 372 height 26
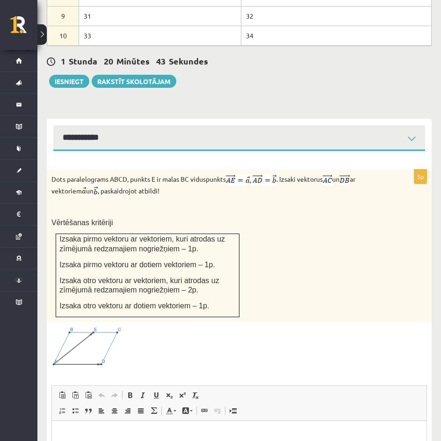
click at [70, 335] on img at bounding box center [86, 347] width 70 height 40
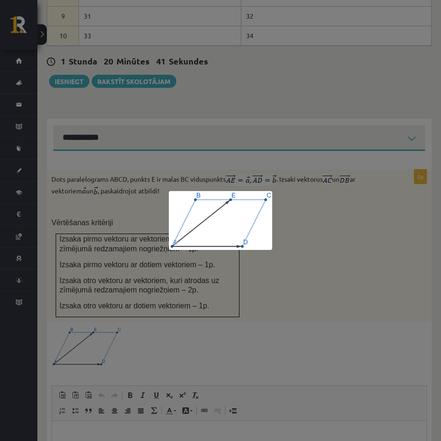
click at [218, 173] on div at bounding box center [220, 220] width 441 height 441
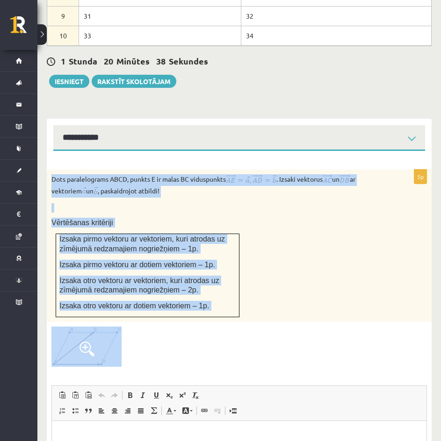
drag, startPoint x: 52, startPoint y: 157, endPoint x: 151, endPoint y: 332, distance: 201.6
click at [153, 339] on div "5p Dots paralelograms ABCD, punkts E ir malas BC viduspunkts . Izsaki vektorus …" at bounding box center [239, 375] width 385 height 411
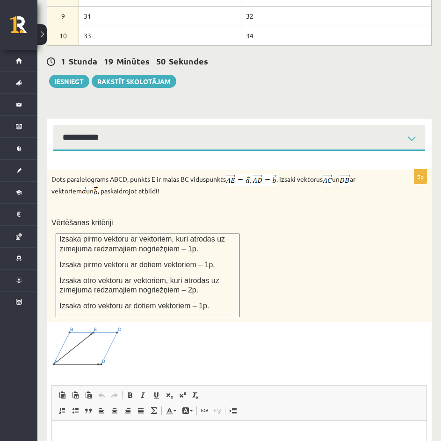
click at [246, 327] on div at bounding box center [239, 347] width 376 height 40
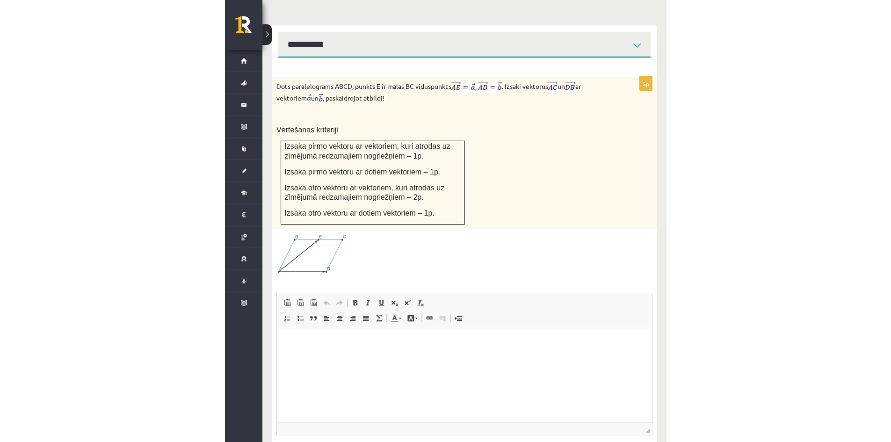
scroll to position [617, 0]
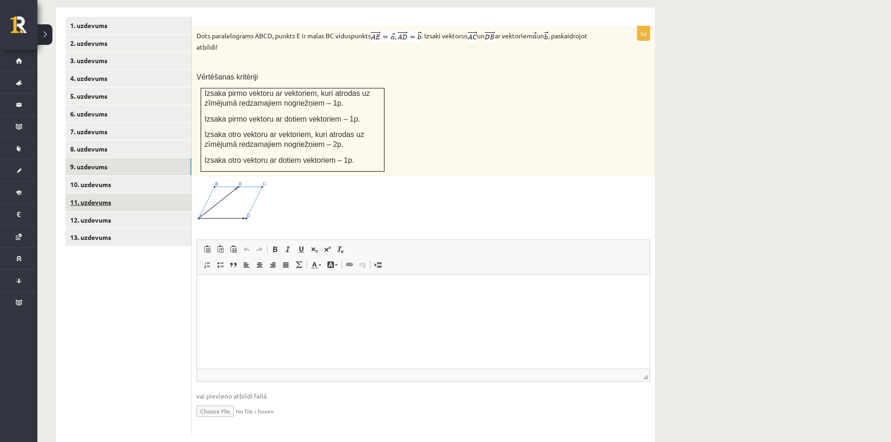
click at [132, 194] on link "11. uzdevums" at bounding box center [128, 202] width 126 height 17
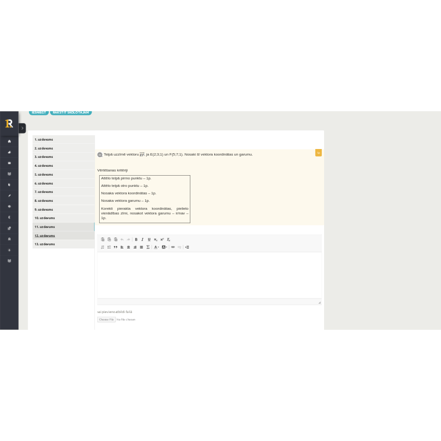
scroll to position [0, 0]
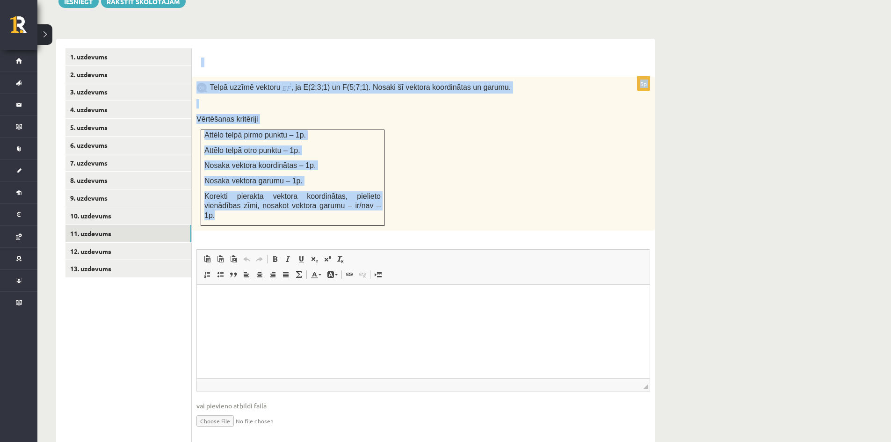
drag, startPoint x: 195, startPoint y: 54, endPoint x: 337, endPoint y: 189, distance: 195.5
click at [337, 189] on div "5p Telpā uzzīmē vektoru , ja E(2;3;1) un F(5;7;1). Nosaki šī vektora koordināta…" at bounding box center [423, 246] width 463 height 414
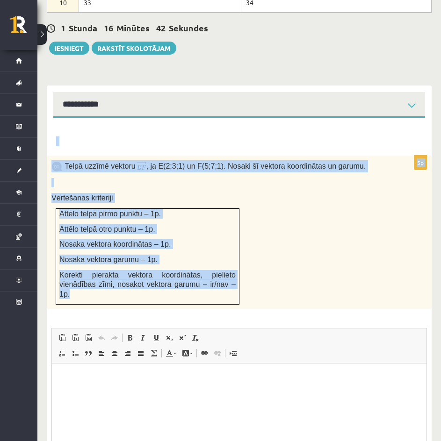
click at [147, 118] on div "5p Telpā uzzīmē vektoru , ja E(2;3;1) un F(5;7;1). Nosaki šī vektora koordināta…" at bounding box center [239, 325] width 385 height 414
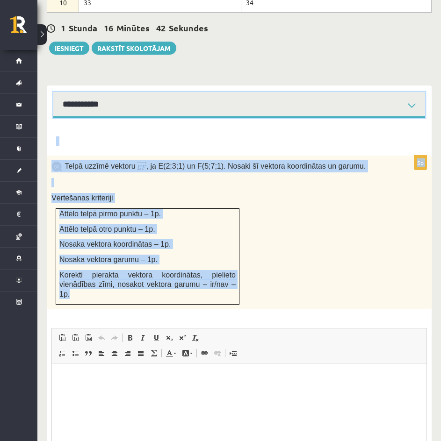
click at [124, 92] on select "**********" at bounding box center [239, 105] width 372 height 26
click at [53, 92] on select "**********" at bounding box center [239, 105] width 372 height 26
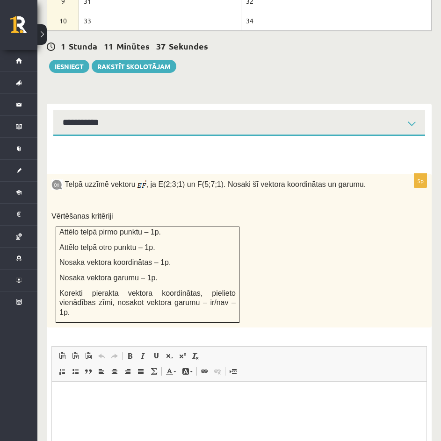
click at [296, 219] on div "Telpā uzzīmē vektoru , ja E(2;3;1) un F(5;7;1). Nosaki šī vektora koordinātas u…" at bounding box center [239, 251] width 385 height 154
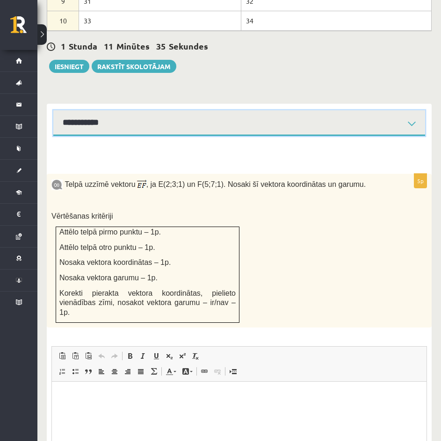
click at [155, 110] on select "**********" at bounding box center [239, 123] width 372 height 26
click at [53, 110] on select "**********" at bounding box center [239, 123] width 372 height 26
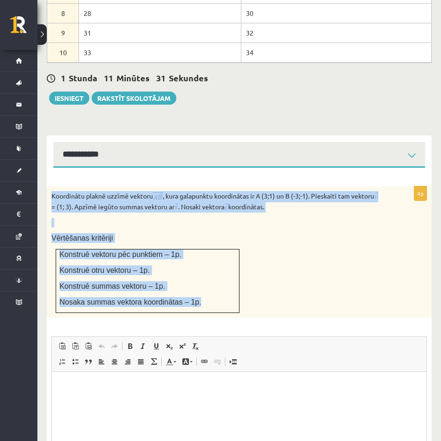
drag, startPoint x: 49, startPoint y: 170, endPoint x: 193, endPoint y: 289, distance: 186.7
click at [193, 289] on div "Koordinātu plaknē uzzīmē vektoru , kura galapunktu koordinātas ir A (3;1) un B …" at bounding box center [239, 253] width 385 height 132
click at [325, 265] on div "Koordinātu plaknē uzzīmē vektoru , kura galapunktu koordinātas ir A (3;1) un B …" at bounding box center [239, 253] width 385 height 132
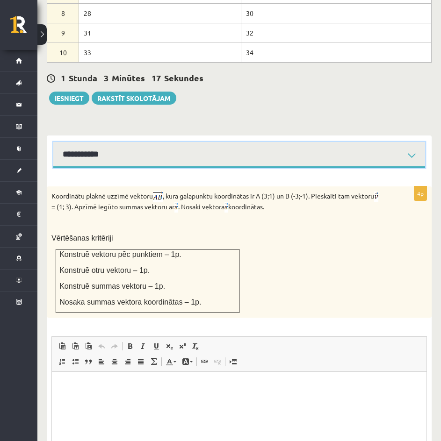
click at [91, 142] on select "**********" at bounding box center [239, 155] width 372 height 26
select select "**********"
click at [53, 142] on select "**********" at bounding box center [239, 155] width 372 height 26
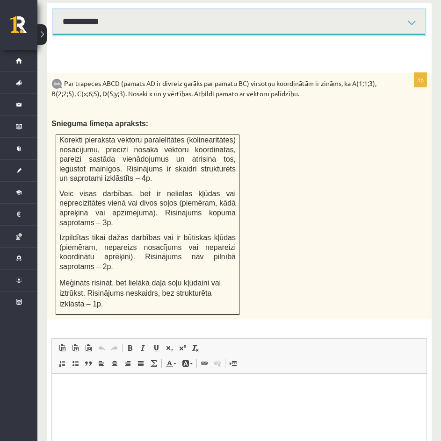
scroll to position [676, 0]
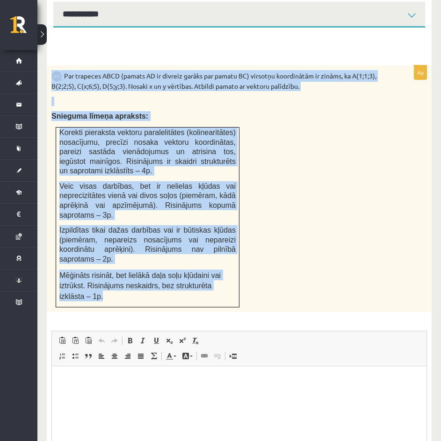
drag, startPoint x: 62, startPoint y: 49, endPoint x: 202, endPoint y: 249, distance: 244.0
click at [214, 259] on div "4p Par trapeces ABCD (pamats AD ir divreiz garāks par pamatu BC) virsotņu koord…" at bounding box center [239, 282] width 385 height 508
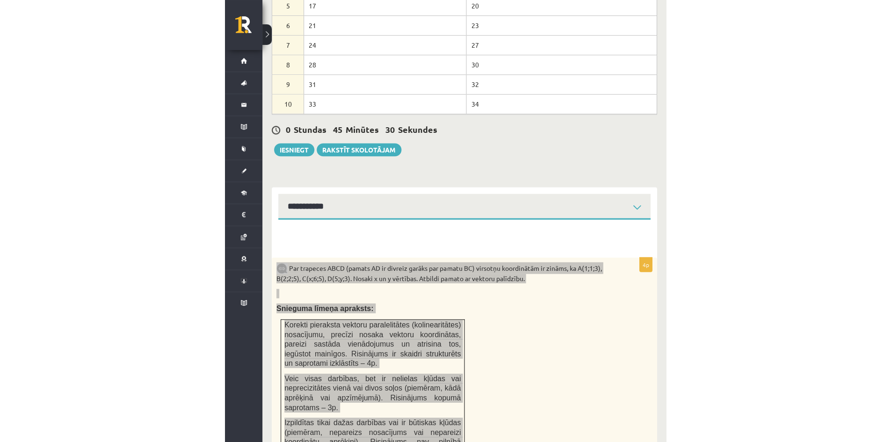
scroll to position [489, 0]
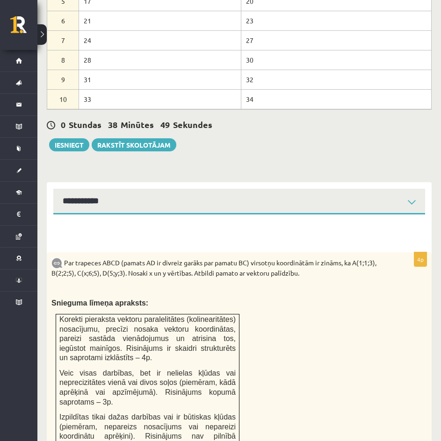
click at [277, 137] on div "Matemātika 1. ieskaite 10.b2 klase , Adrians Rudzītis (10.b2 klase) Pārbaudes d…" at bounding box center [239, 141] width 404 height 1189
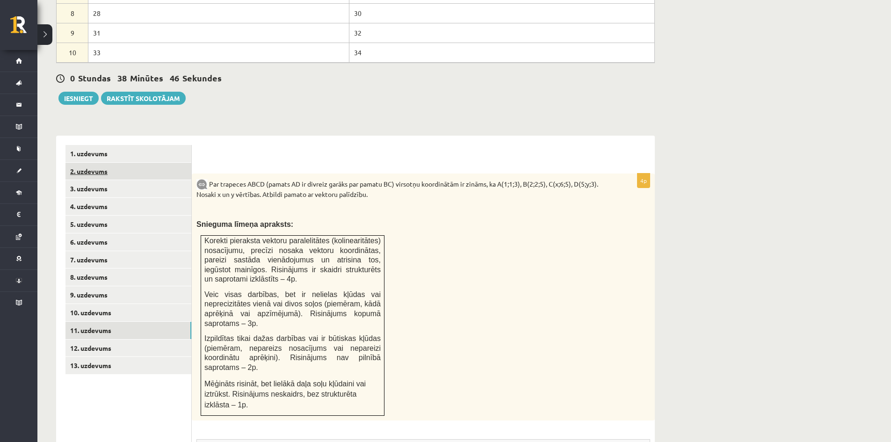
click at [93, 163] on link "2. uzdevums" at bounding box center [128, 171] width 126 height 17
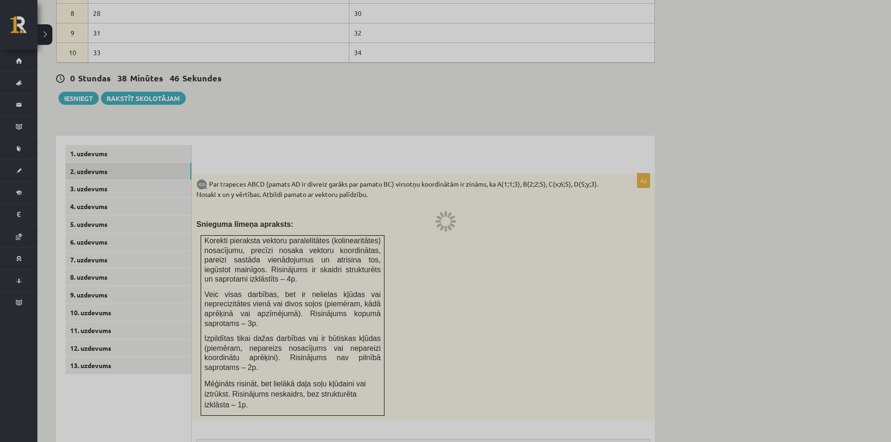
scroll to position [430, 0]
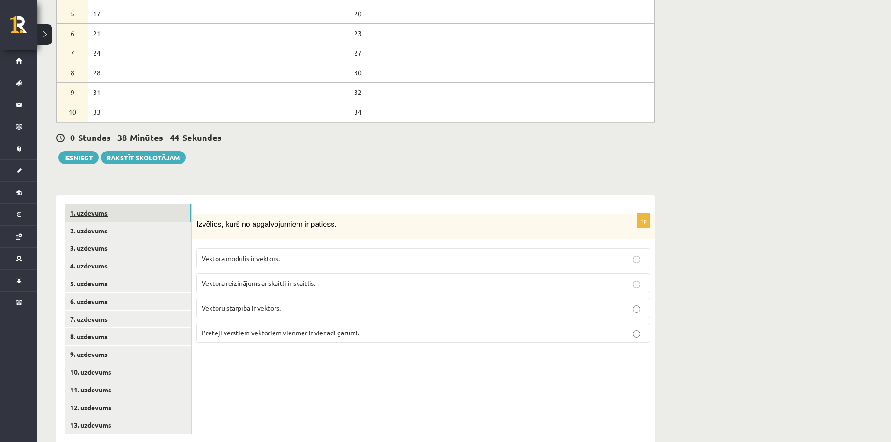
click at [112, 204] on link "1. uzdevums" at bounding box center [128, 212] width 126 height 17
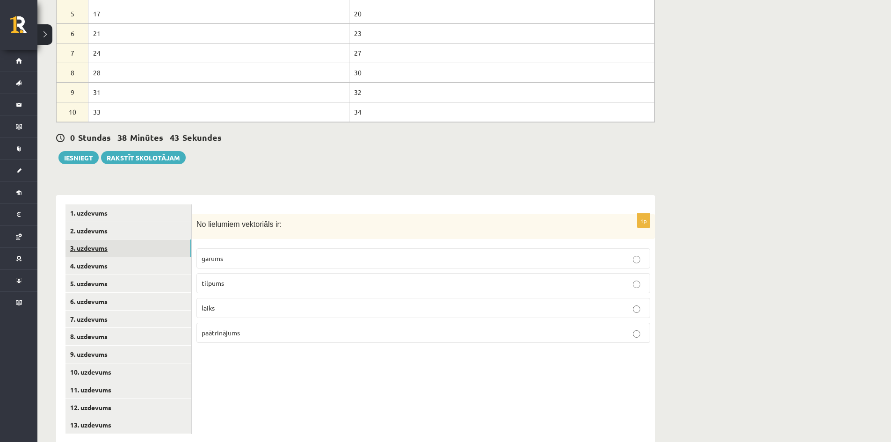
click at [94, 239] on link "3. uzdevums" at bounding box center [128, 247] width 126 height 17
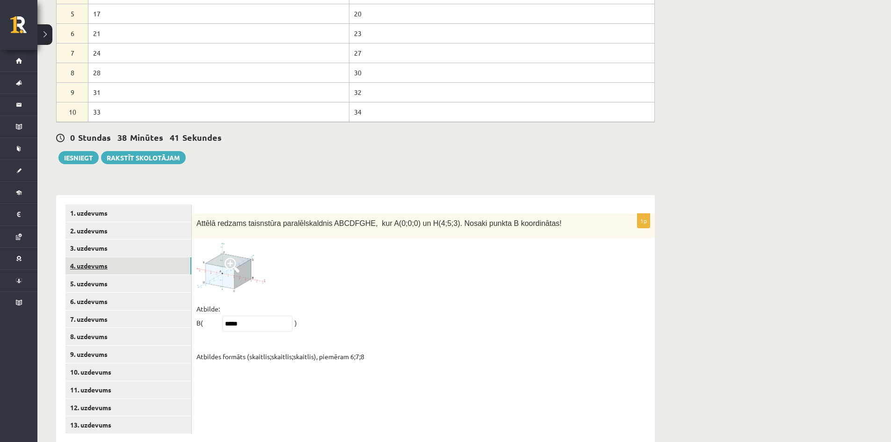
click at [88, 257] on link "4. uzdevums" at bounding box center [128, 265] width 126 height 17
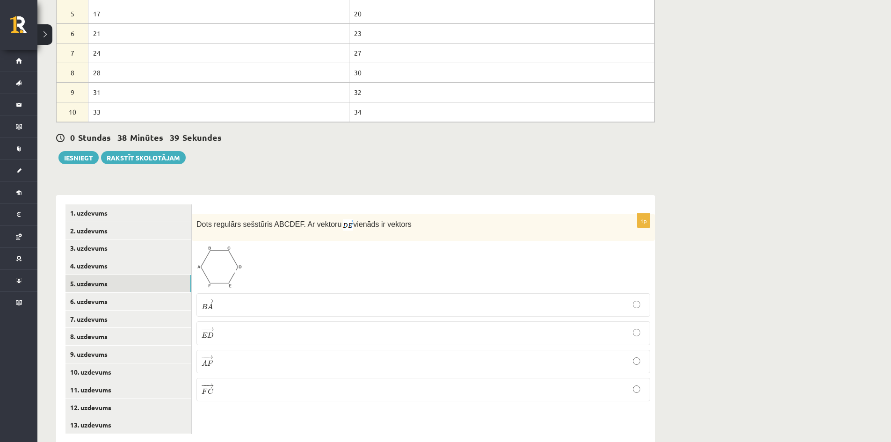
click at [90, 275] on link "5. uzdevums" at bounding box center [128, 283] width 126 height 17
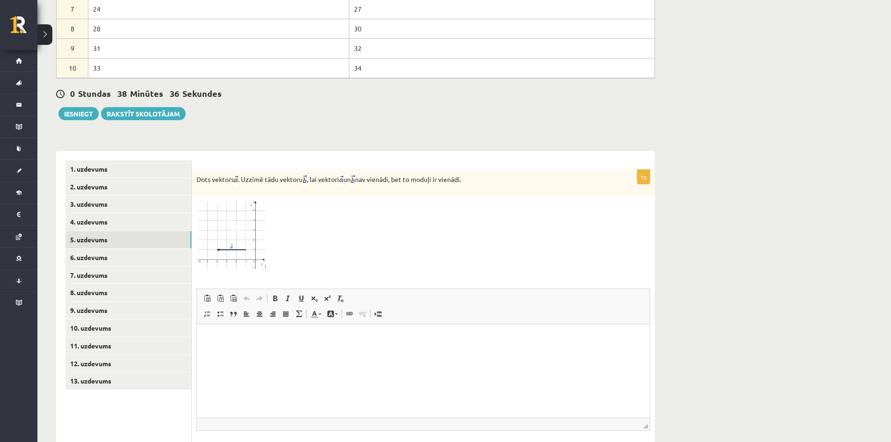
scroll to position [523, 0]
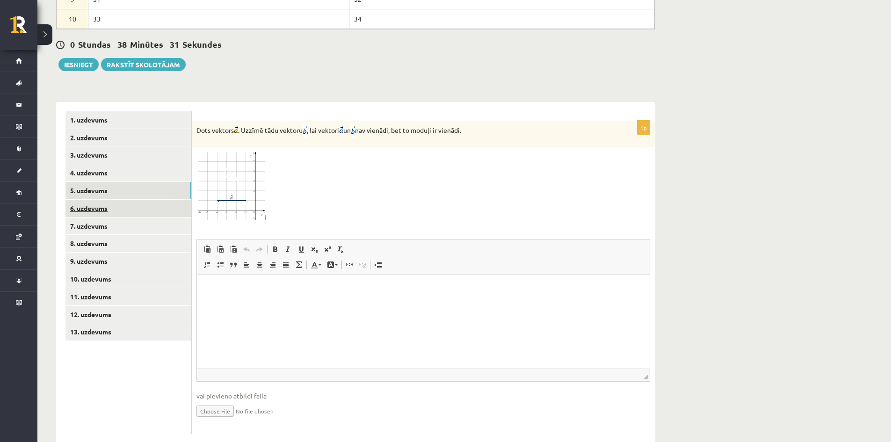
click at [100, 200] on link "6. uzdevums" at bounding box center [128, 208] width 126 height 17
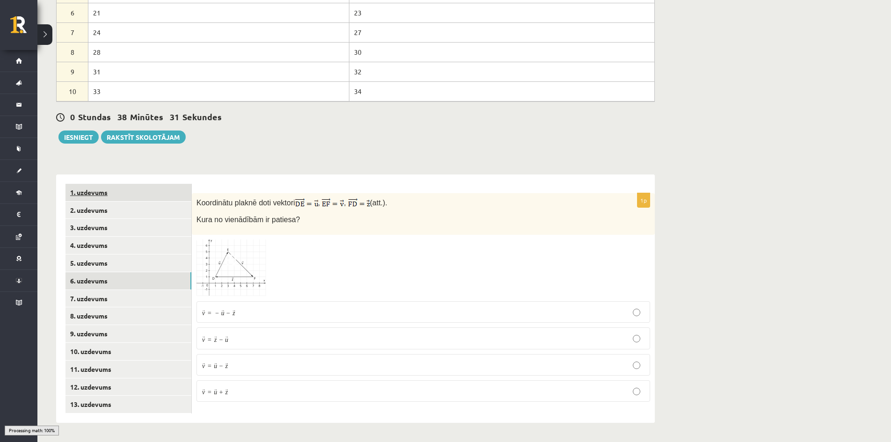
scroll to position [430, 0]
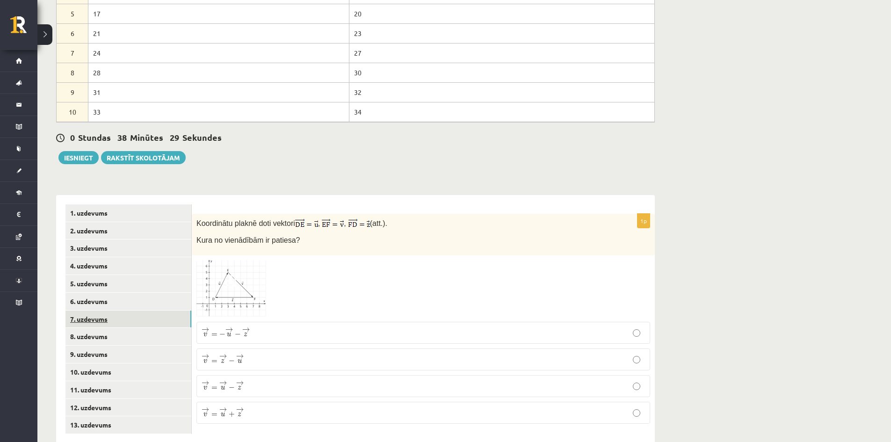
click at [102, 311] on link "7. uzdevums" at bounding box center [128, 319] width 126 height 17
click at [94, 328] on link "8. uzdevums" at bounding box center [128, 336] width 126 height 17
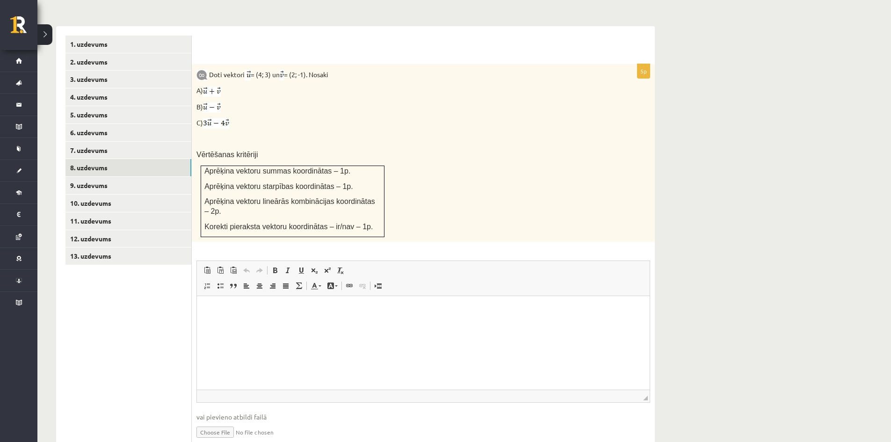
scroll to position [609, 0]
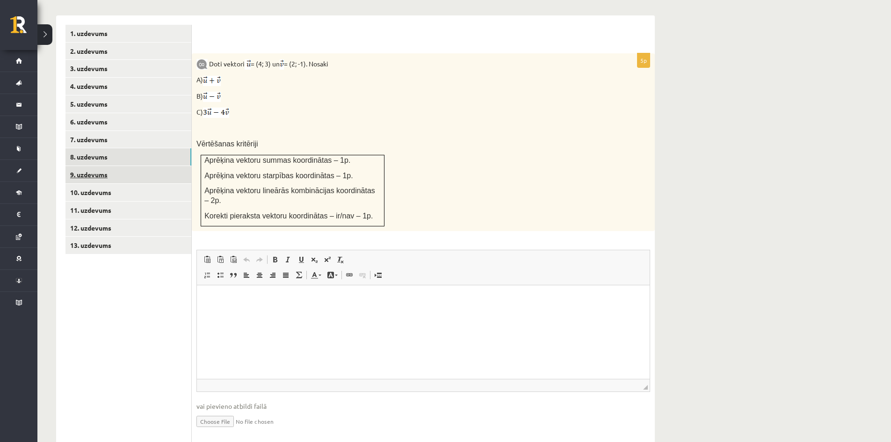
click at [93, 166] on link "9. uzdevums" at bounding box center [128, 174] width 126 height 17
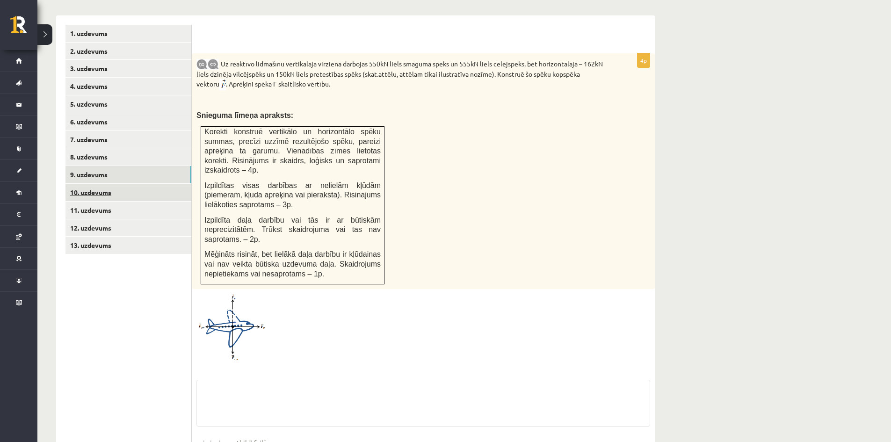
click at [90, 184] on link "10. uzdevums" at bounding box center [128, 192] width 126 height 17
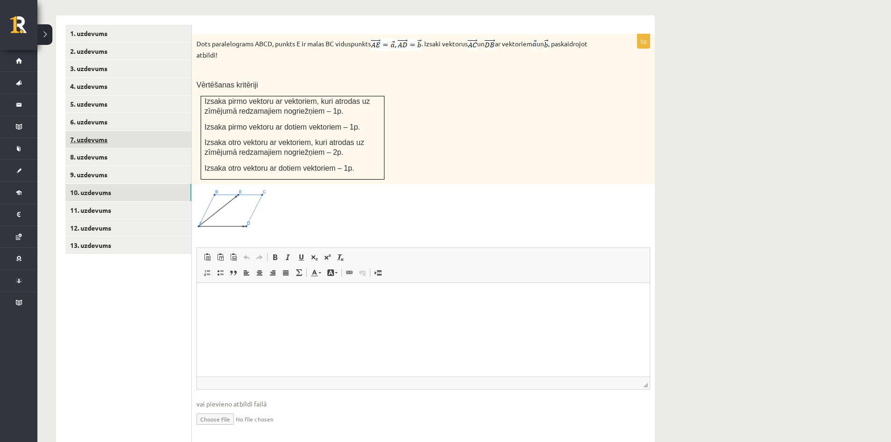
scroll to position [0, 0]
click at [87, 131] on link "7. uzdevums" at bounding box center [128, 139] width 126 height 17
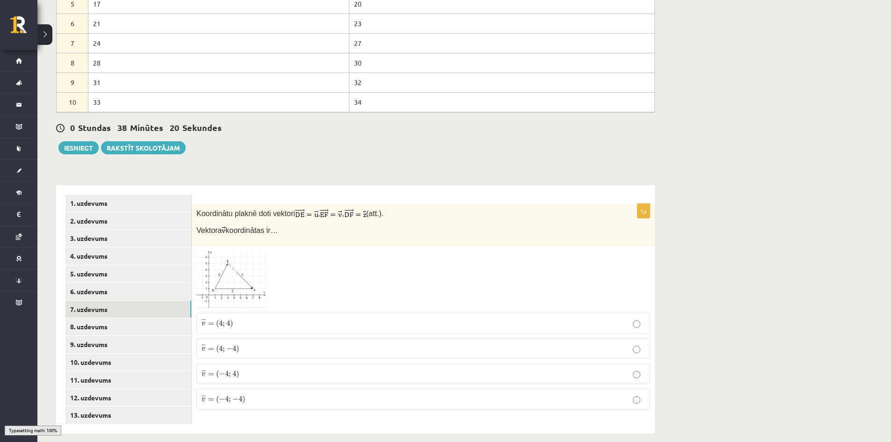
scroll to position [430, 0]
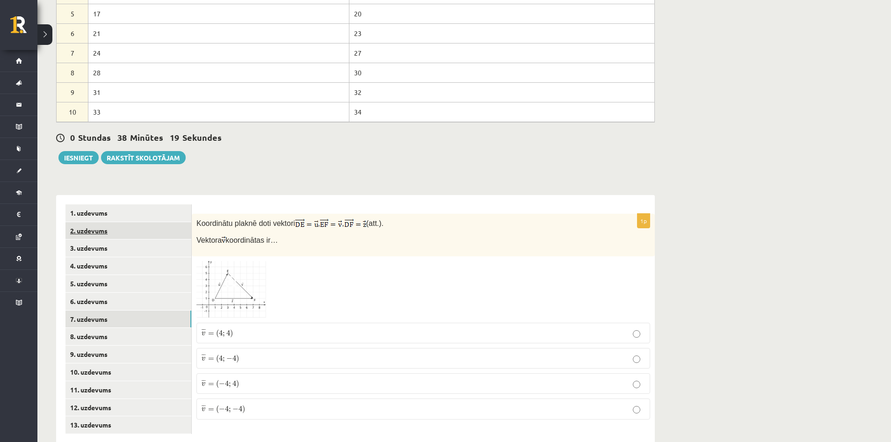
click at [86, 222] on link "2. uzdevums" at bounding box center [128, 230] width 126 height 17
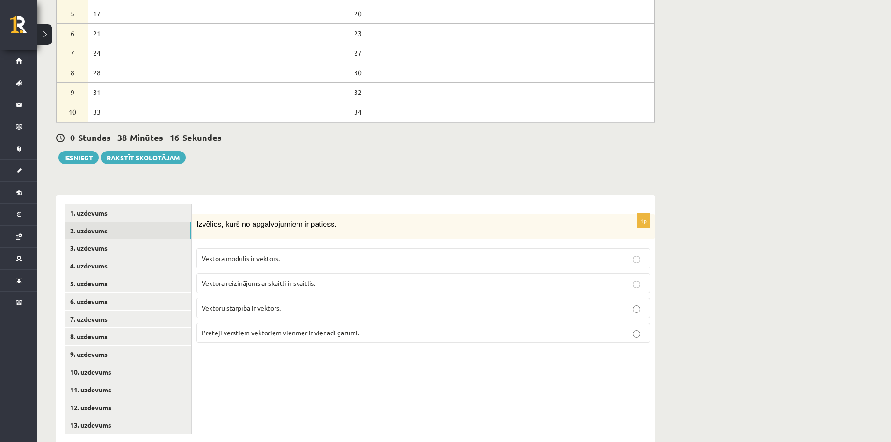
click at [248, 328] on span "Pretēji vērstiem vektoriem vienmēr ir vienādi garumi." at bounding box center [281, 332] width 158 height 8
click at [93, 239] on link "3. uzdevums" at bounding box center [128, 247] width 126 height 17
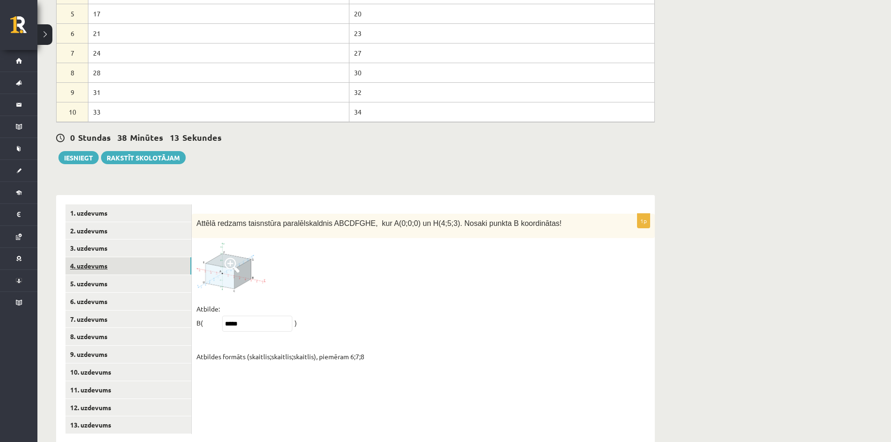
click at [95, 257] on link "4. uzdevums" at bounding box center [128, 265] width 126 height 17
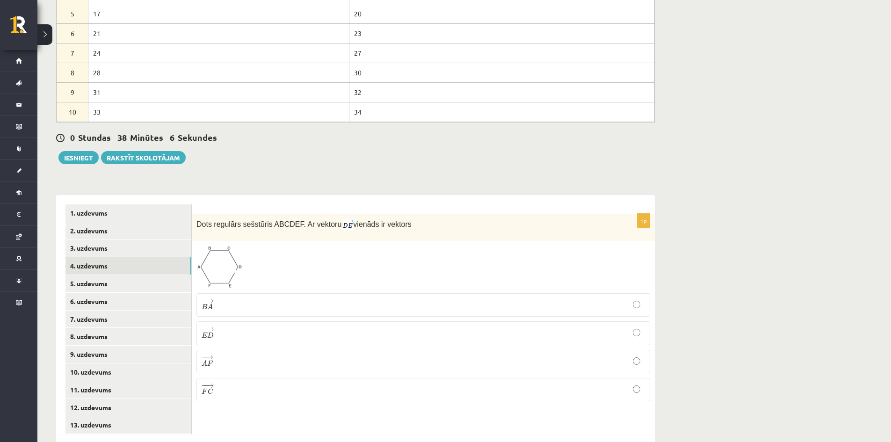
click at [221, 326] on p "− − → E D E D →" at bounding box center [423, 332] width 443 height 13
click at [80, 275] on link "5. uzdevums" at bounding box center [128, 283] width 126 height 17
click at [81, 257] on link "4. uzdevums" at bounding box center [128, 265] width 126 height 17
click at [80, 328] on link "8. uzdevums" at bounding box center [128, 336] width 126 height 17
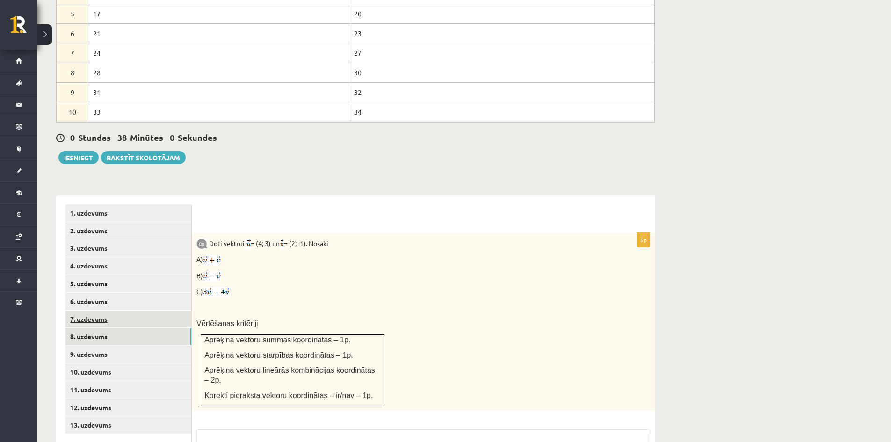
click at [88, 311] on link "7. uzdevums" at bounding box center [128, 319] width 126 height 17
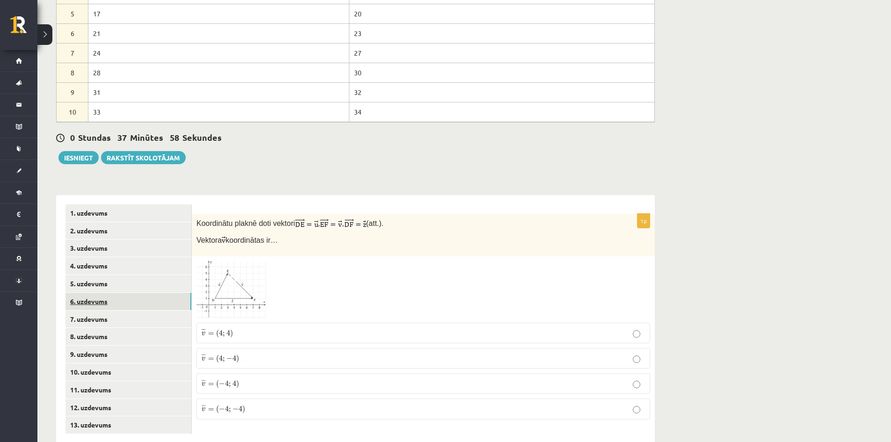
click at [84, 293] on link "6. uzdevums" at bounding box center [128, 301] width 126 height 17
click at [91, 275] on link "5. uzdevums" at bounding box center [128, 283] width 126 height 17
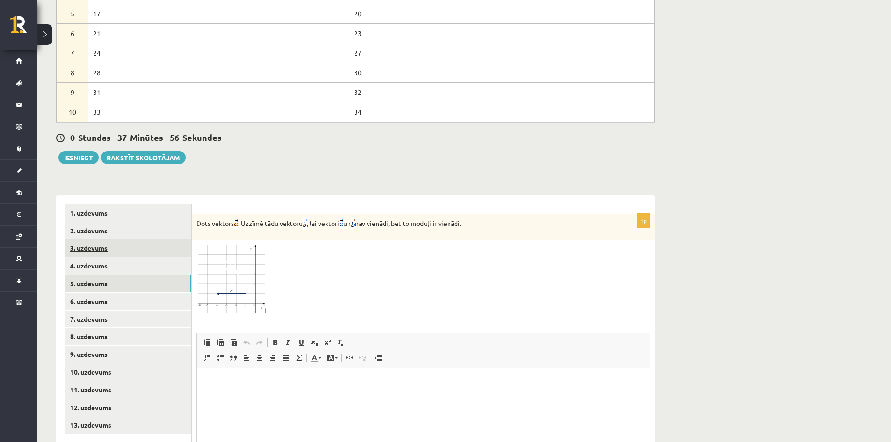
scroll to position [0, 0]
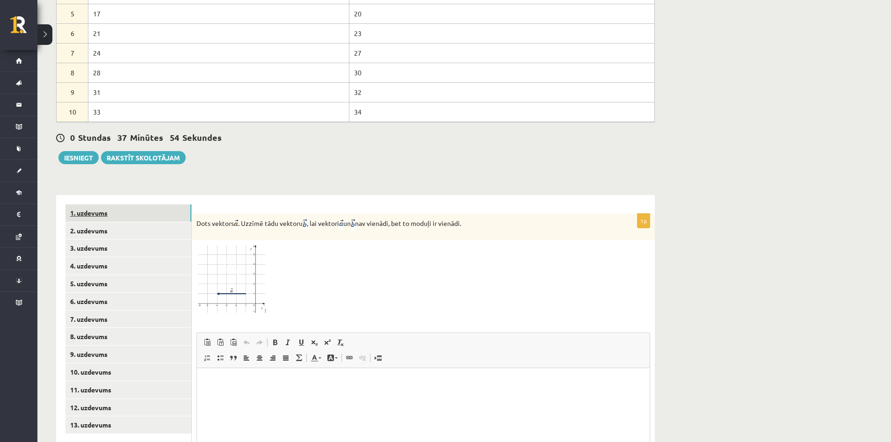
click at [84, 204] on link "1. uzdevums" at bounding box center [128, 212] width 126 height 17
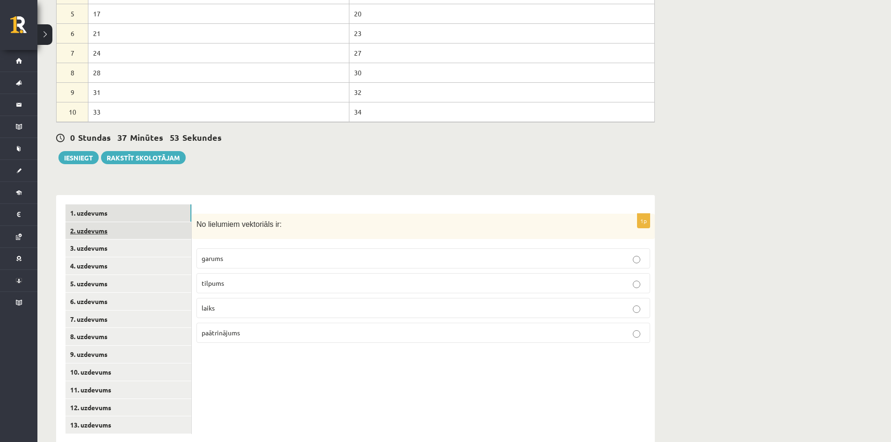
click at [93, 222] on link "2. uzdevums" at bounding box center [128, 230] width 126 height 17
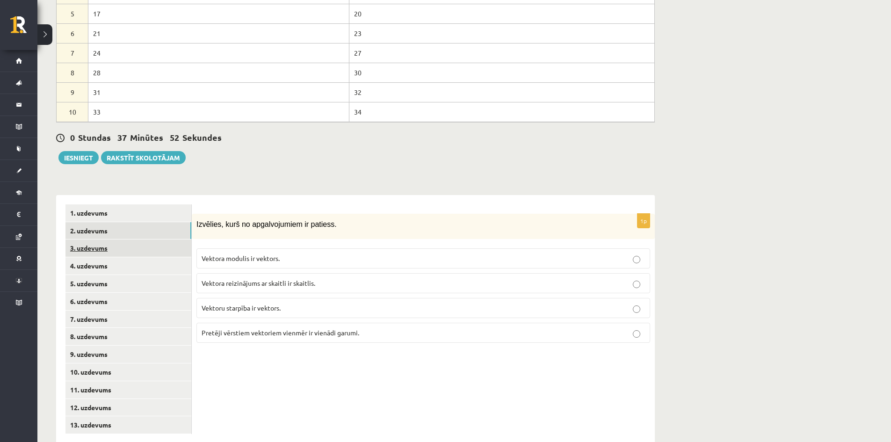
click at [102, 239] on link "3. uzdevums" at bounding box center [128, 247] width 126 height 17
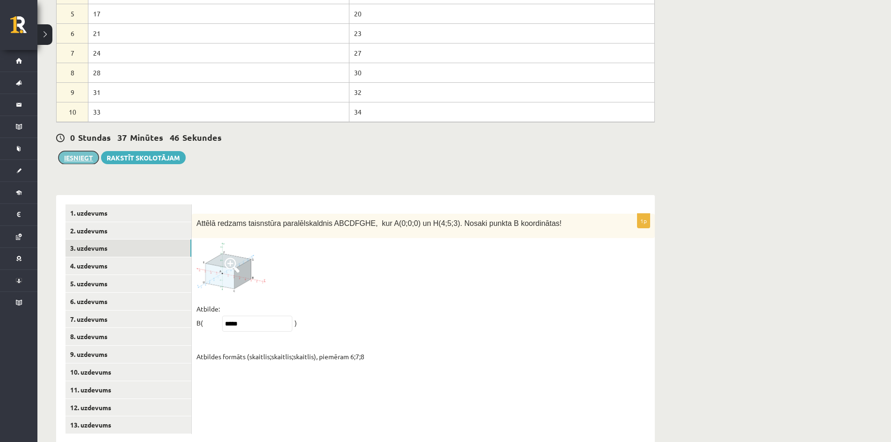
click at [79, 151] on button "Iesniegt" at bounding box center [78, 157] width 40 height 13
click at [90, 346] on link "9. uzdevums" at bounding box center [128, 354] width 126 height 17
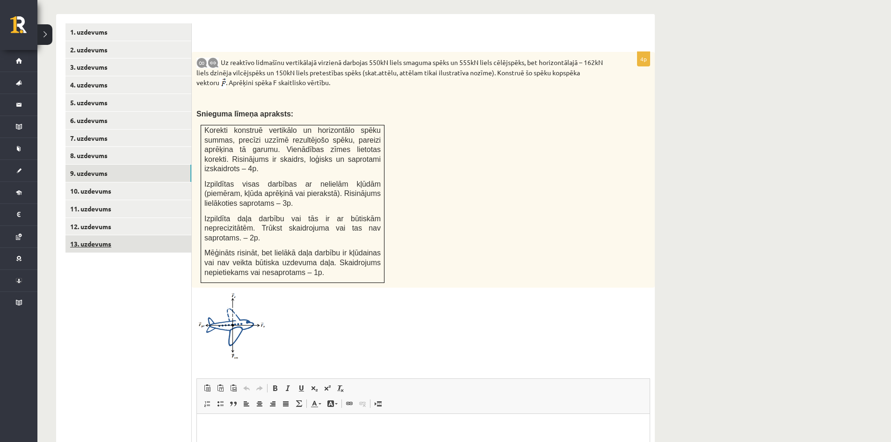
scroll to position [563, 0]
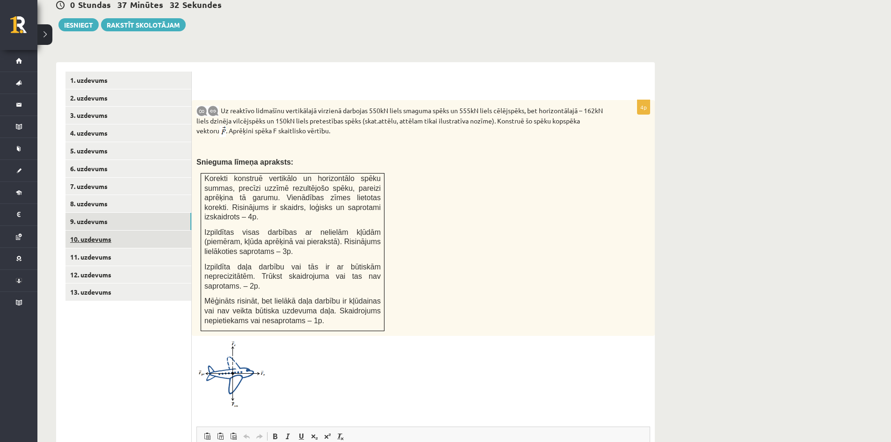
click at [93, 231] on link "10. uzdevums" at bounding box center [128, 239] width 126 height 17
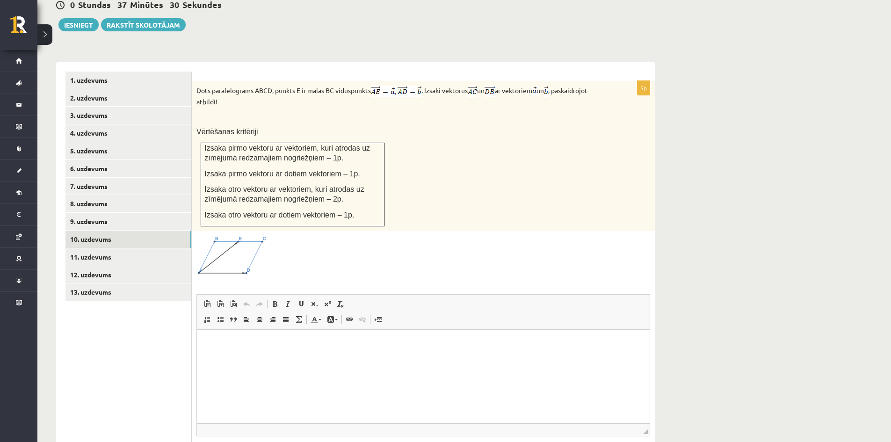
scroll to position [0, 0]
click at [89, 248] on link "11. uzdevums" at bounding box center [128, 256] width 126 height 17
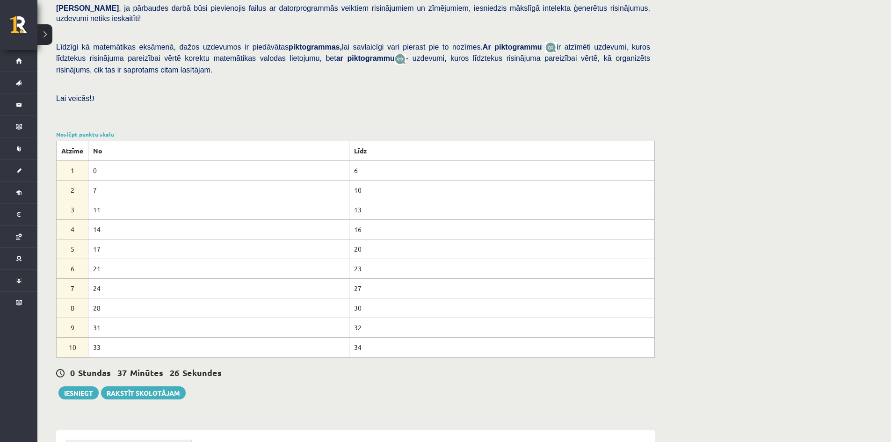
scroll to position [188, 0]
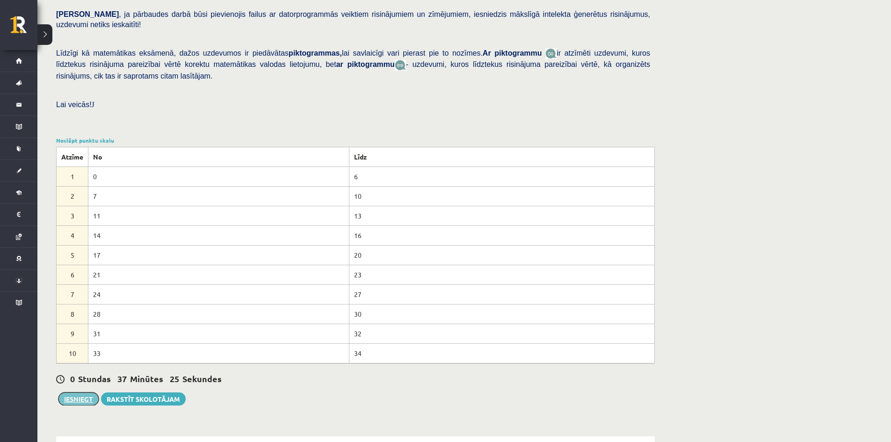
click at [79, 392] on button "Iesniegt" at bounding box center [78, 398] width 40 height 13
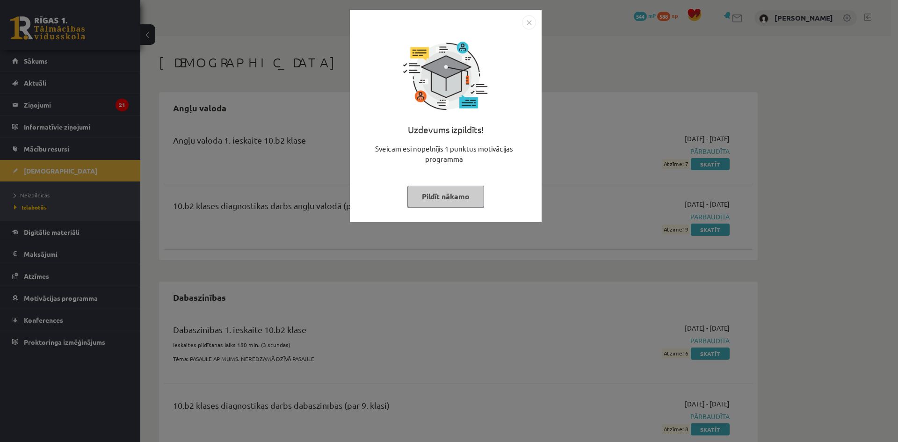
click at [447, 197] on button "Pildīt nākamo" at bounding box center [445, 197] width 77 height 22
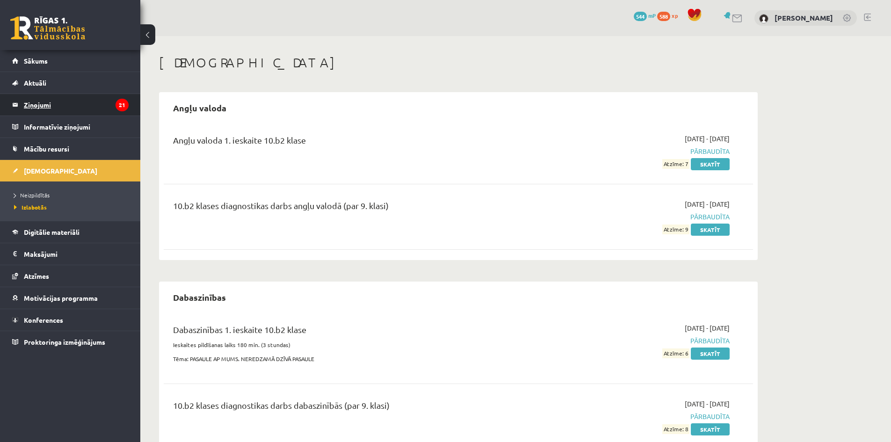
click at [36, 104] on legend "Ziņojumi 21" at bounding box center [76, 105] width 105 height 22
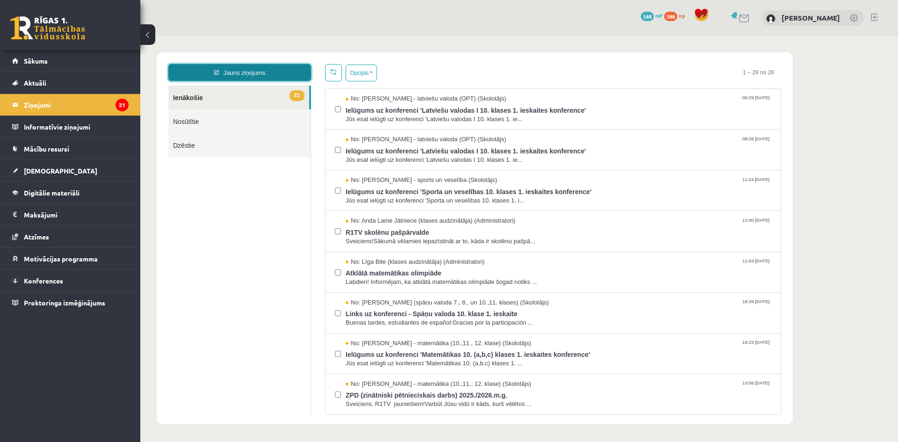
click at [228, 74] on link "Jauns ziņojums" at bounding box center [239, 72] width 143 height 17
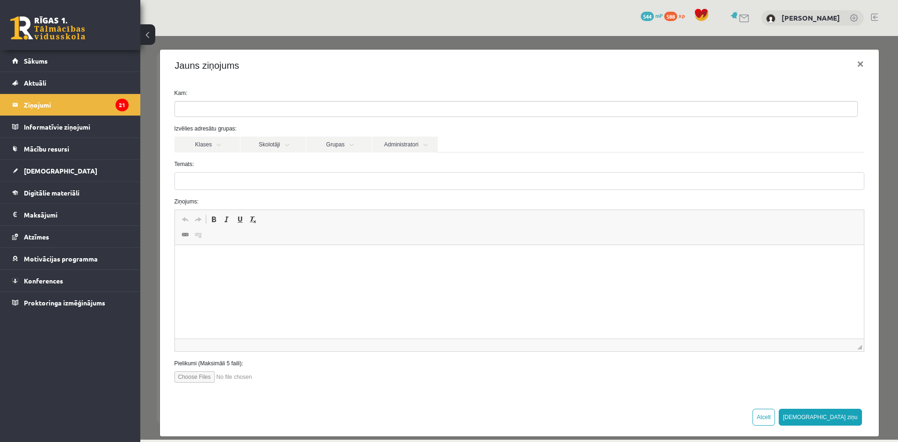
click at [212, 104] on ul at bounding box center [516, 108] width 682 height 15
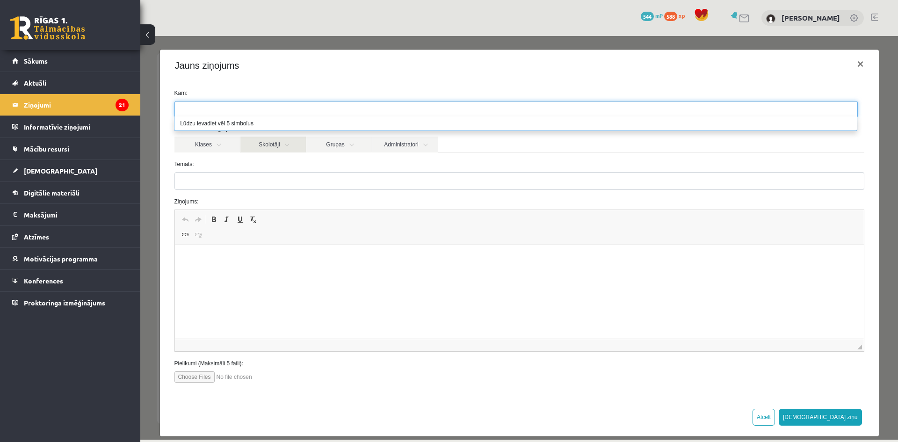
click at [272, 146] on link "Skolotāji" at bounding box center [272, 145] width 65 height 16
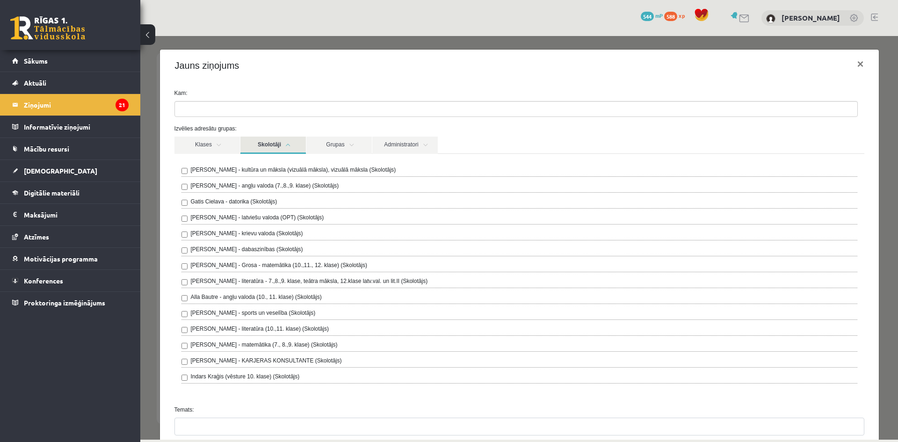
click at [247, 267] on label "[PERSON_NAME] - Grosa - matemātika (10.,11., 12. klase) (Skolotājs)" at bounding box center [279, 265] width 176 height 8
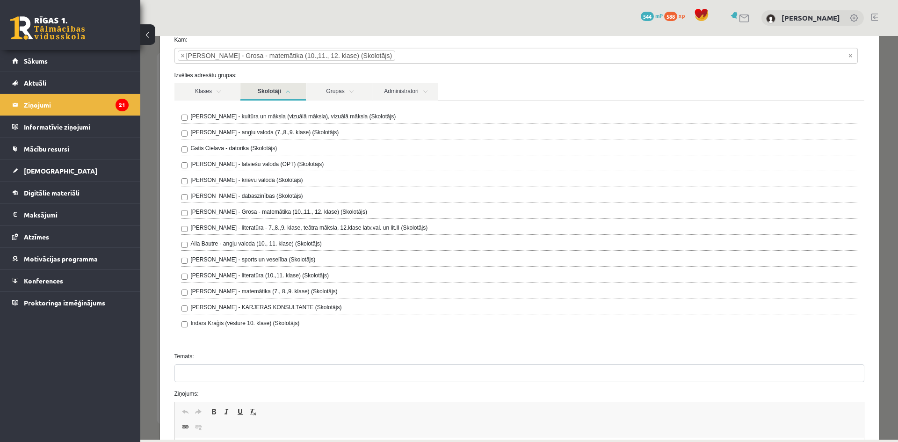
scroll to position [140, 0]
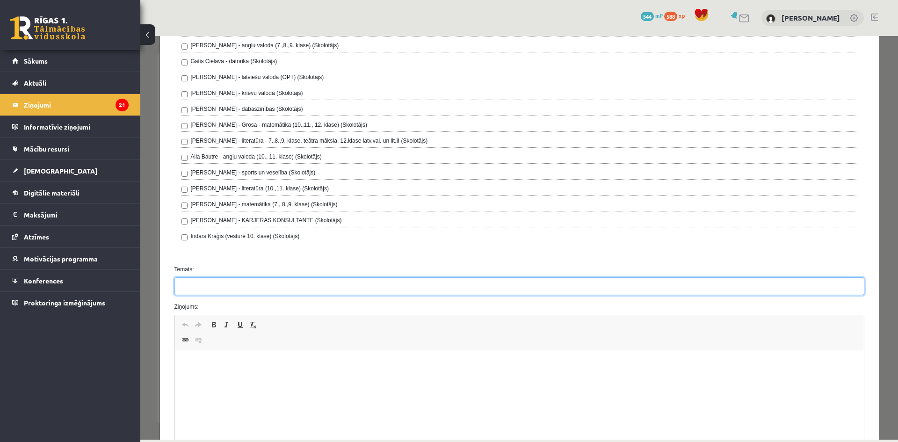
click at [224, 289] on input "Temats:" at bounding box center [519, 286] width 690 height 18
type input "*"
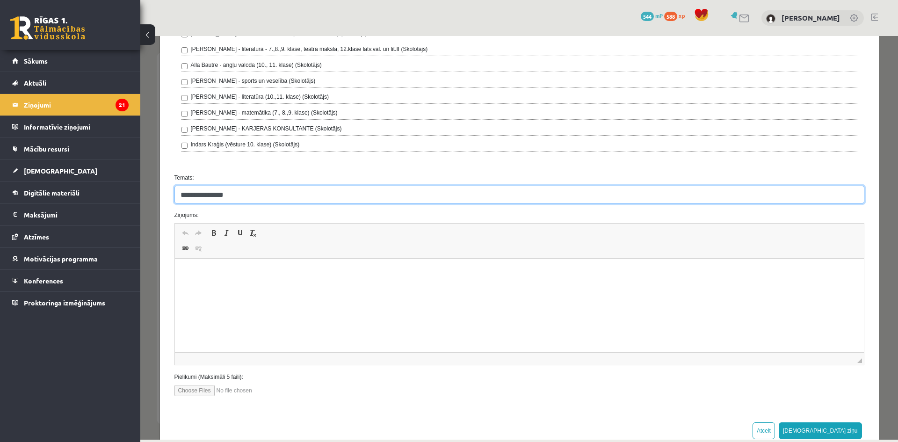
scroll to position [234, 0]
type input "**********"
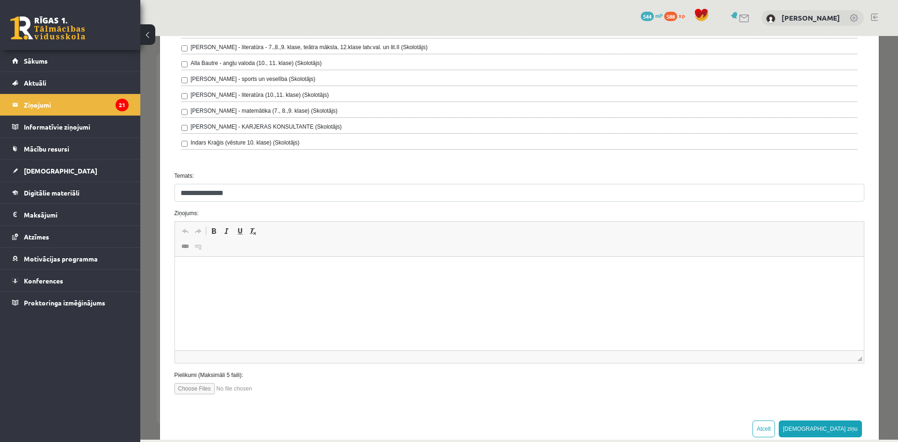
click at [250, 277] on html at bounding box center [518, 271] width 689 height 29
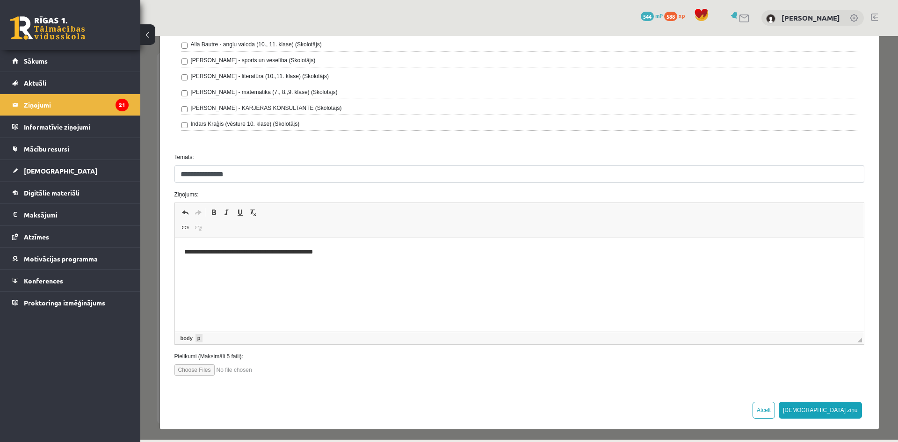
scroll to position [256, 0]
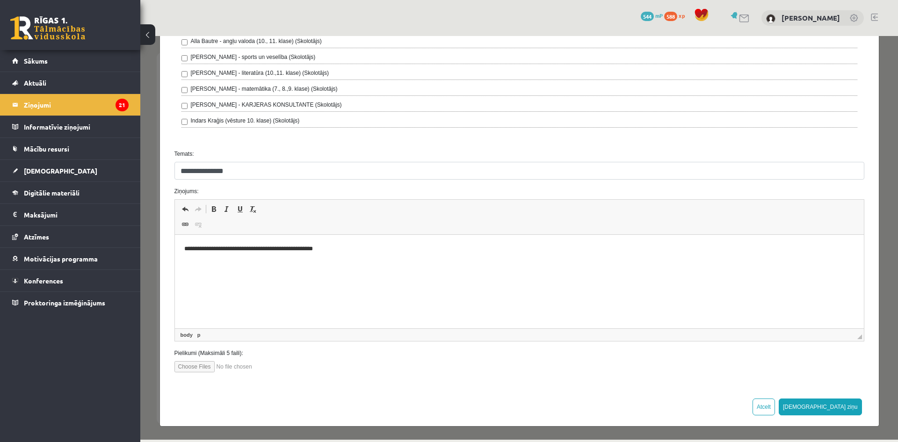
click at [204, 367] on input "file" at bounding box center [227, 366] width 106 height 11
click at [193, 369] on input "file" at bounding box center [227, 366] width 106 height 11
